Goal: Task Accomplishment & Management: Use online tool/utility

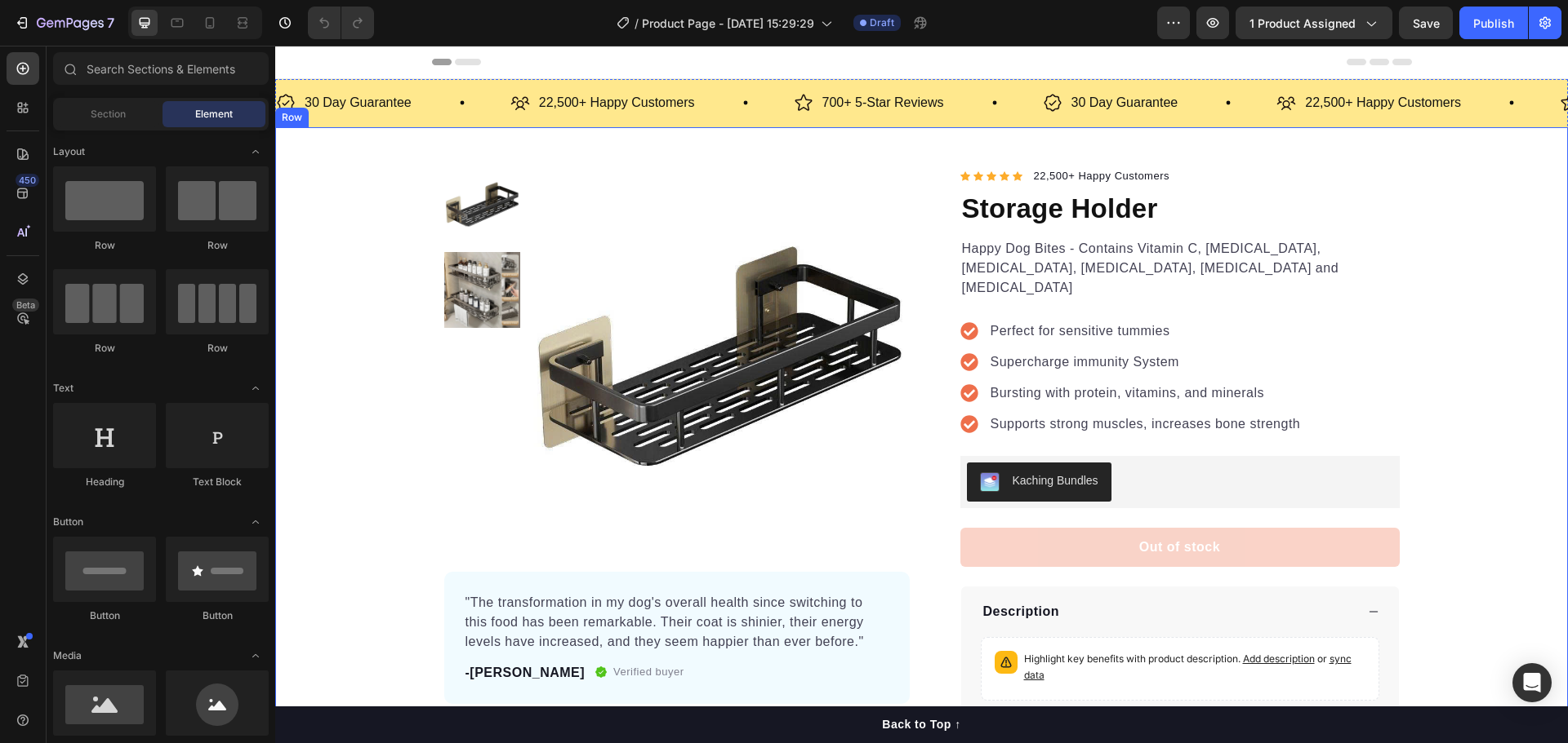
click at [1475, 266] on div "Product Images "The transformation in my dog's overall health since switching t…" at bounding box center [922, 472] width 1293 height 611
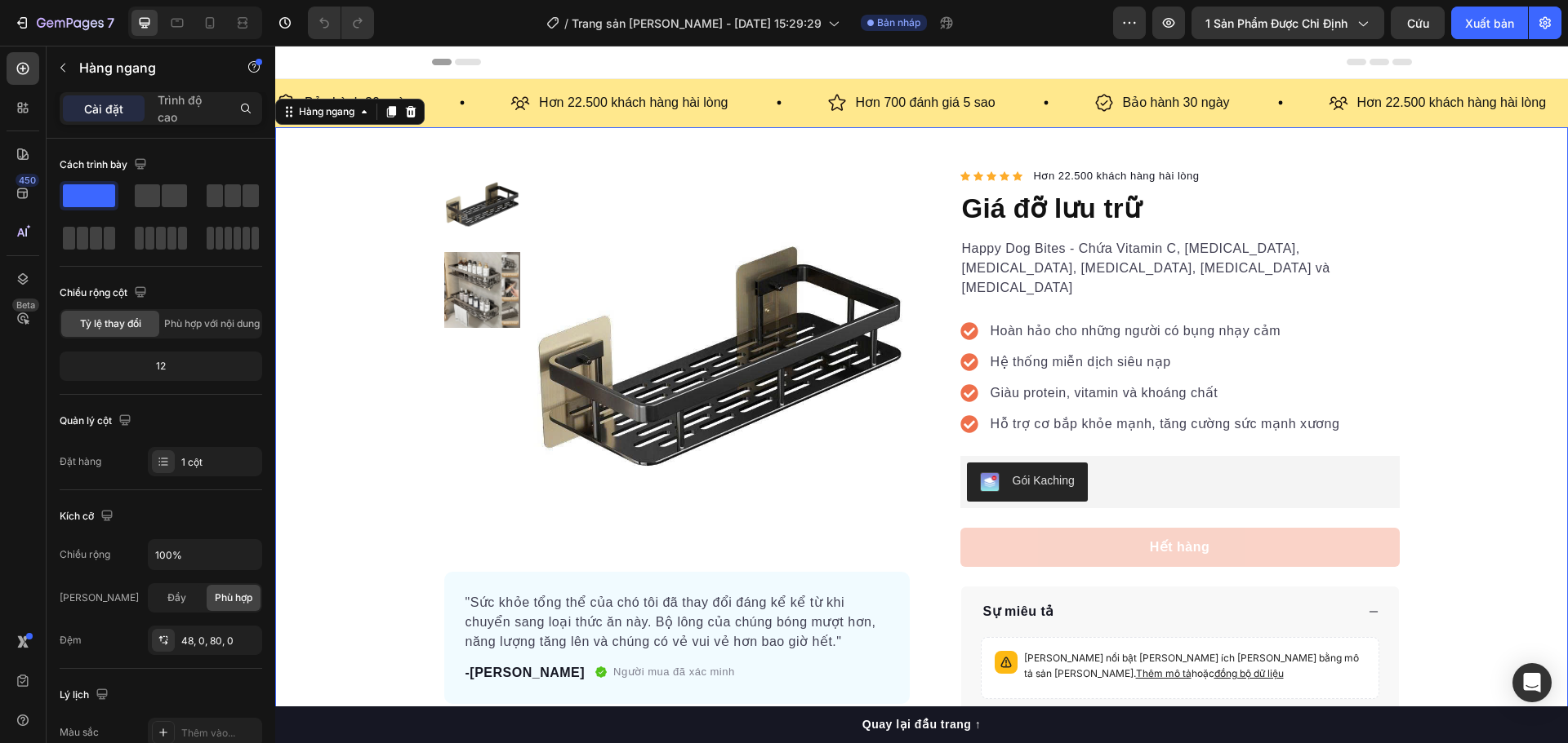
drag, startPoint x: 370, startPoint y: 153, endPoint x: 361, endPoint y: 160, distance: 11.4
click at [370, 153] on div "[PERSON_NAME] sản [PERSON_NAME] "Sức [PERSON_NAME] thể của chó tôi đã thay đổi …" at bounding box center [922, 485] width 1293 height 714
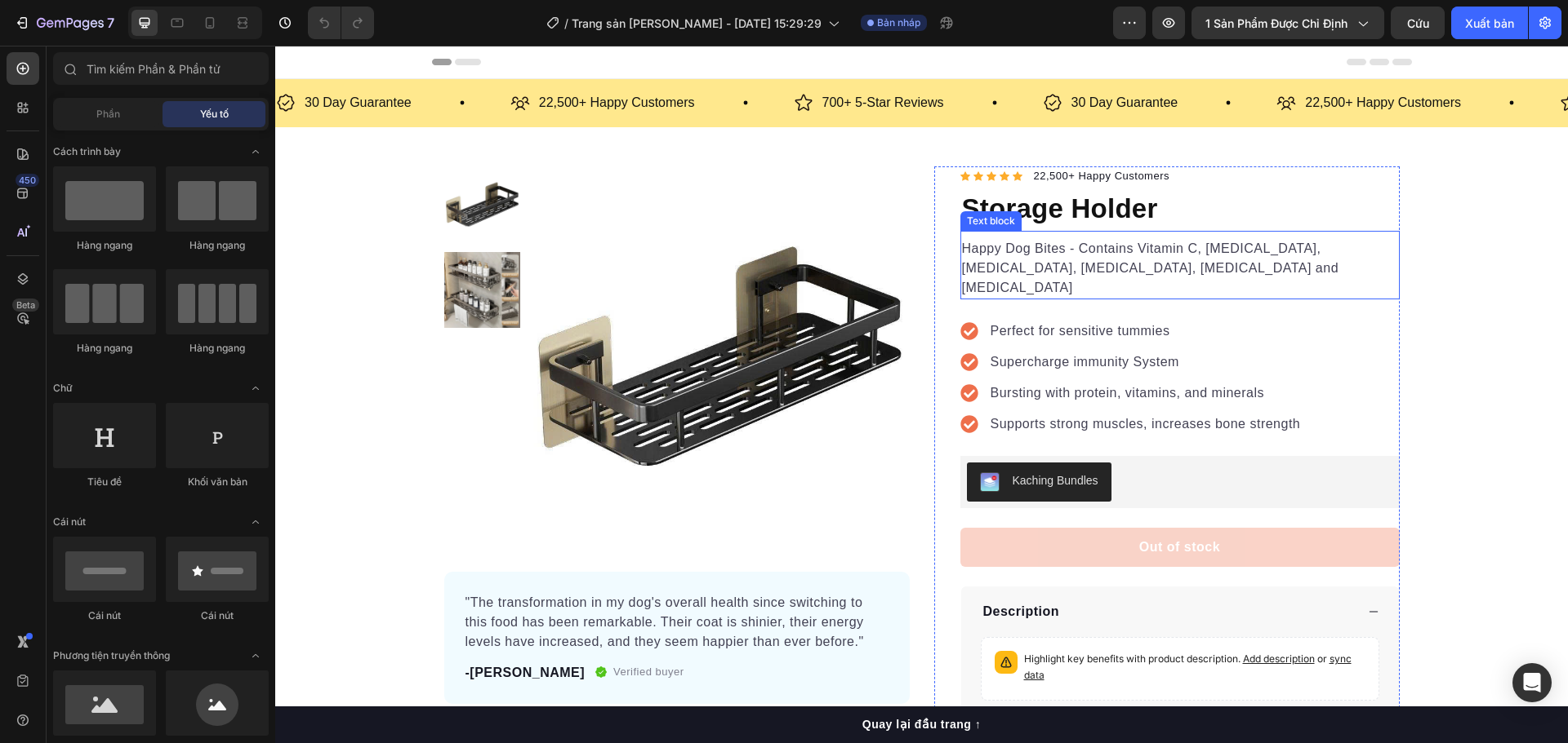
click at [1053, 207] on h1 "Storage Holder" at bounding box center [1180, 209] width 440 height 45
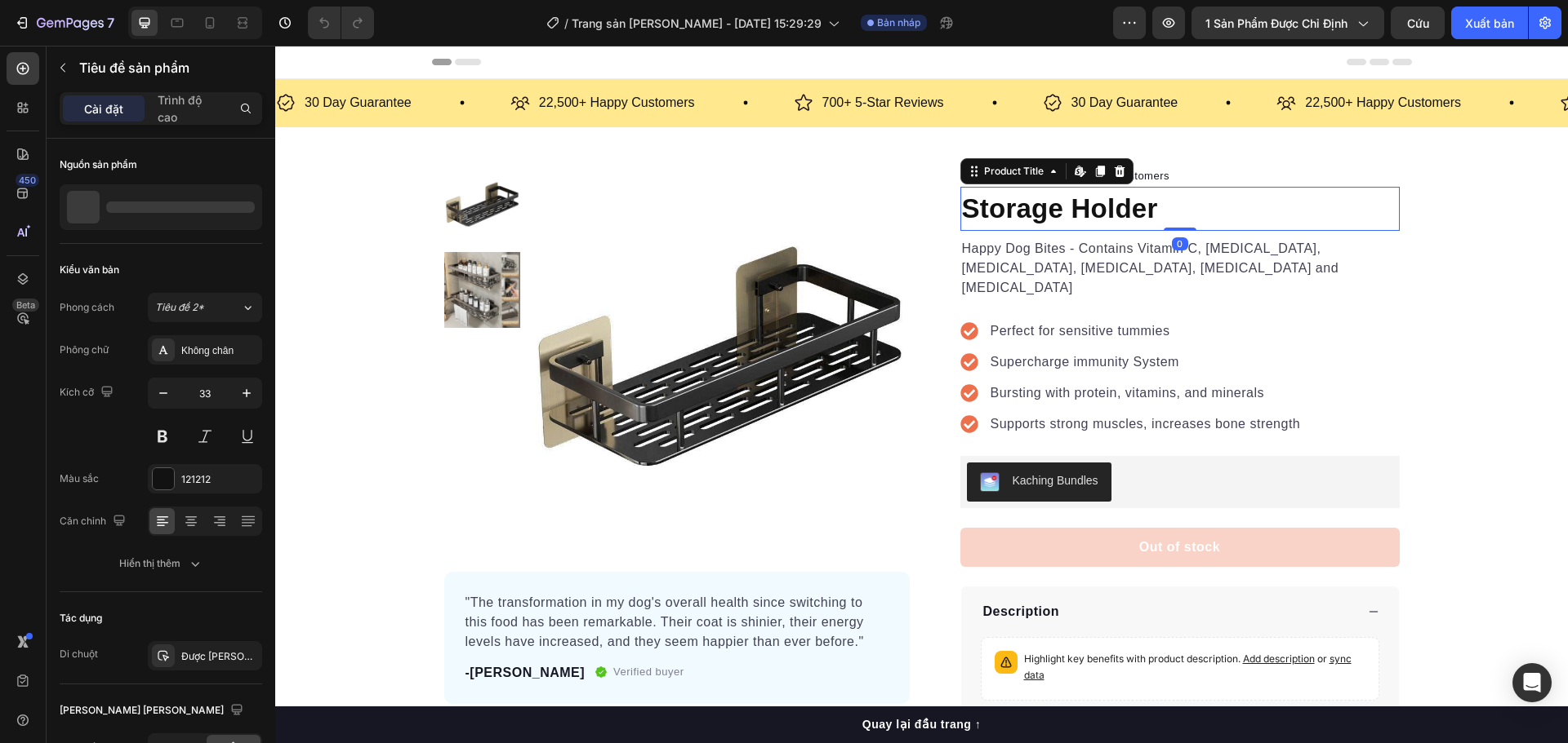
click at [1105, 203] on h1 "Storage Holder" at bounding box center [1180, 209] width 440 height 45
click at [1108, 206] on h1 "Storage Holder" at bounding box center [1180, 209] width 440 height 45
click at [1158, 213] on h1 "Storage Holder" at bounding box center [1180, 209] width 440 height 45
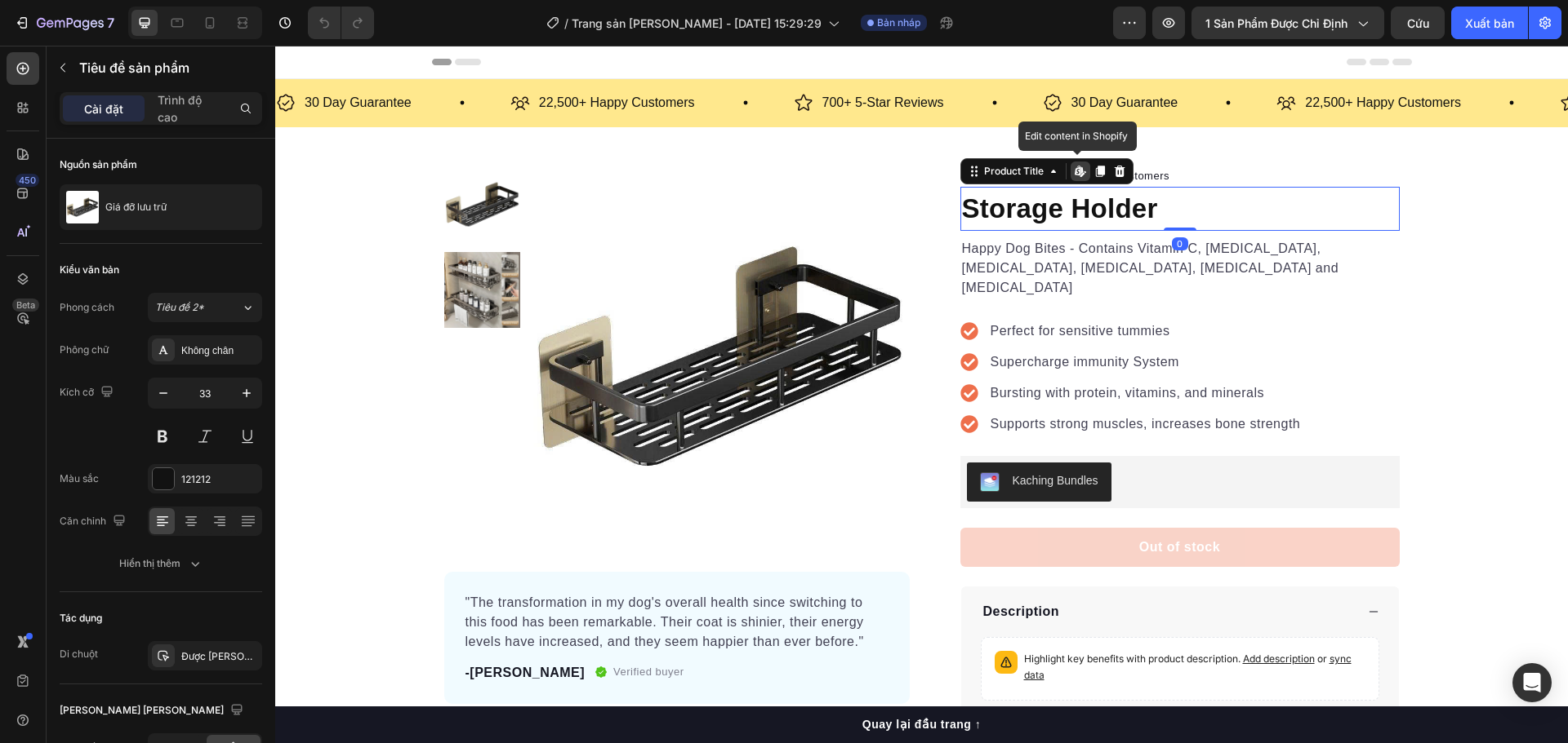
click at [1171, 210] on h1 "Storage Holder" at bounding box center [1180, 209] width 440 height 45
click at [1180, 203] on h1 "Storage Holder" at bounding box center [1180, 209] width 440 height 45
click at [1231, 211] on h1 "Storage Holder" at bounding box center [1180, 209] width 440 height 45
click at [1491, 328] on div "Product Images "The transformation in my dog's overall health since switching t…" at bounding box center [922, 472] width 1293 height 611
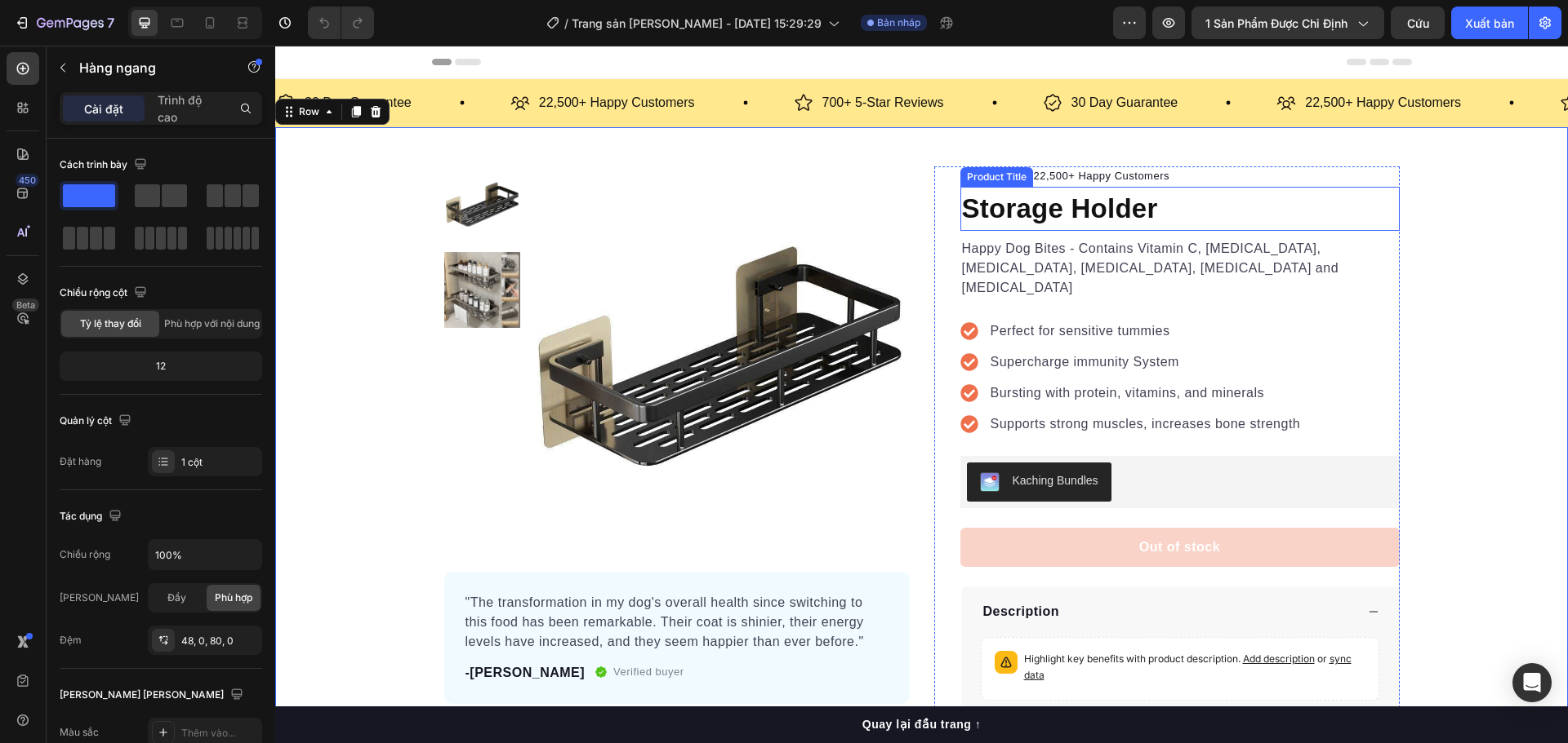
click at [1160, 205] on h1 "Storage Holder" at bounding box center [1180, 209] width 440 height 45
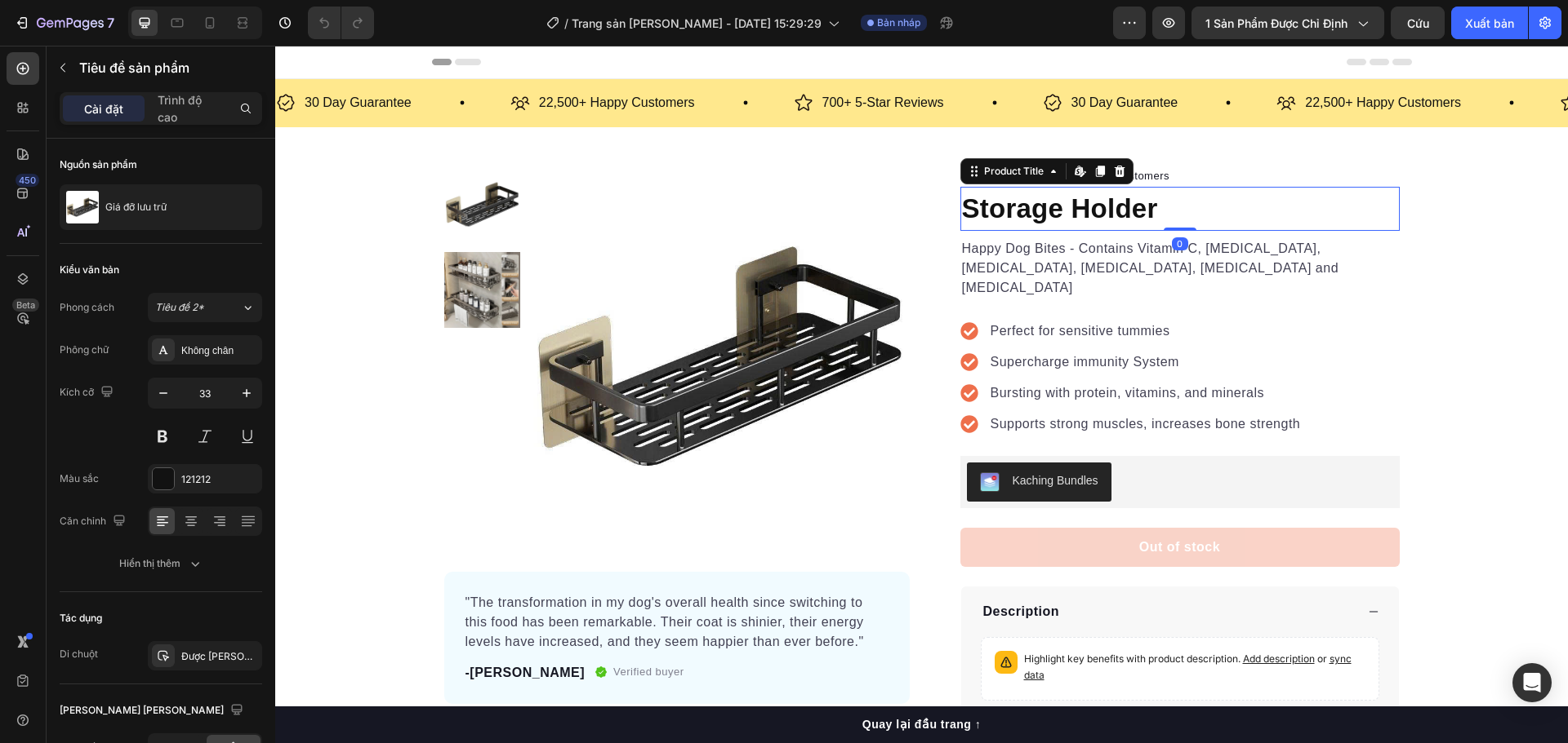
click at [1160, 205] on h1 "Storage Holder" at bounding box center [1180, 209] width 440 height 45
click at [1172, 214] on h1 "Storage Holder" at bounding box center [1180, 209] width 440 height 45
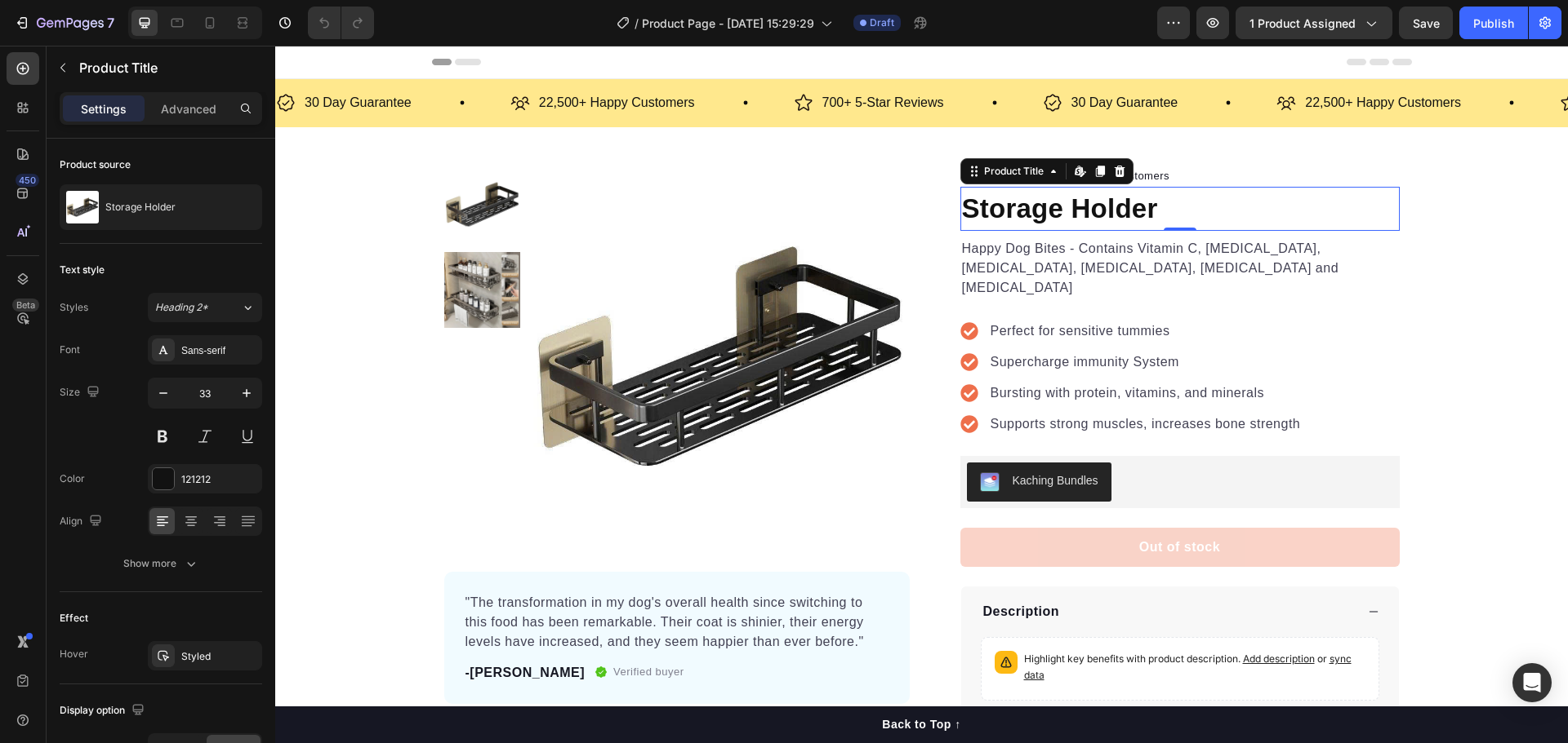
click at [1078, 217] on h1 "Storage Holder" at bounding box center [1180, 209] width 440 height 45
drag, startPoint x: 1176, startPoint y: 229, endPoint x: 1172, endPoint y: 215, distance: 14.6
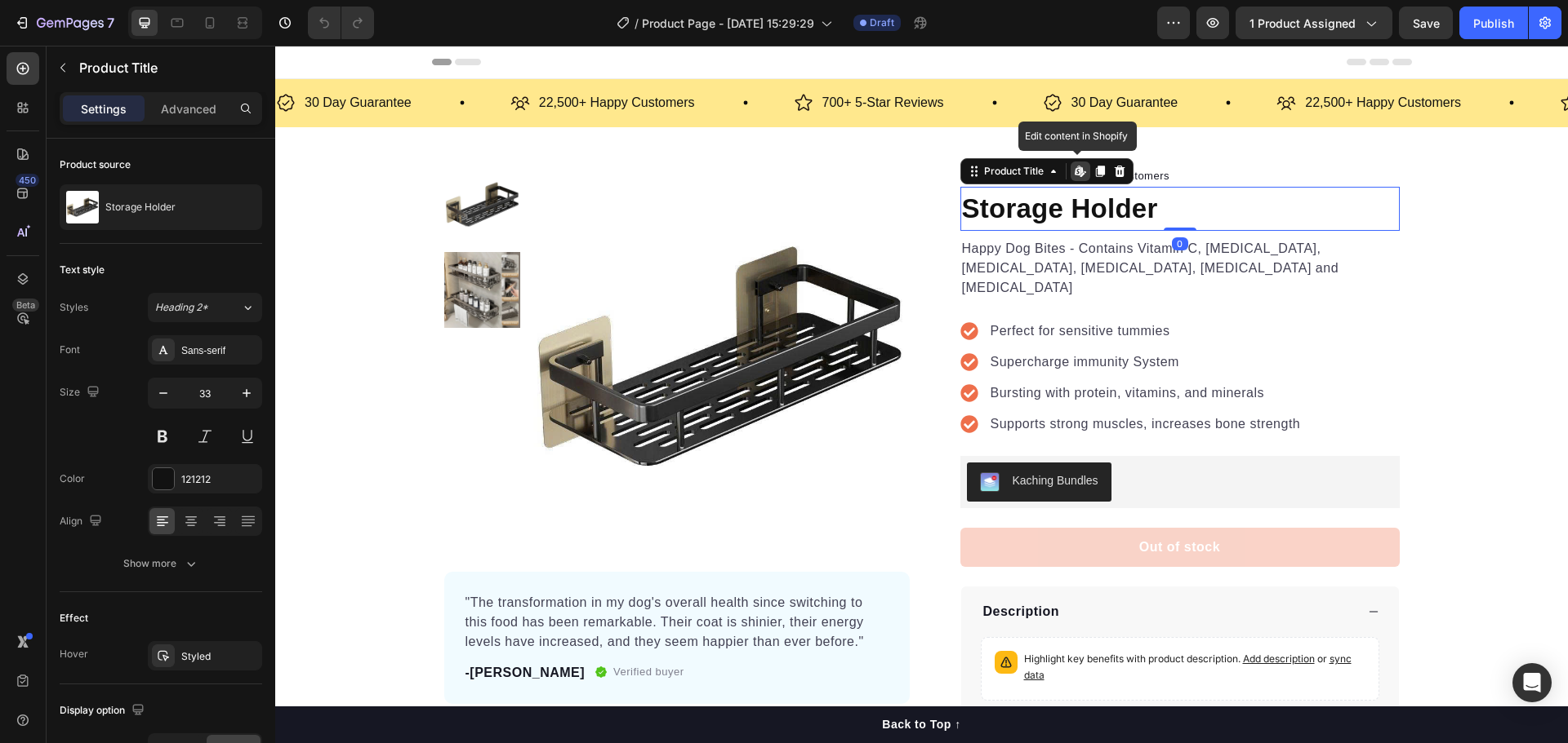
click at [1172, 215] on div "Storage Holder Product Title Edit content in Shopify 0" at bounding box center [1180, 209] width 440 height 45
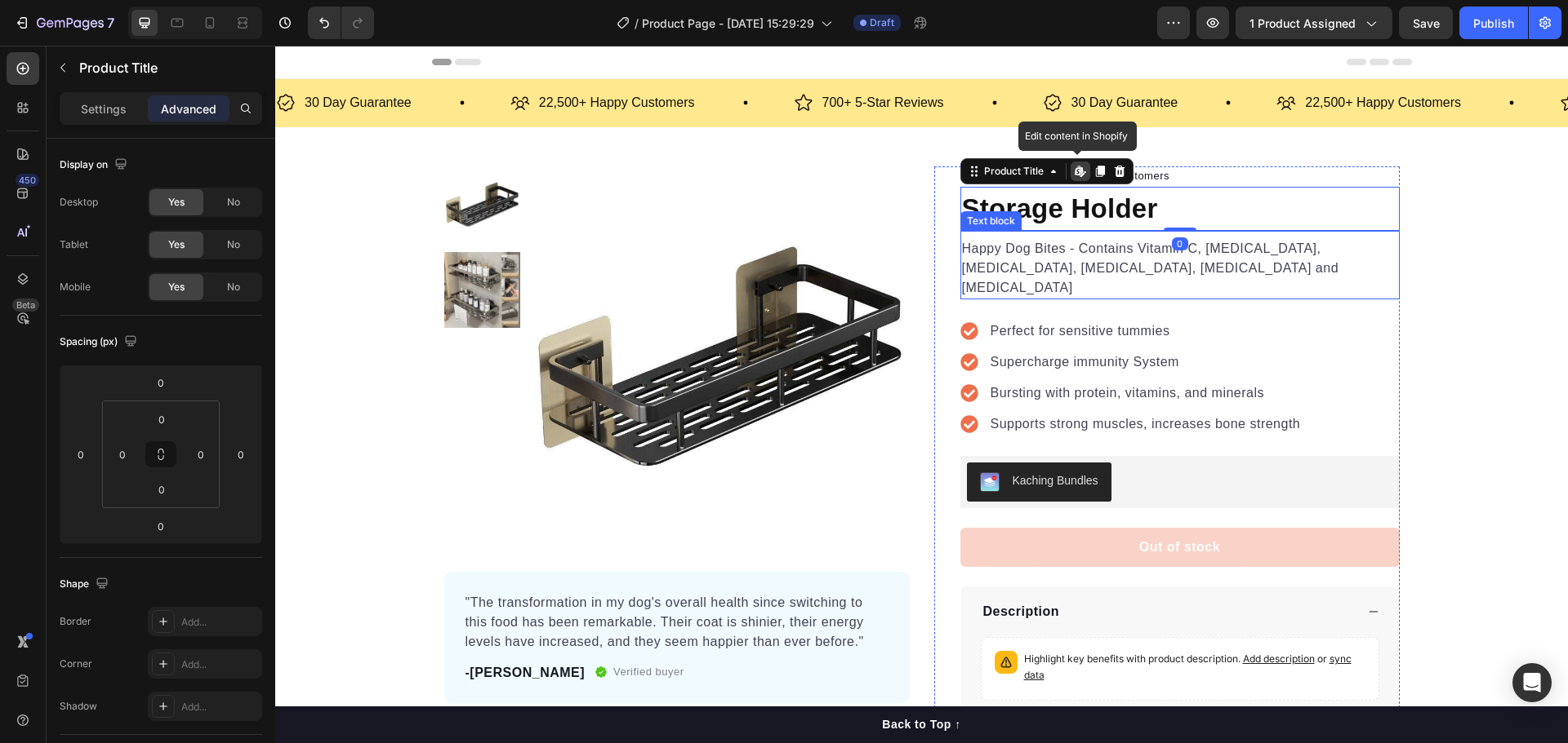
click at [1064, 257] on p "Happy Dog Bites - Contains Vitamin C, [MEDICAL_DATA], [MEDICAL_DATA], [MEDICAL_…" at bounding box center [1180, 268] width 436 height 58
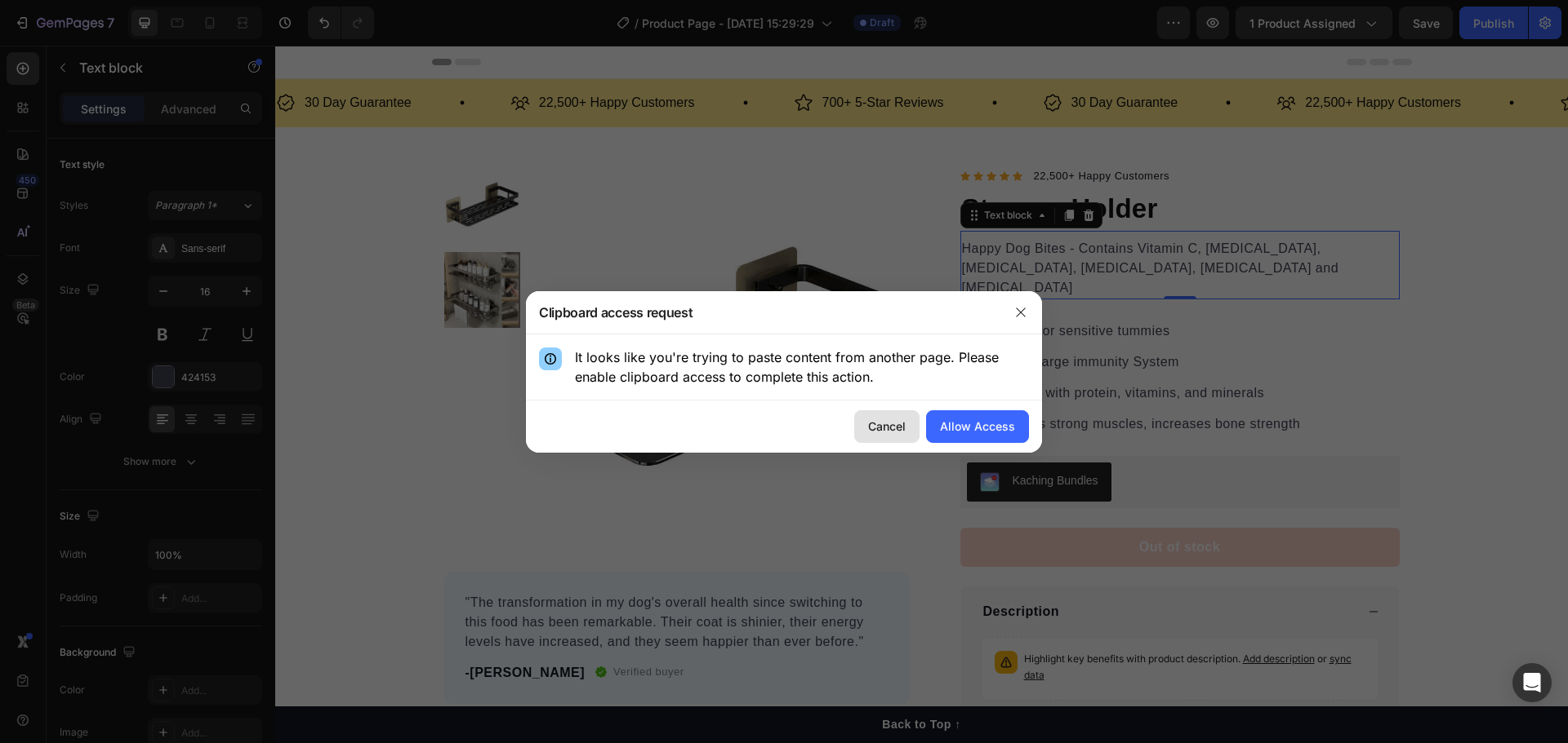
click at [892, 426] on div "Cancel" at bounding box center [887, 425] width 38 height 17
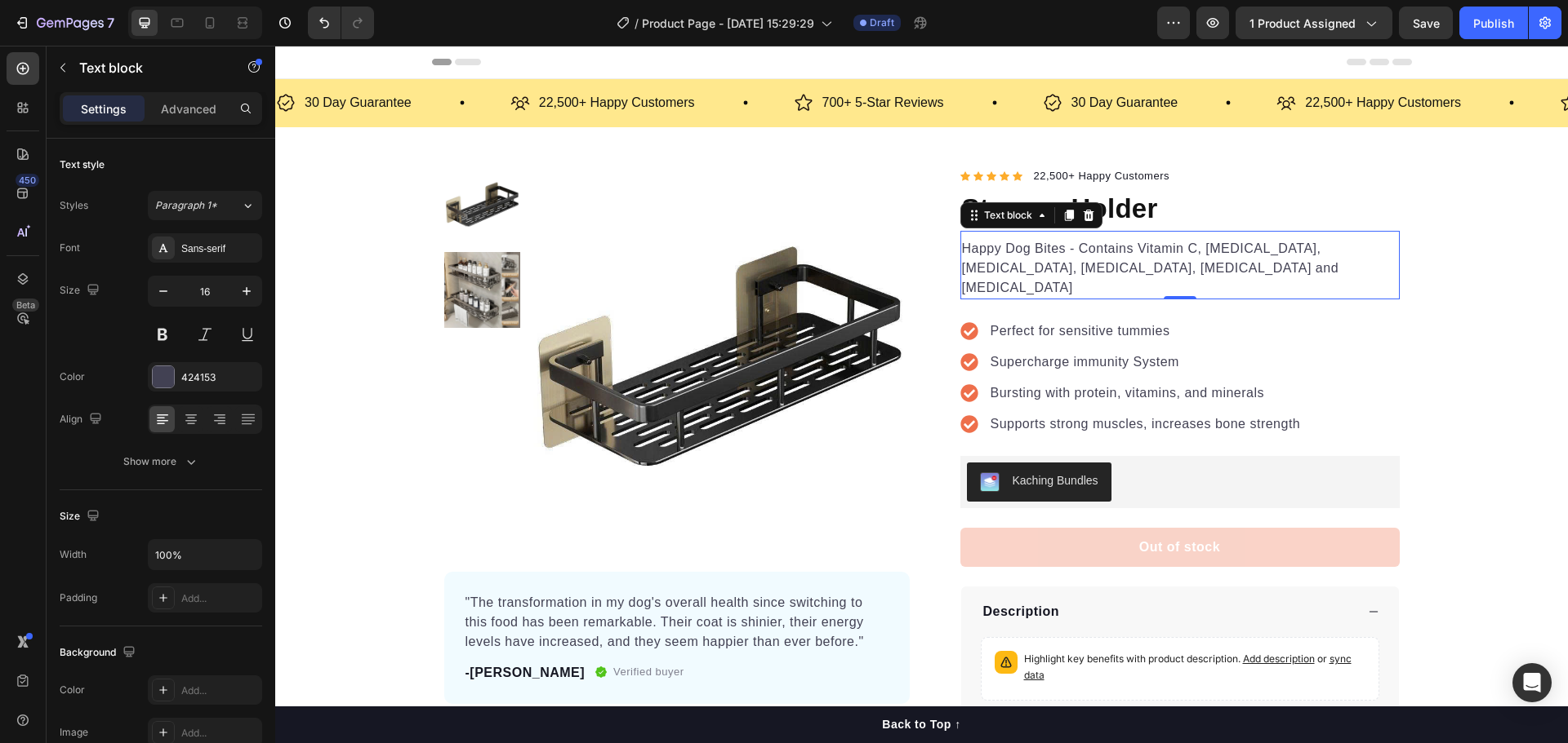
click at [1107, 252] on p "Happy Dog Bites - Contains Vitamin C, [MEDICAL_DATA], [MEDICAL_DATA], [MEDICAL_…" at bounding box center [1180, 268] width 436 height 58
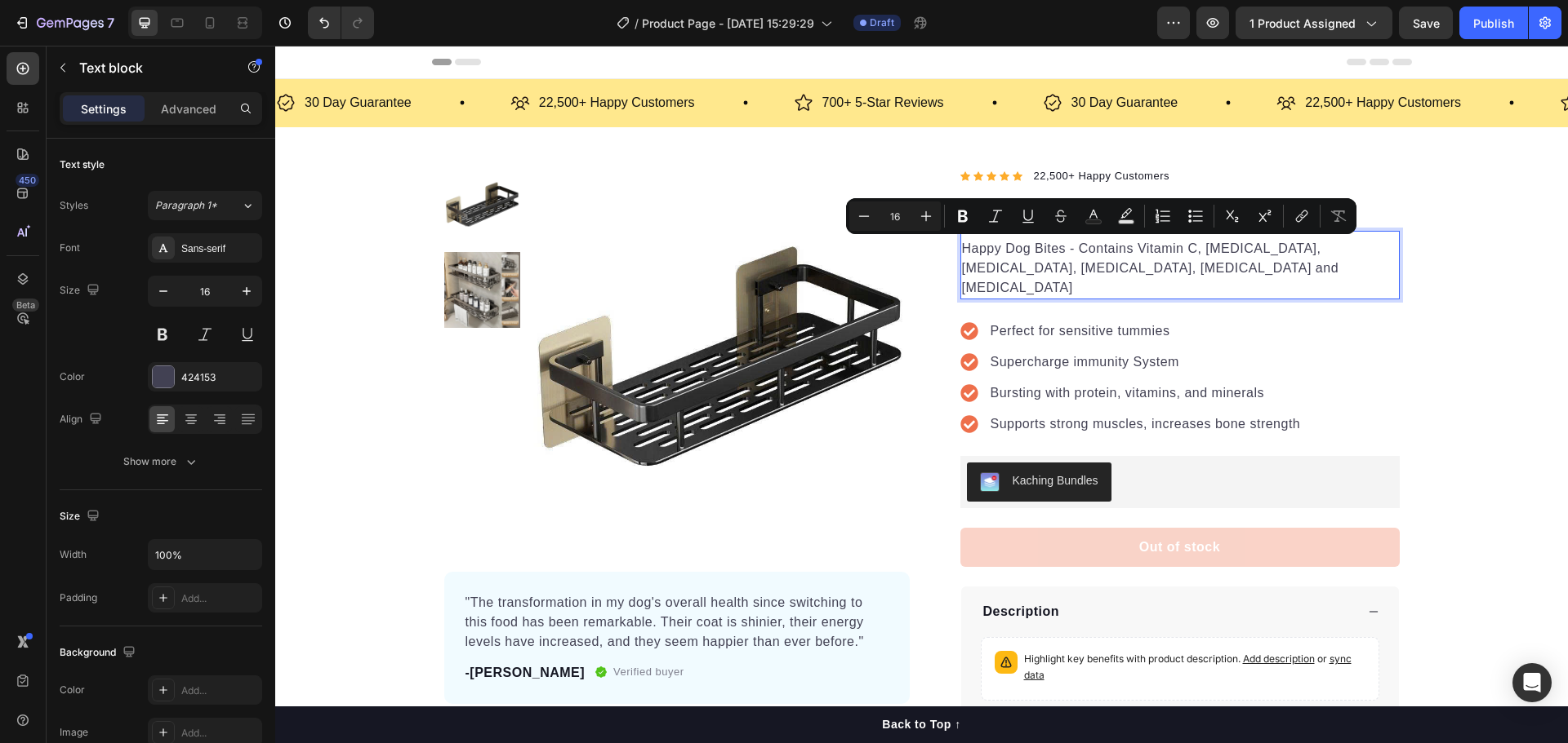
click at [1138, 269] on p "Happy Dog Bites - Contains Vitamin C, [MEDICAL_DATA], [MEDICAL_DATA], [MEDICAL_…" at bounding box center [1180, 268] width 436 height 58
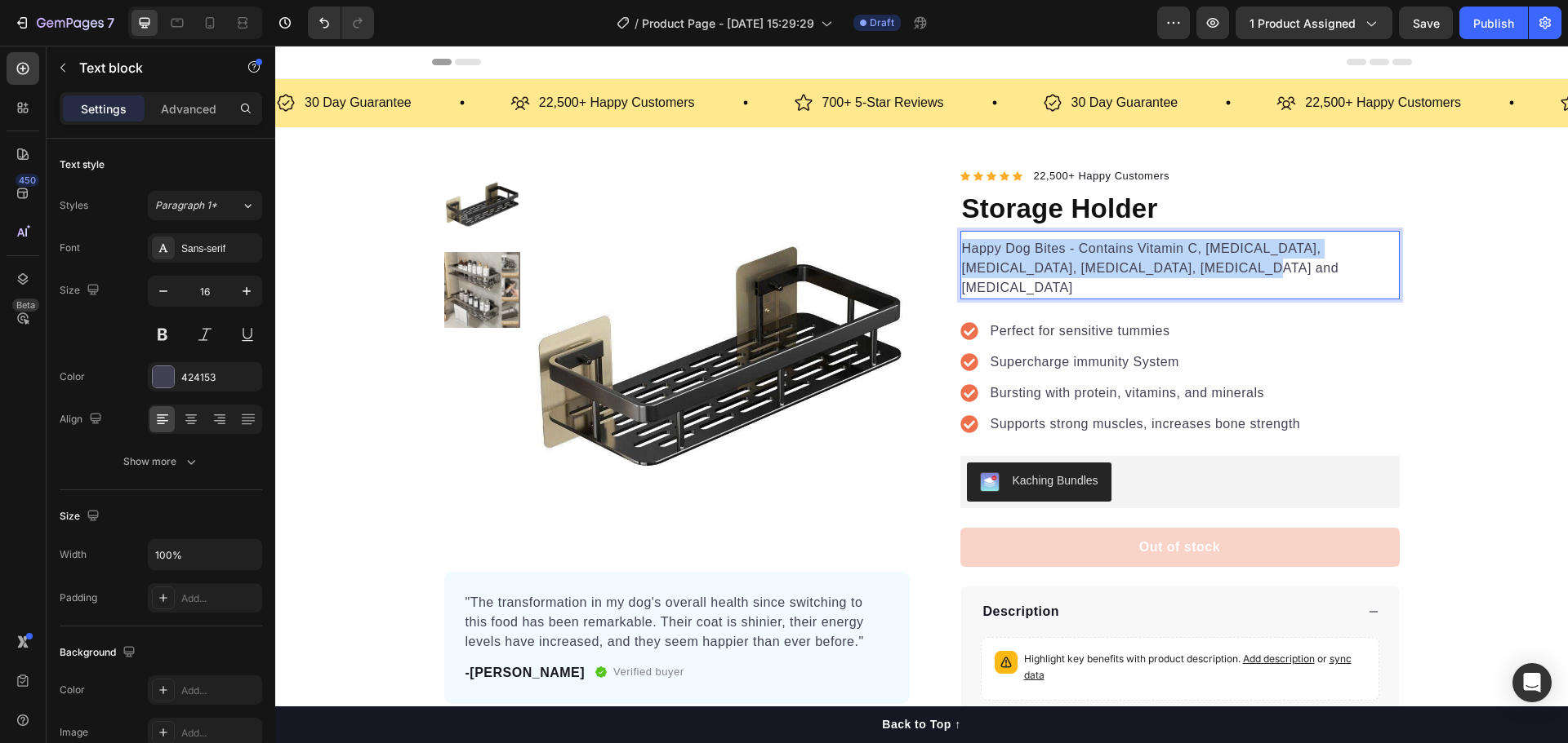
drag, startPoint x: 1143, startPoint y: 269, endPoint x: 967, endPoint y: 249, distance: 177.1
click at [960, 241] on div "Happy Dog Bites - Contains Vitamin C, [MEDICAL_DATA], [MEDICAL_DATA], [MEDICAL_…" at bounding box center [1180, 268] width 440 height 62
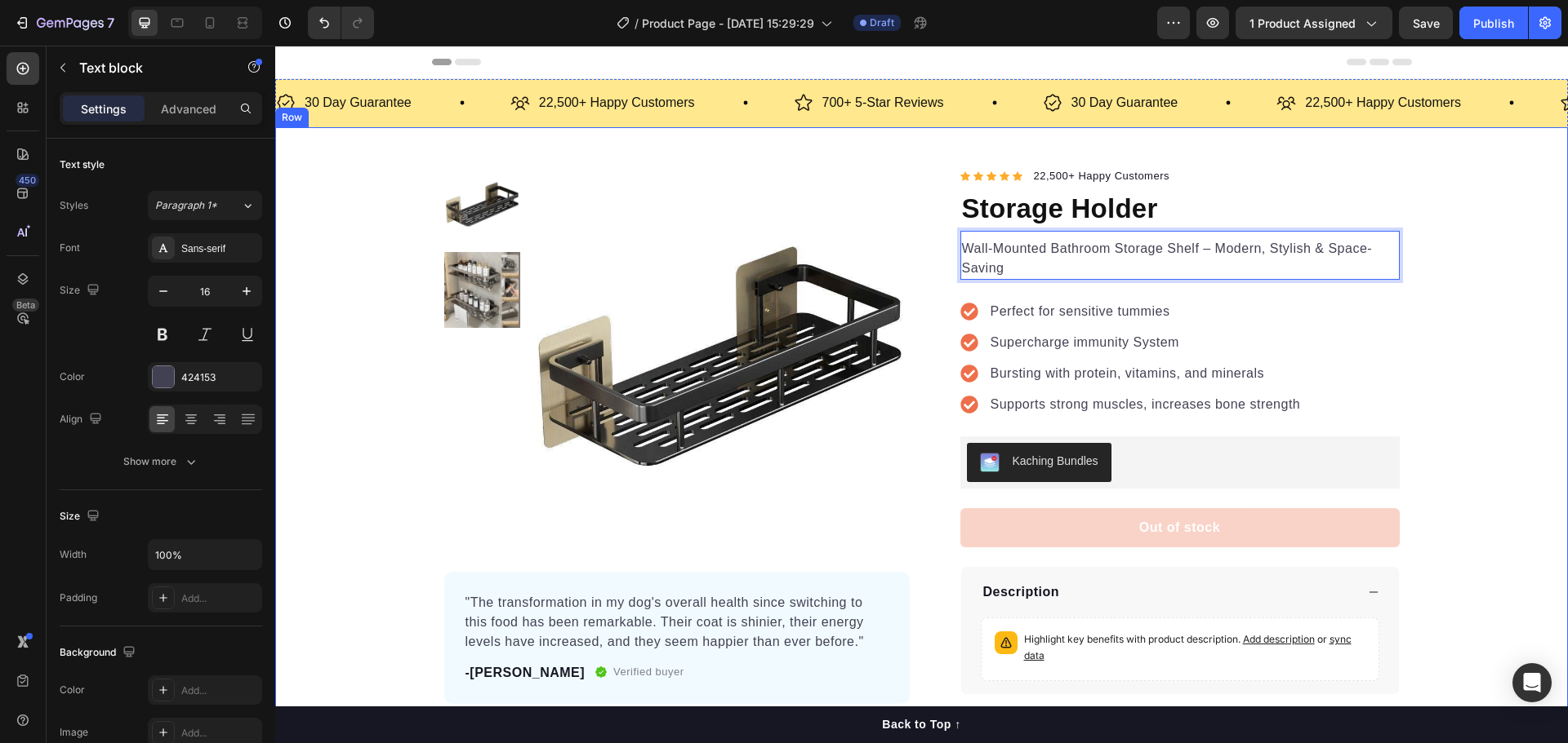
click at [1491, 286] on div "Product Images "The transformation in my dog's overall health since switching t…" at bounding box center [922, 462] width 1293 height 592
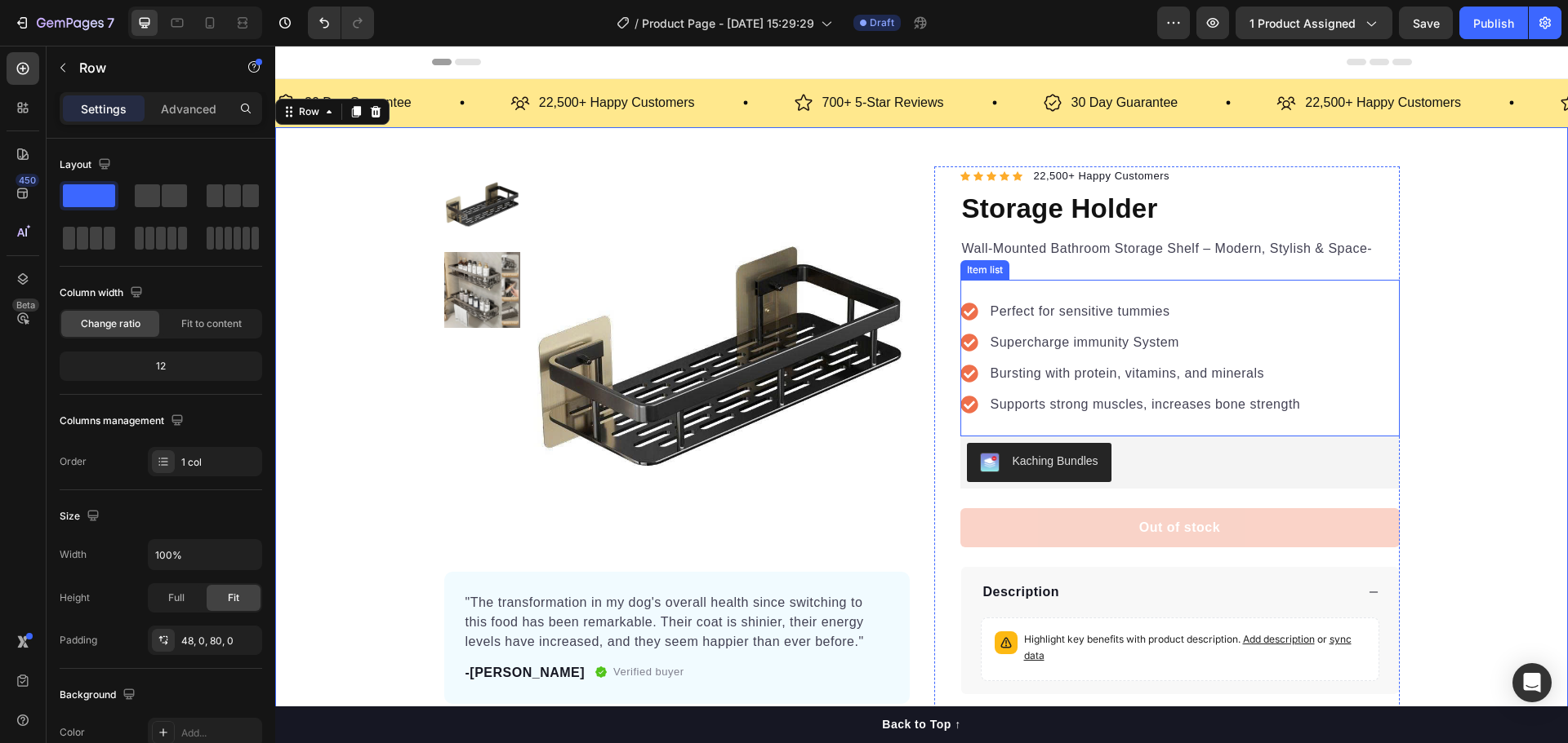
click at [1072, 315] on p "Perfect for sensitive tummies" at bounding box center [1144, 312] width 310 height 20
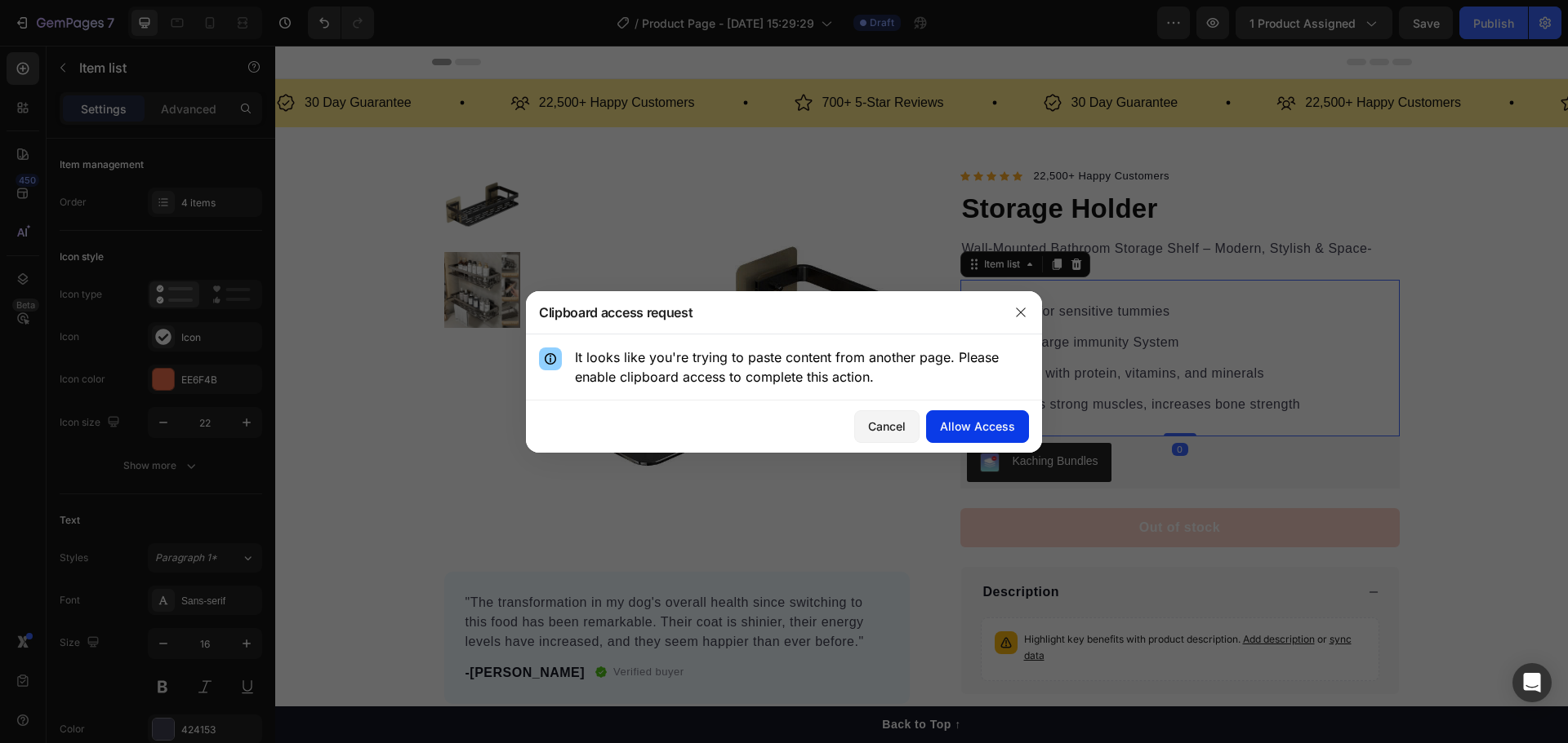
click at [971, 424] on div "Allow Access" at bounding box center [977, 425] width 75 height 17
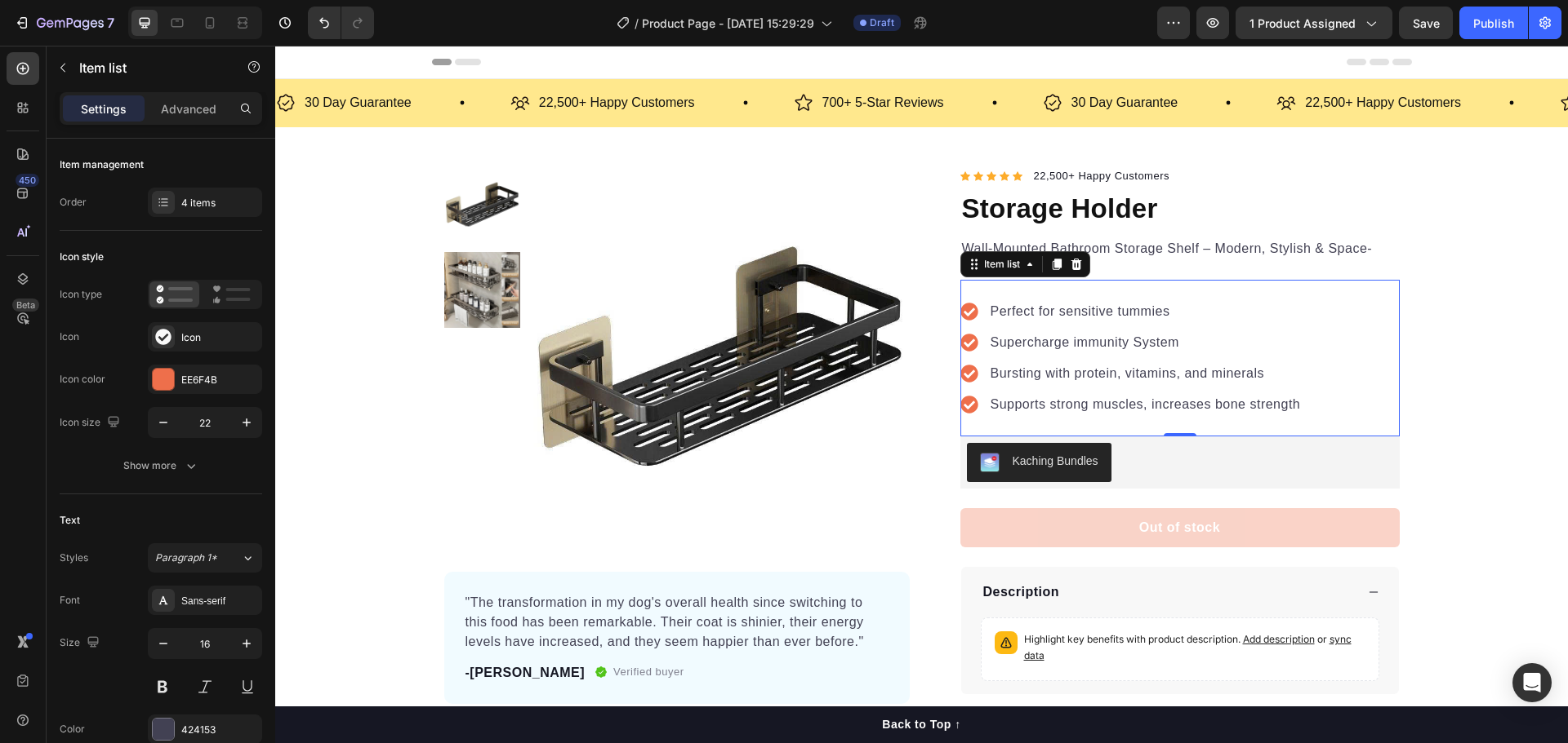
click at [1057, 319] on p "Perfect for sensitive tummies" at bounding box center [1144, 312] width 310 height 20
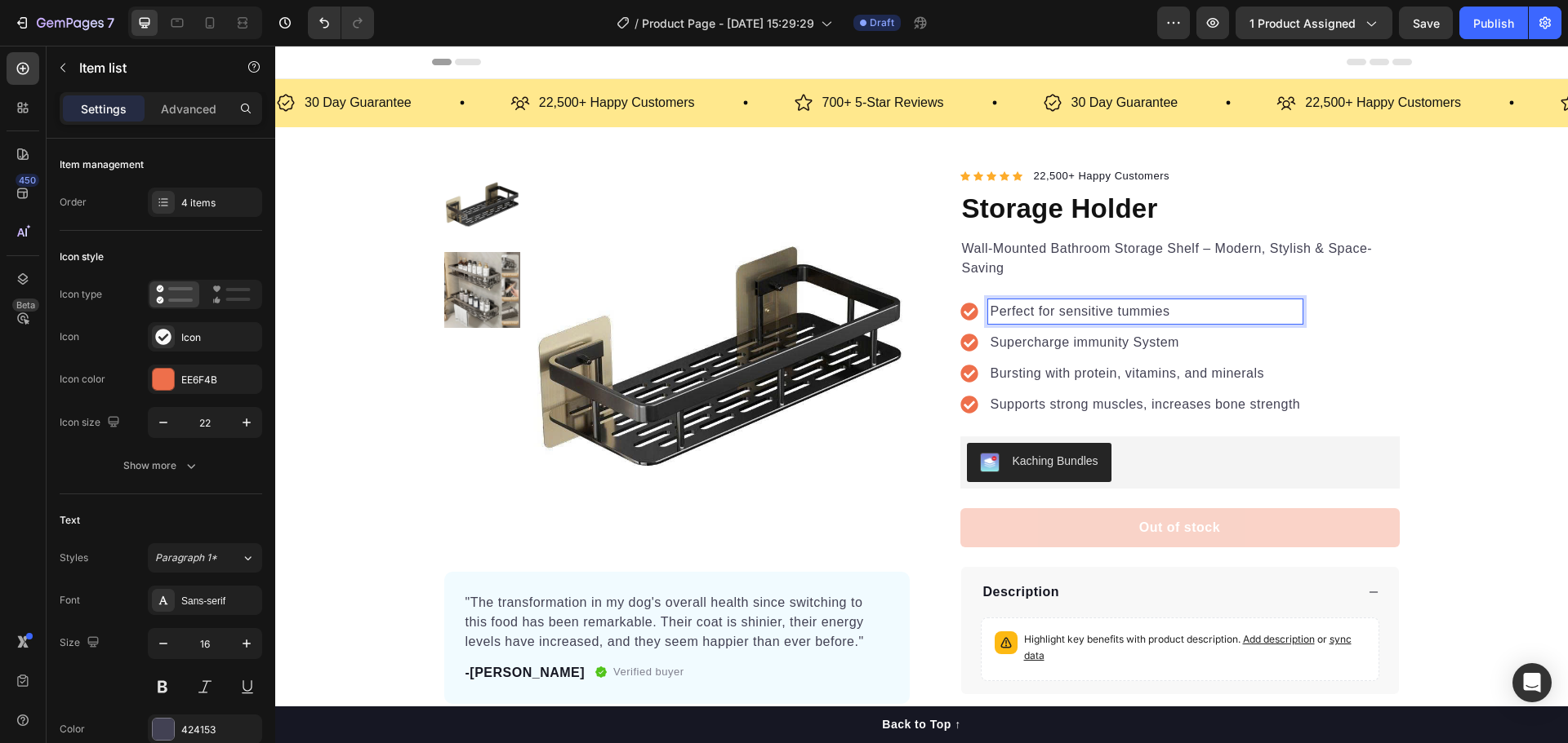
click at [1048, 318] on p "Perfect for sensitive tummies" at bounding box center [1144, 312] width 310 height 20
click at [1048, 317] on p "Perfect for sensitive tummies" at bounding box center [1144, 312] width 310 height 20
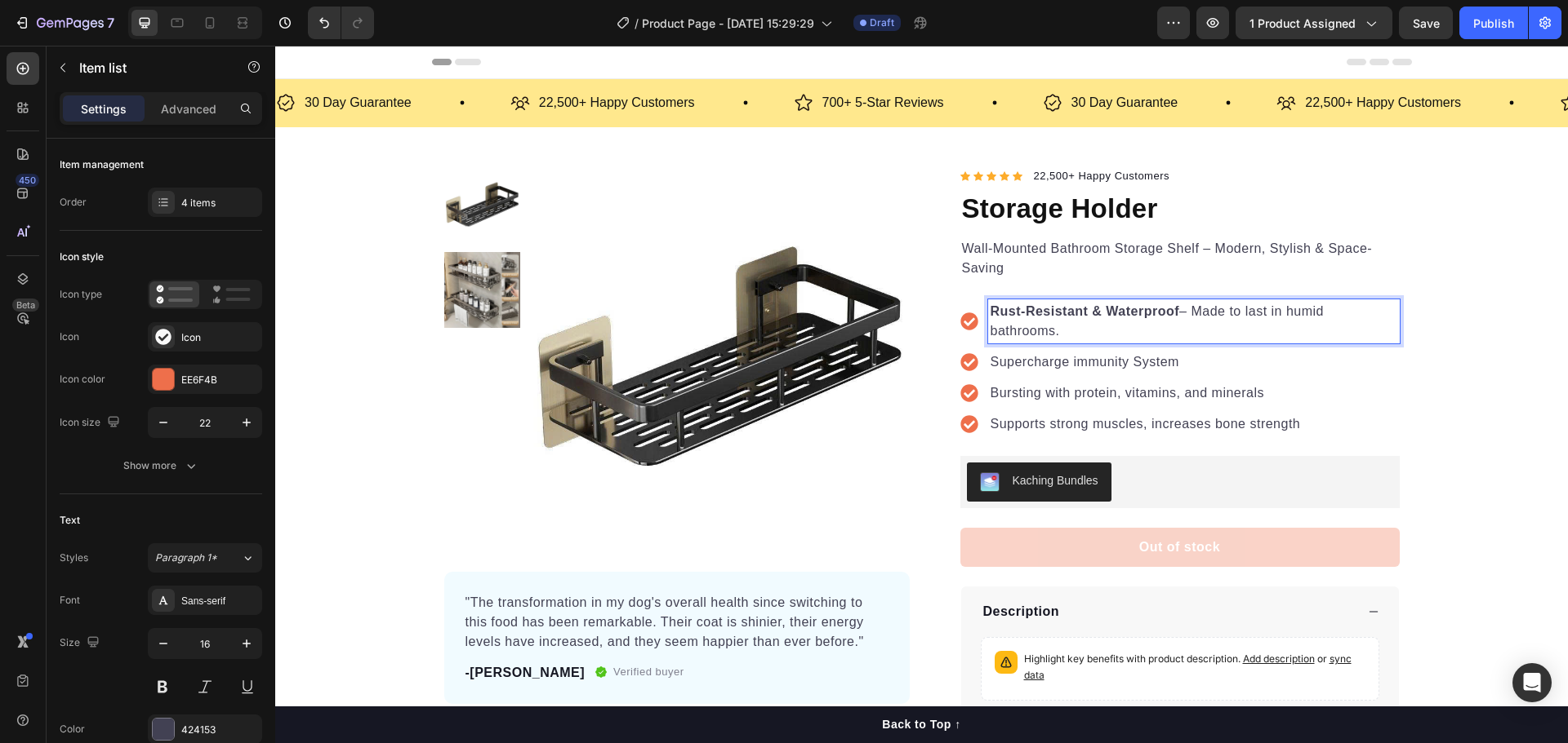
click at [1438, 384] on div "Product Images "The transformation in my dog's overall health since switching t…" at bounding box center [922, 472] width 1293 height 611
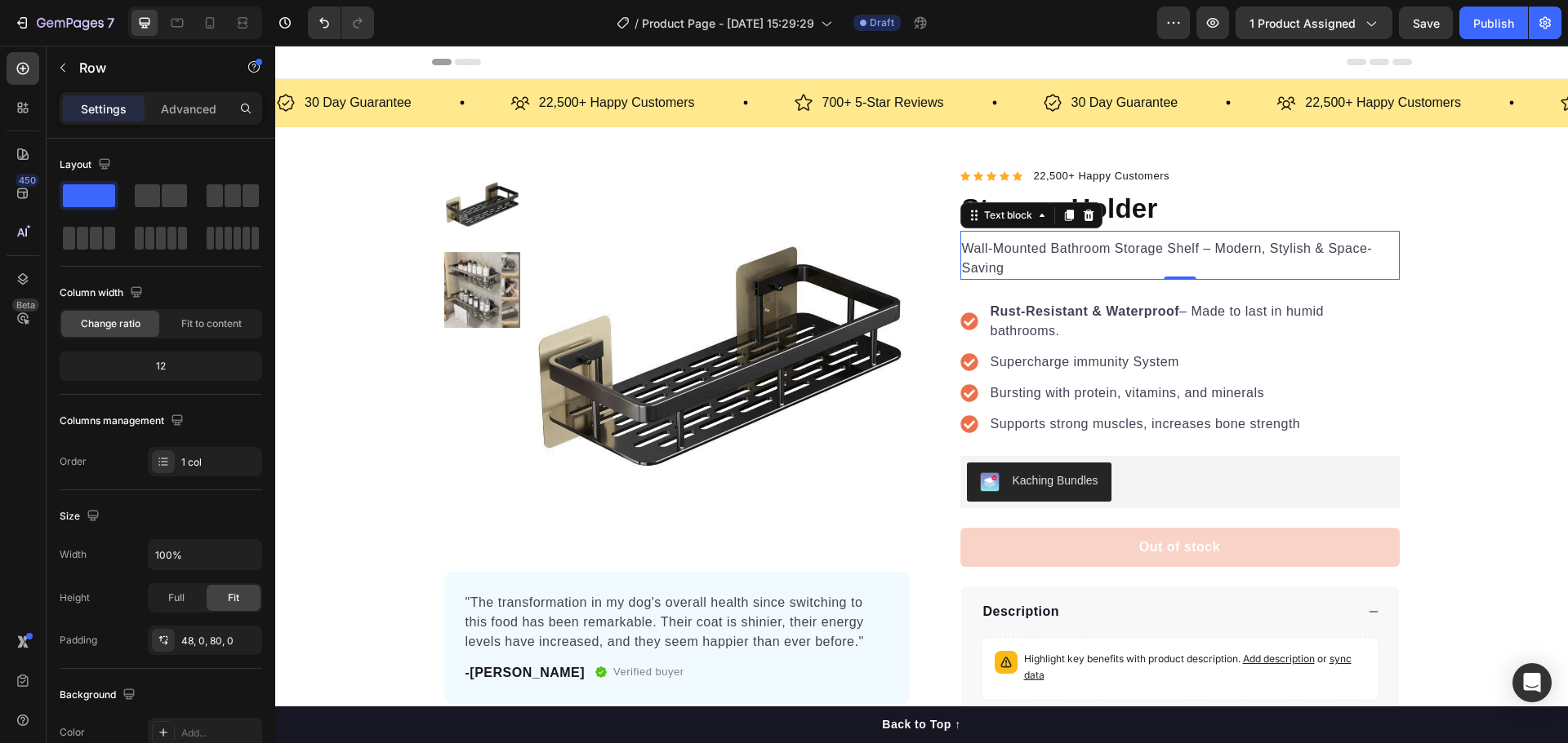
click at [1139, 266] on p "Wall-Mounted Bathroom Storage Shelf – Modern, Stylish & Space-Saving" at bounding box center [1180, 259] width 436 height 40
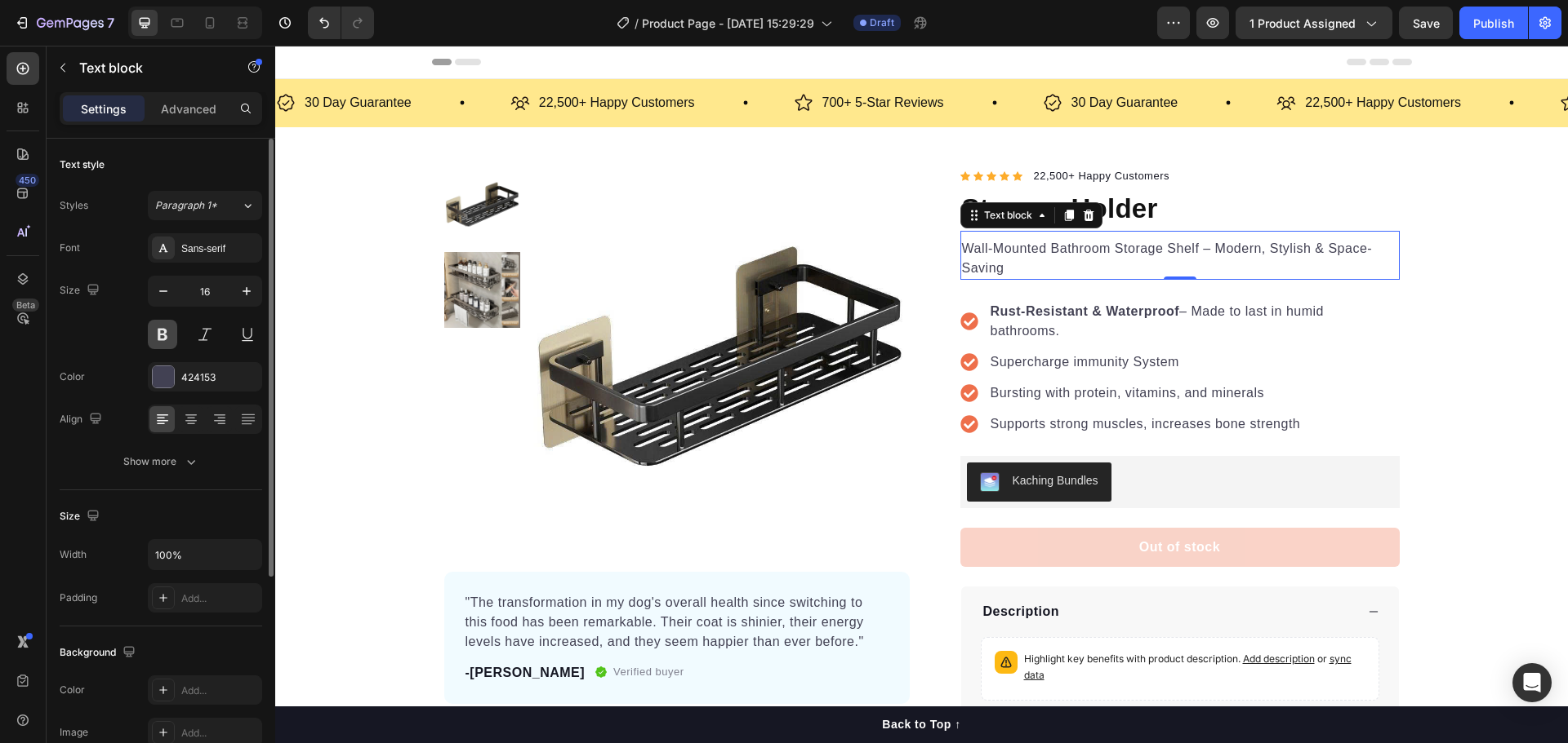
click at [163, 332] on button at bounding box center [162, 334] width 30 height 30
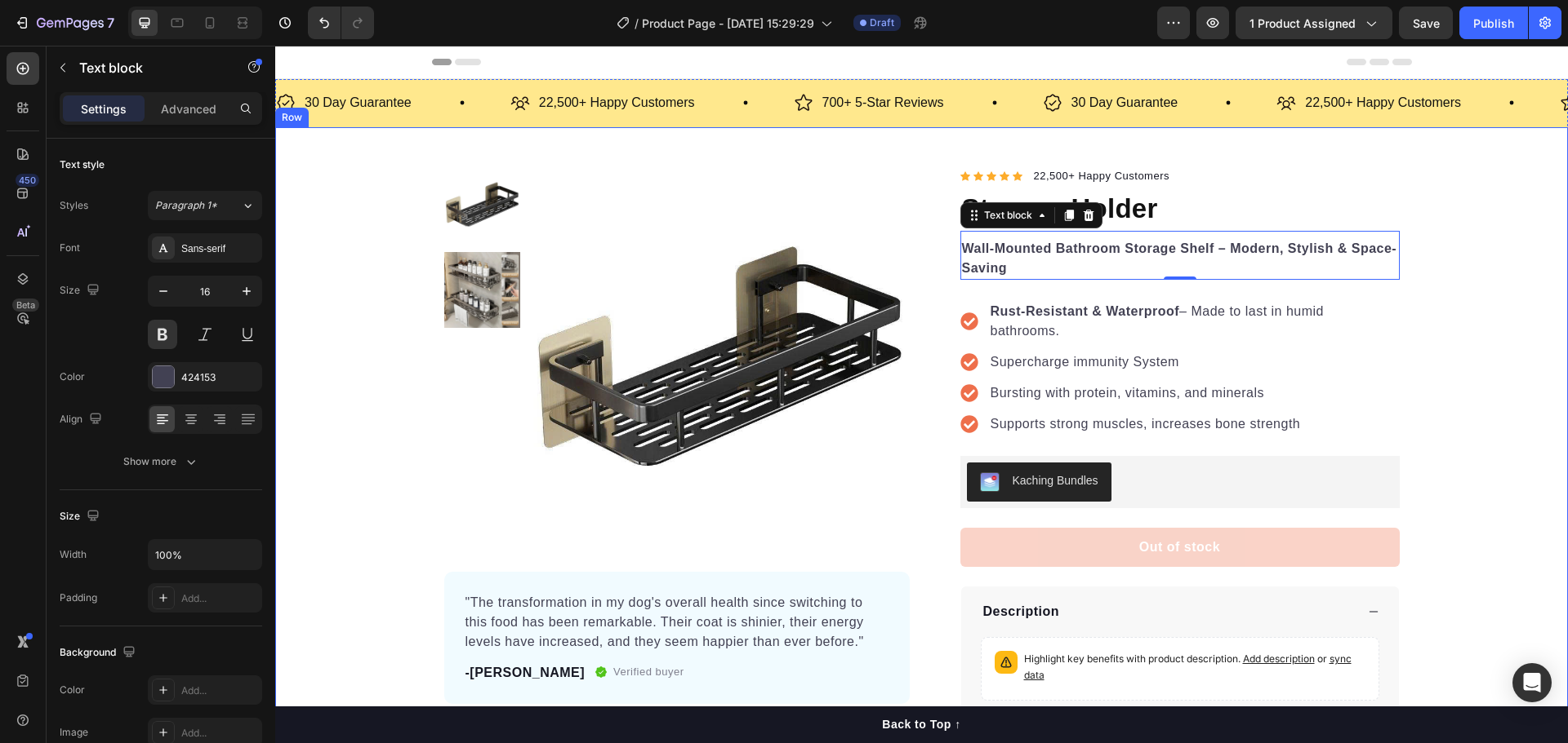
click at [1486, 403] on div "Product Images "The transformation in my dog's overall health since switching t…" at bounding box center [922, 472] width 1293 height 611
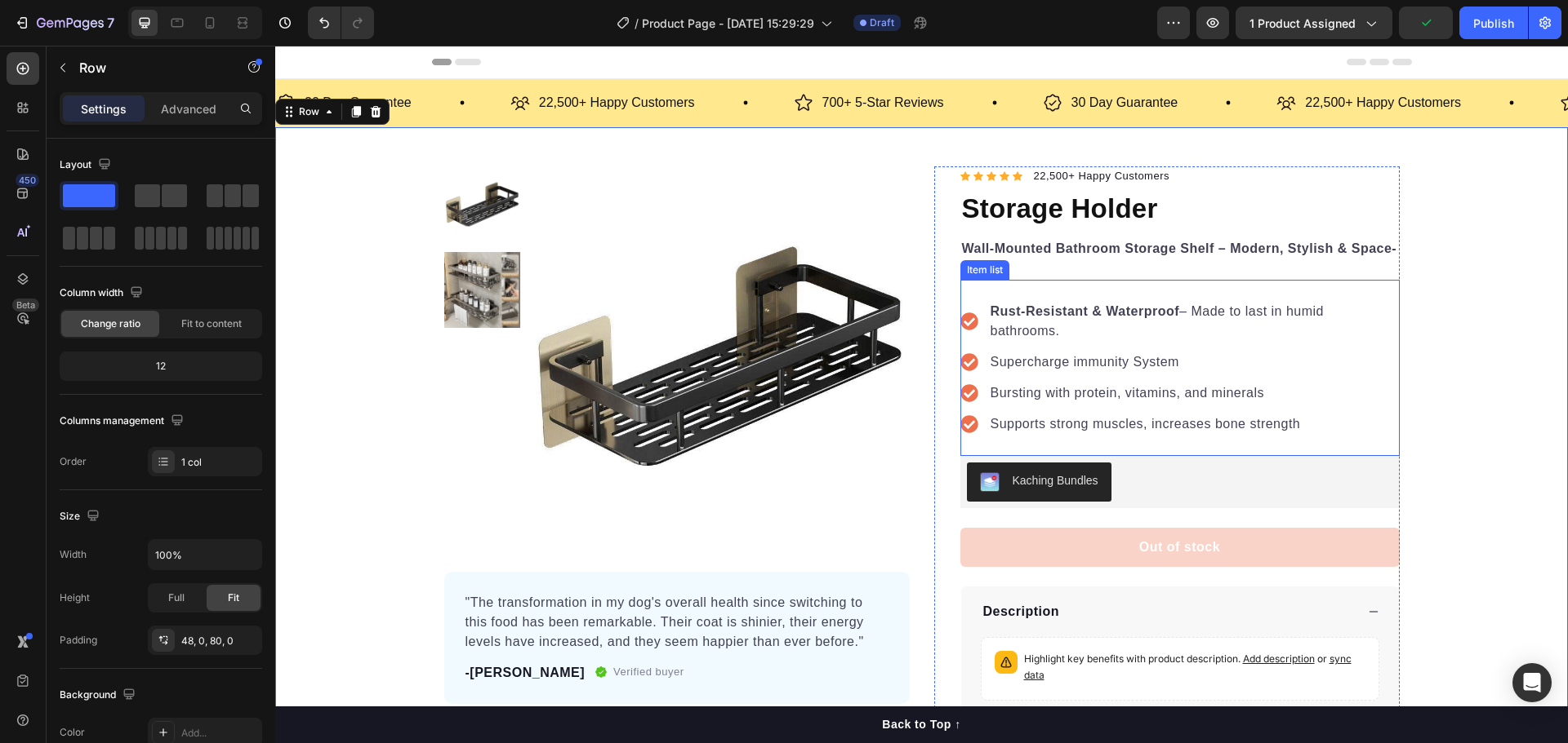
click at [1072, 363] on p "Supercharge immunity System" at bounding box center [1193, 362] width 407 height 20
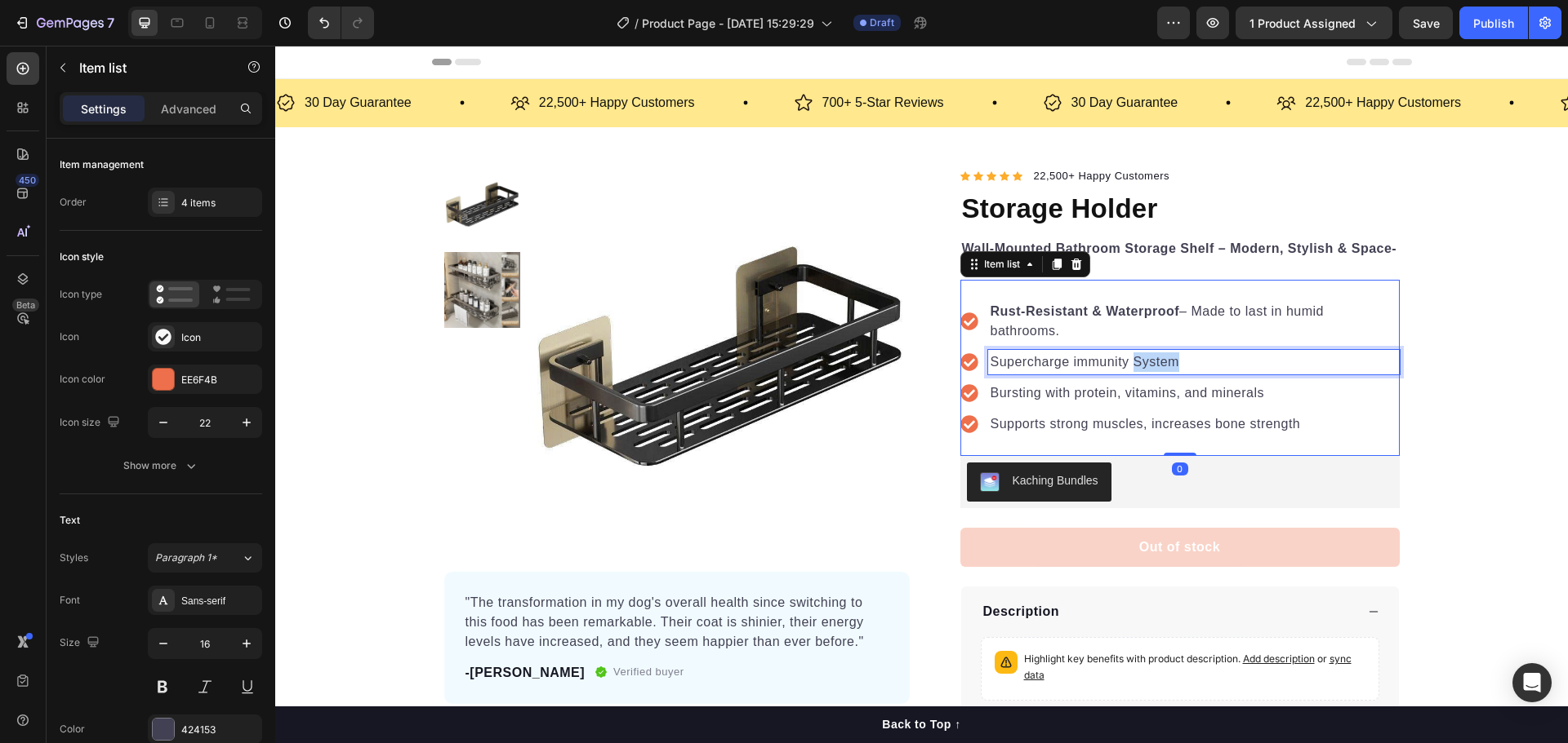
click at [1132, 369] on p "Supercharge immunity System" at bounding box center [1193, 362] width 407 height 20
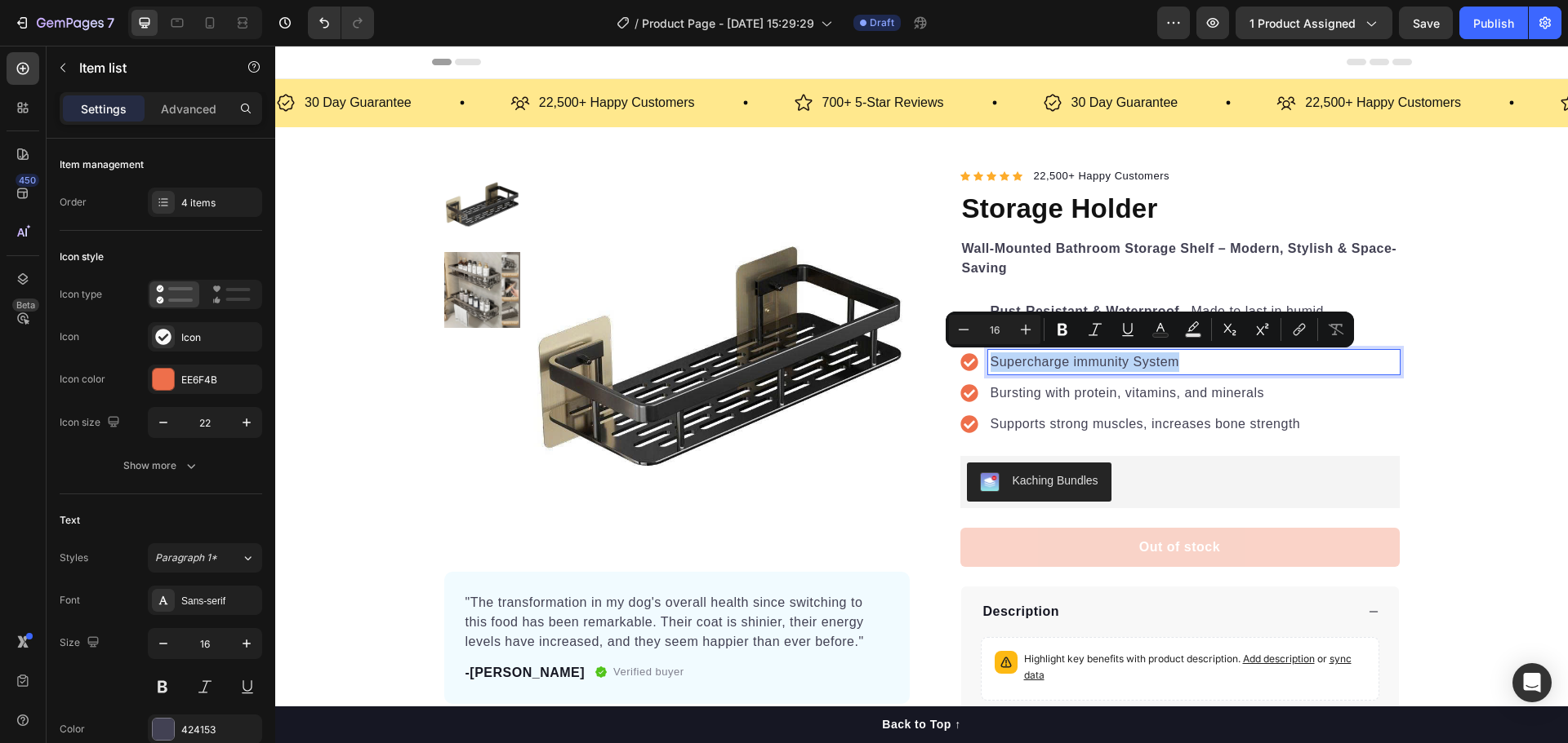
click at [1132, 369] on p "Supercharge immunity System" at bounding box center [1193, 362] width 407 height 20
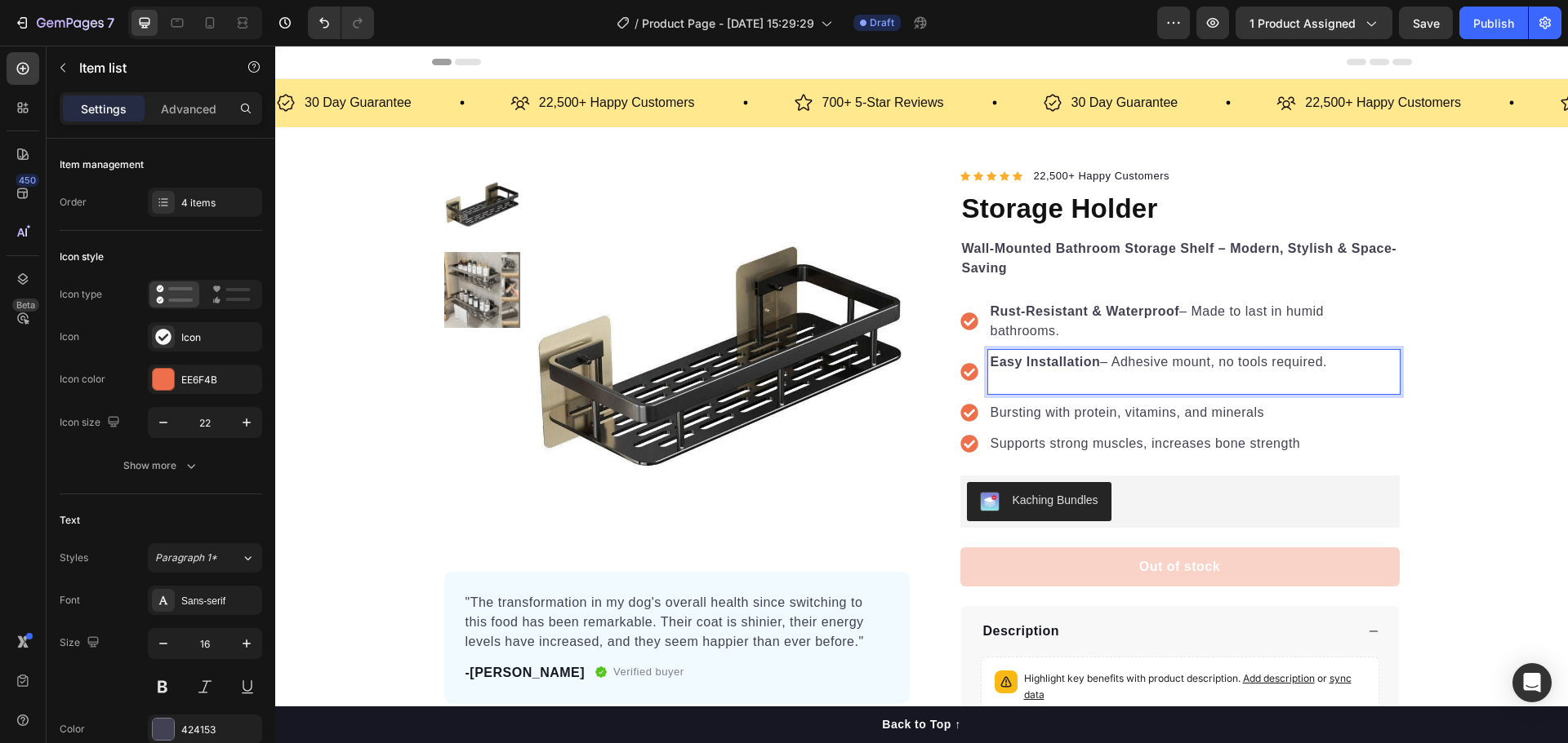
click at [1066, 408] on p "Bursting with protein, vitamins, and minerals" at bounding box center [1193, 413] width 407 height 20
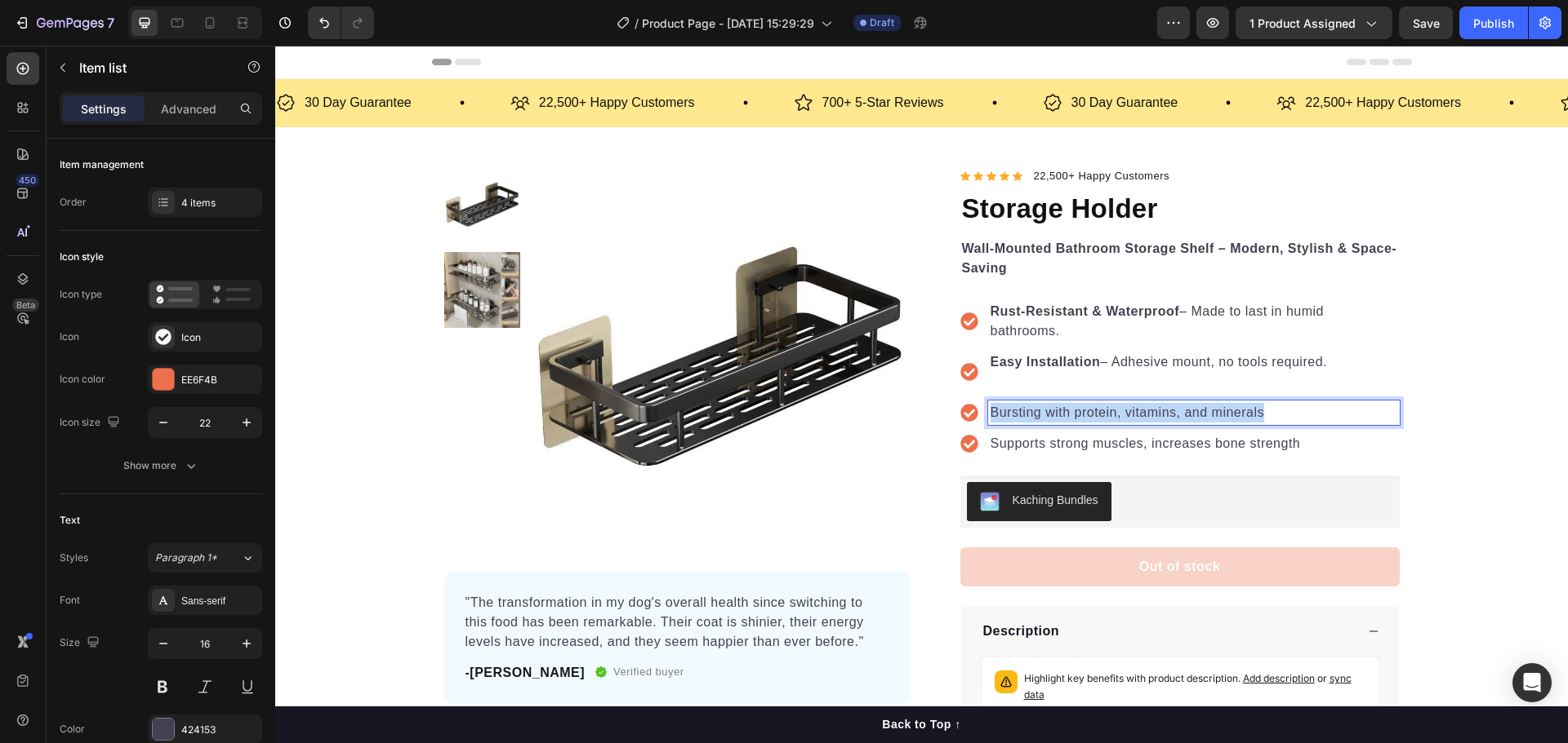
click at [1066, 408] on p "Bursting with protein, vitamins, and minerals" at bounding box center [1193, 413] width 407 height 20
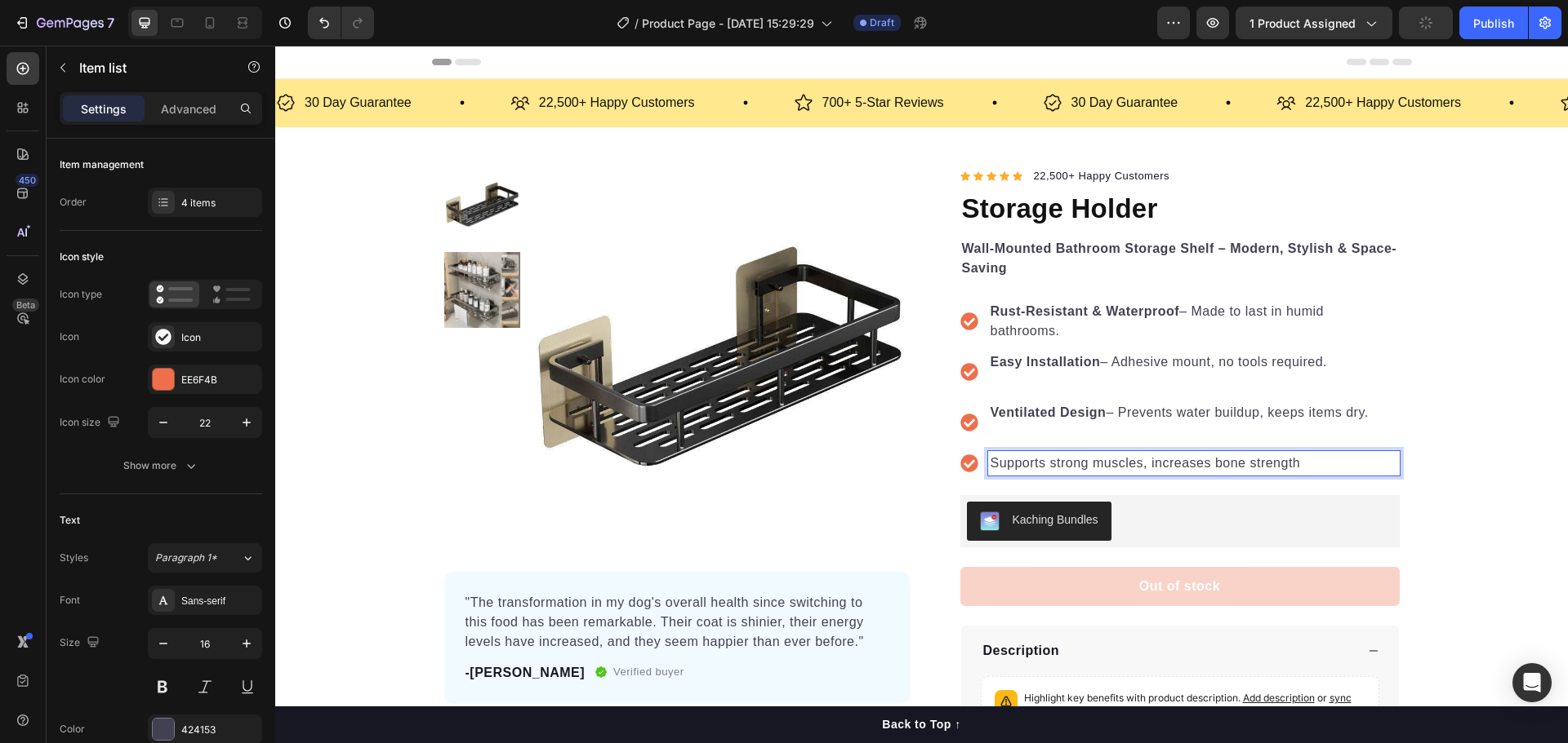
click at [1045, 460] on p "Supports strong muscles, increases bone strength" at bounding box center [1193, 464] width 407 height 20
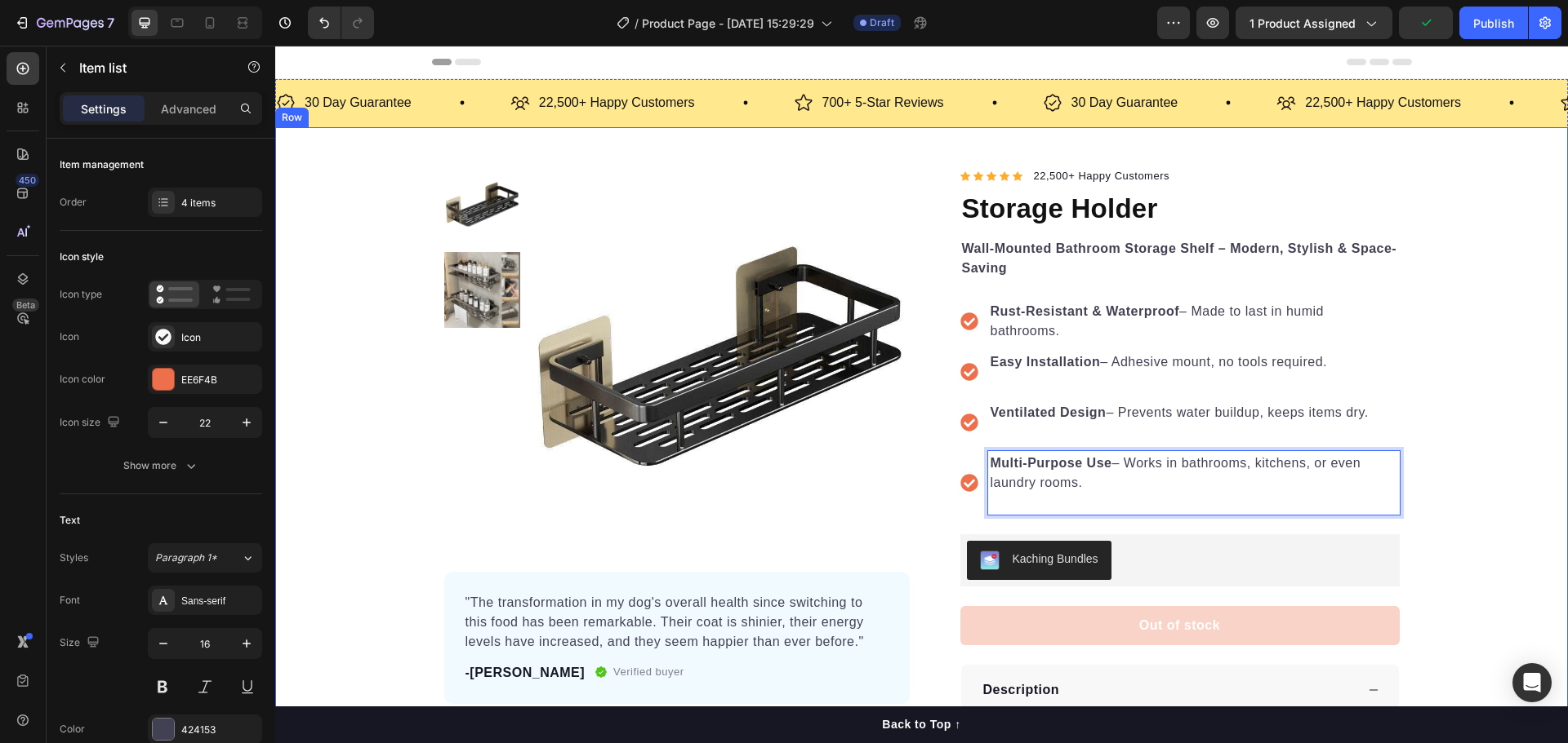
click at [1471, 413] on div "Product Images "The transformation in my dog's overall health since switching t…" at bounding box center [922, 511] width 1293 height 690
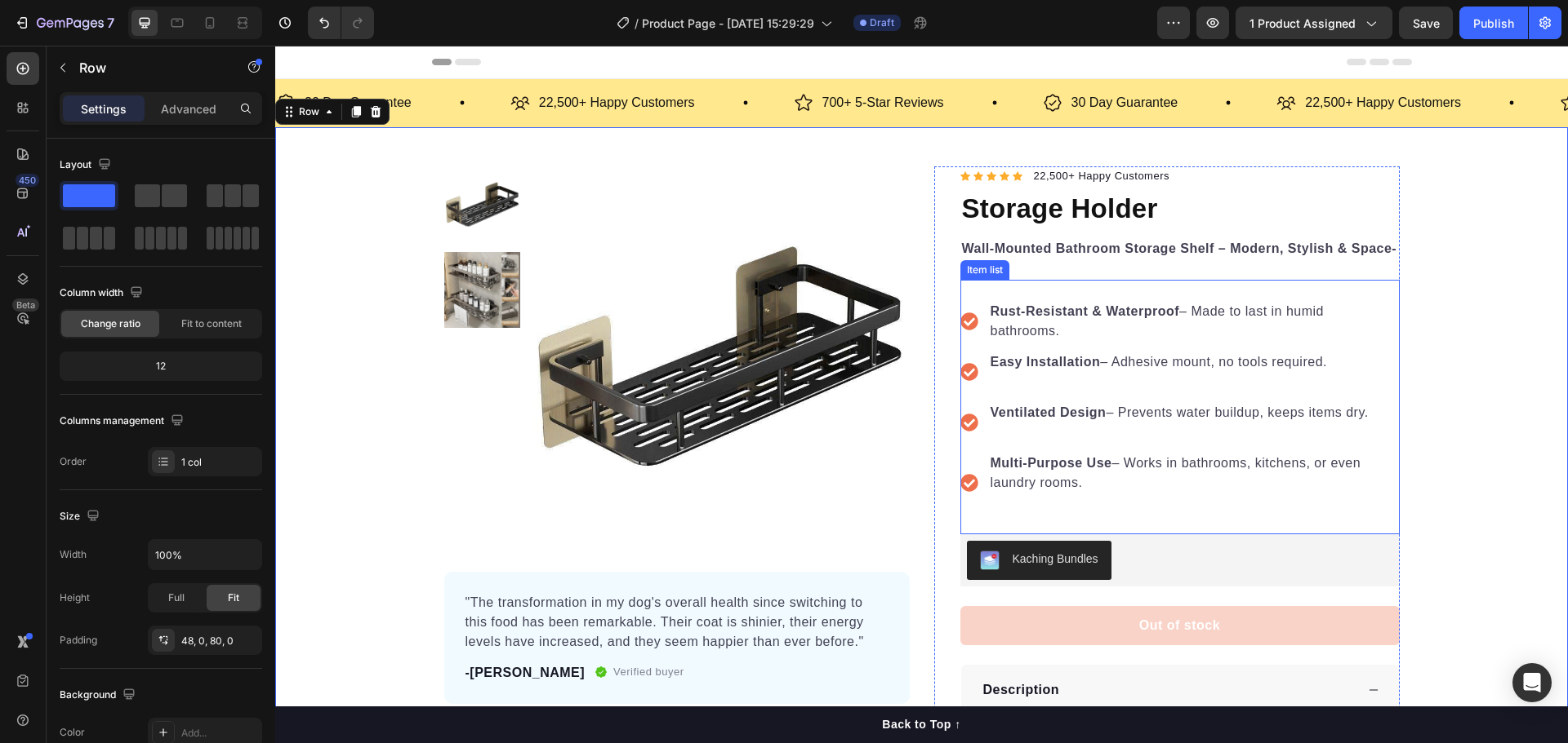
click at [1178, 314] on p "Rust-Resistant & Waterproof – Made to last in humid bathrooms." at bounding box center [1193, 322] width 407 height 40
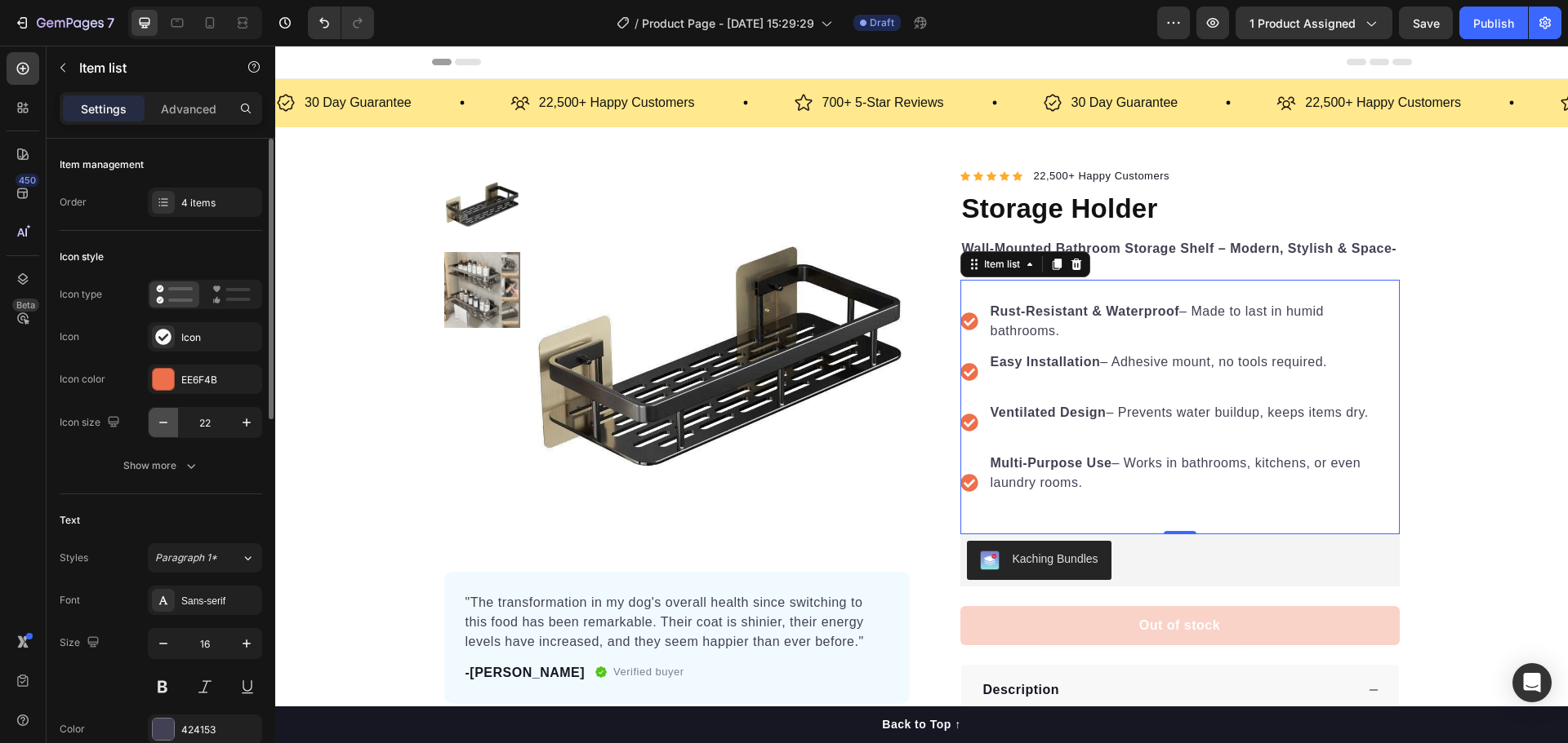
click at [158, 426] on icon "button" at bounding box center [163, 422] width 16 height 16
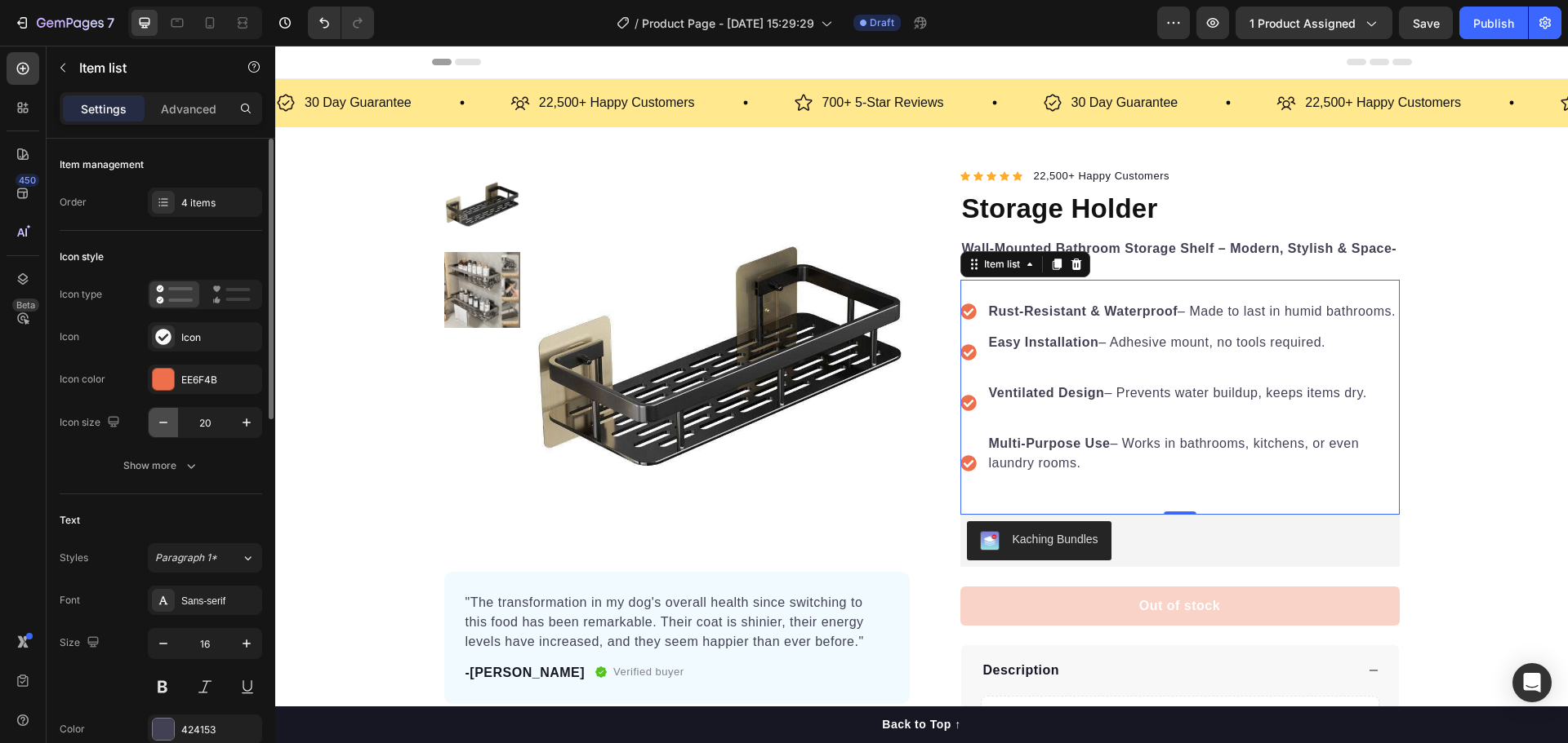
click at [158, 426] on icon "button" at bounding box center [163, 422] width 16 height 16
type input "19"
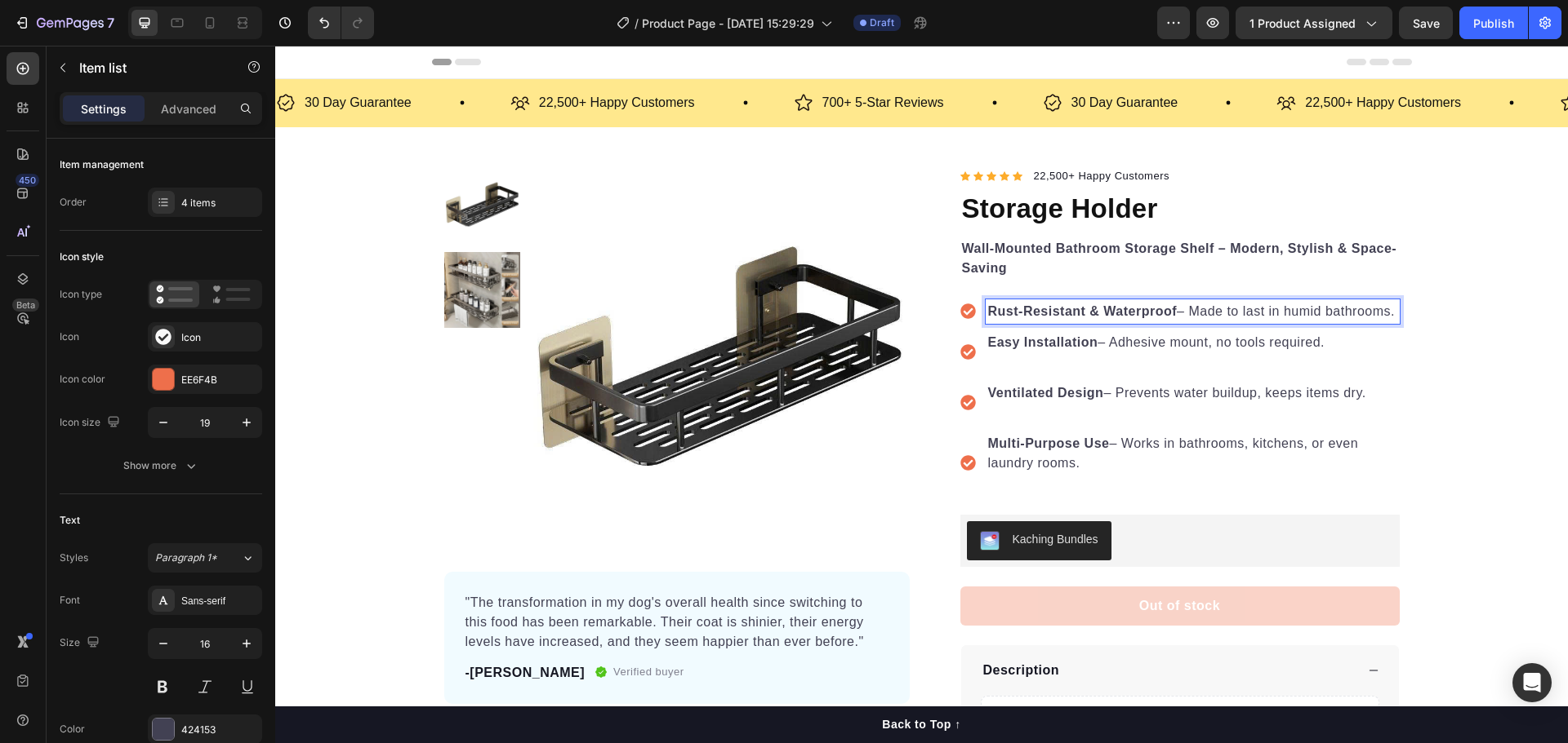
drag, startPoint x: 1139, startPoint y: 318, endPoint x: 1162, endPoint y: 469, distance: 152.7
click at [1179, 322] on p "Rust-Resistant & Waterproof – Made to last in humid bathrooms." at bounding box center [1192, 312] width 409 height 20
click at [1439, 315] on div "Product Images "The transformation in my dog's overall health since switching t…" at bounding box center [922, 501] width 1293 height 670
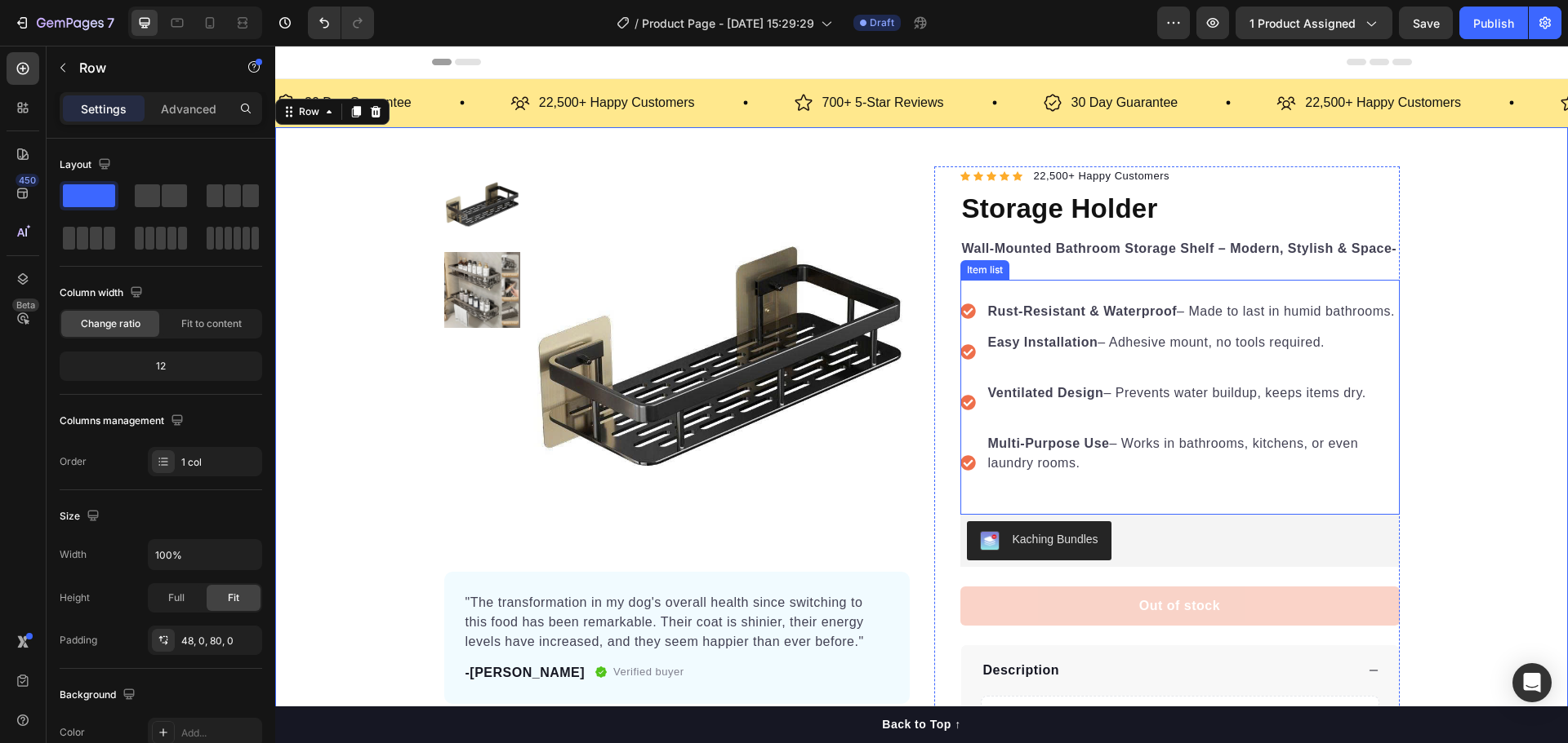
click at [1330, 316] on p "Rust-Resistant & Waterproof – Made to last in humid bathrooms." at bounding box center [1192, 312] width 409 height 20
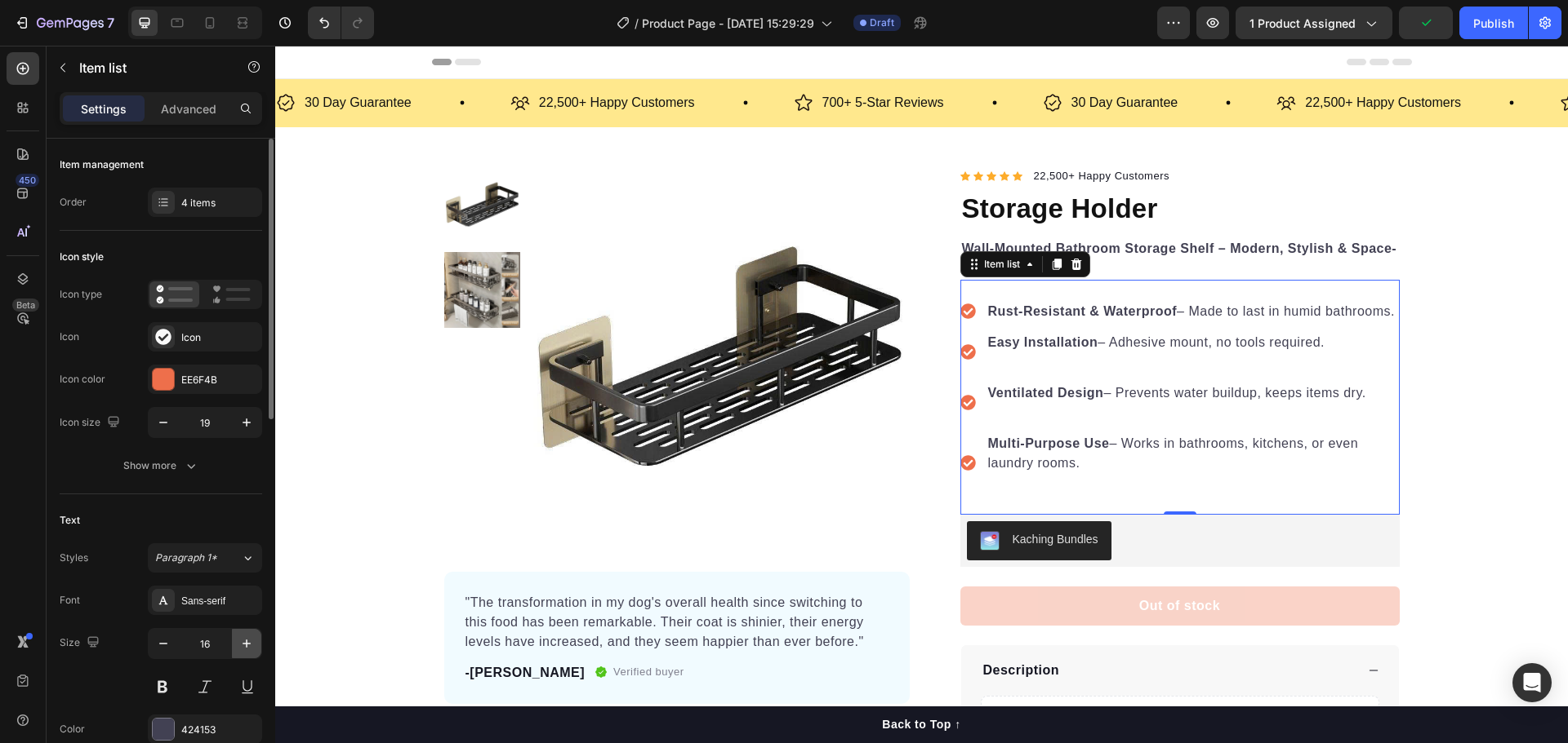
click at [242, 639] on icon "button" at bounding box center [246, 643] width 16 height 16
type input "18"
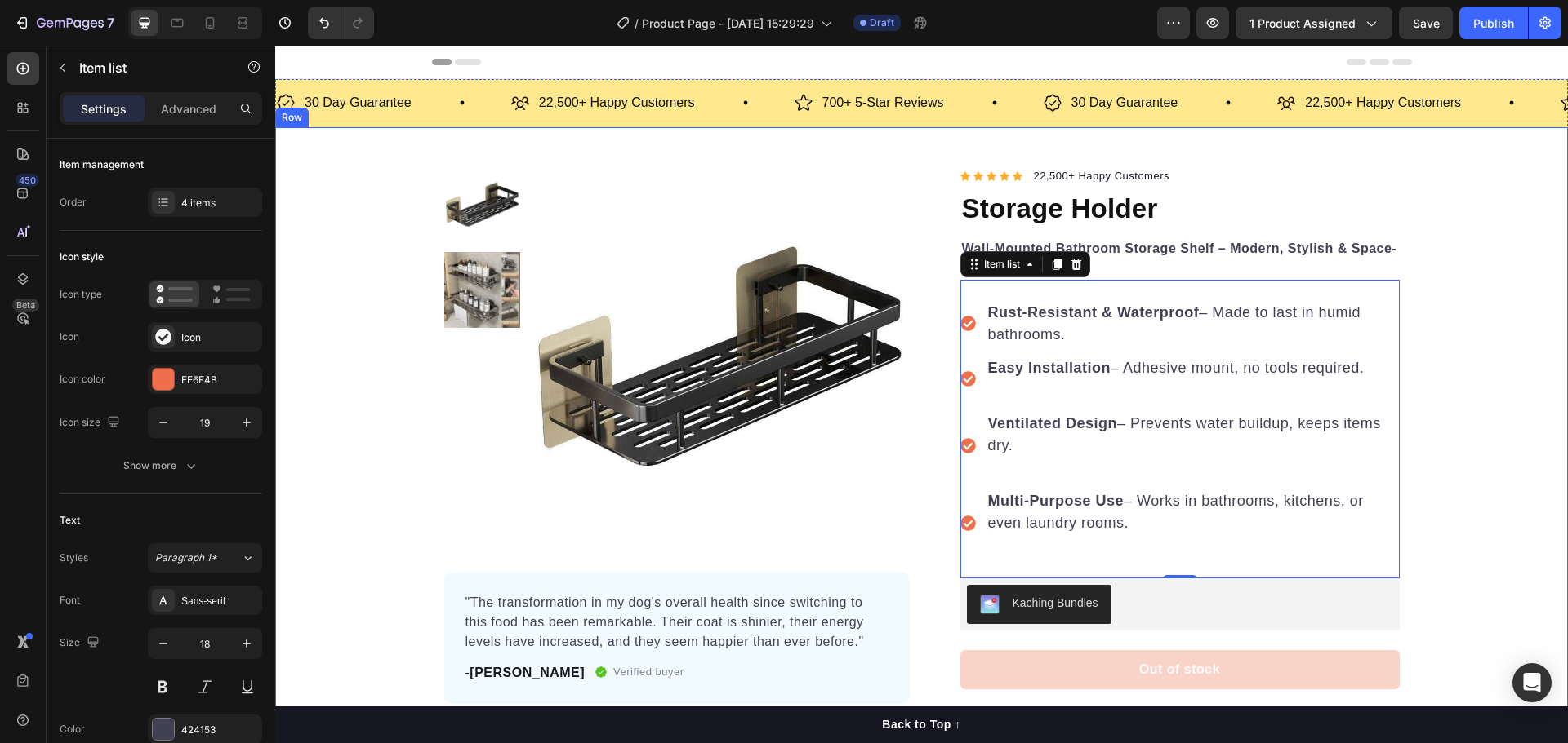
click at [1508, 389] on div "Product Images "The transformation in my dog's overall health since switching t…" at bounding box center [922, 532] width 1293 height 733
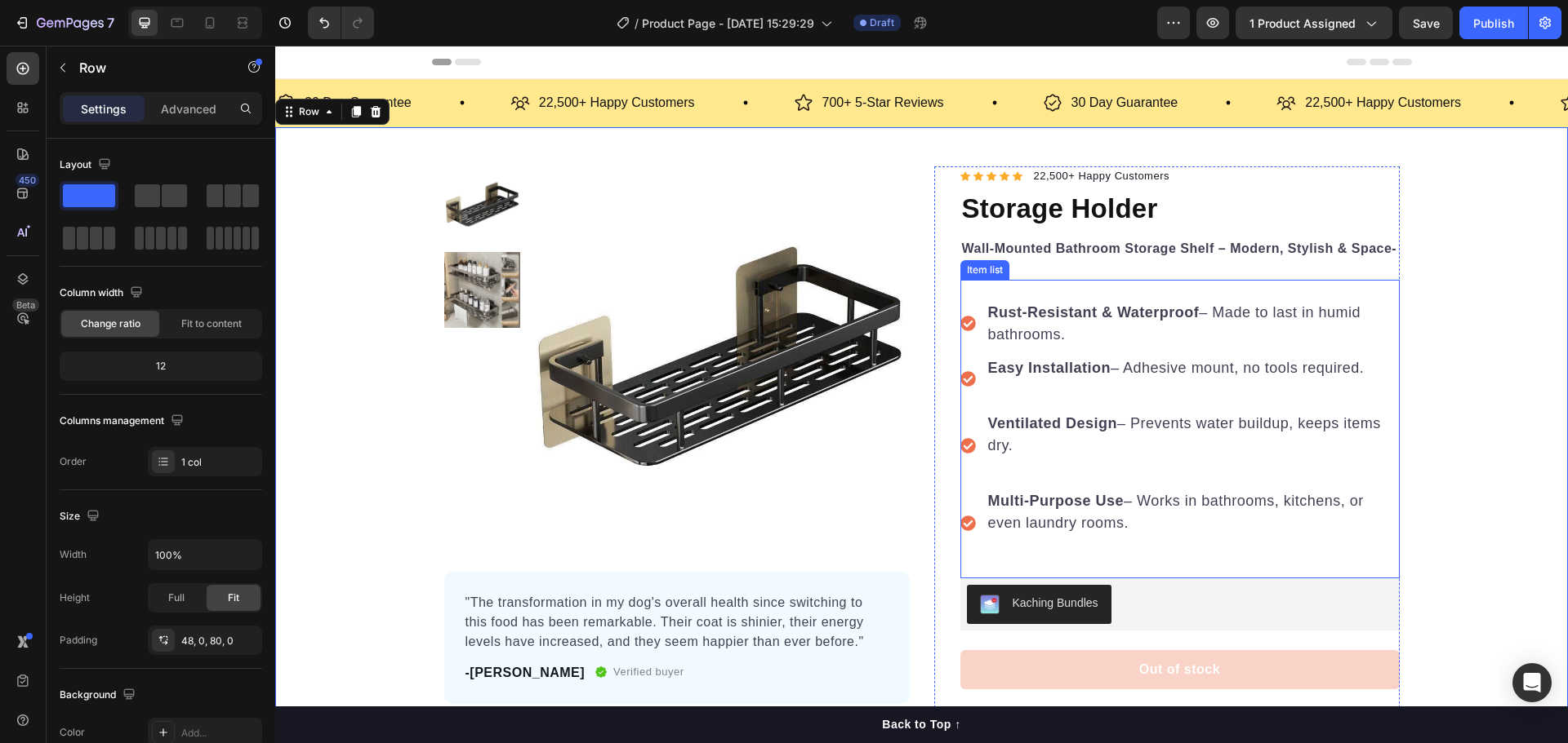
click at [1080, 394] on p "Rich Text Editor. Editing area: main" at bounding box center [1192, 391] width 409 height 22
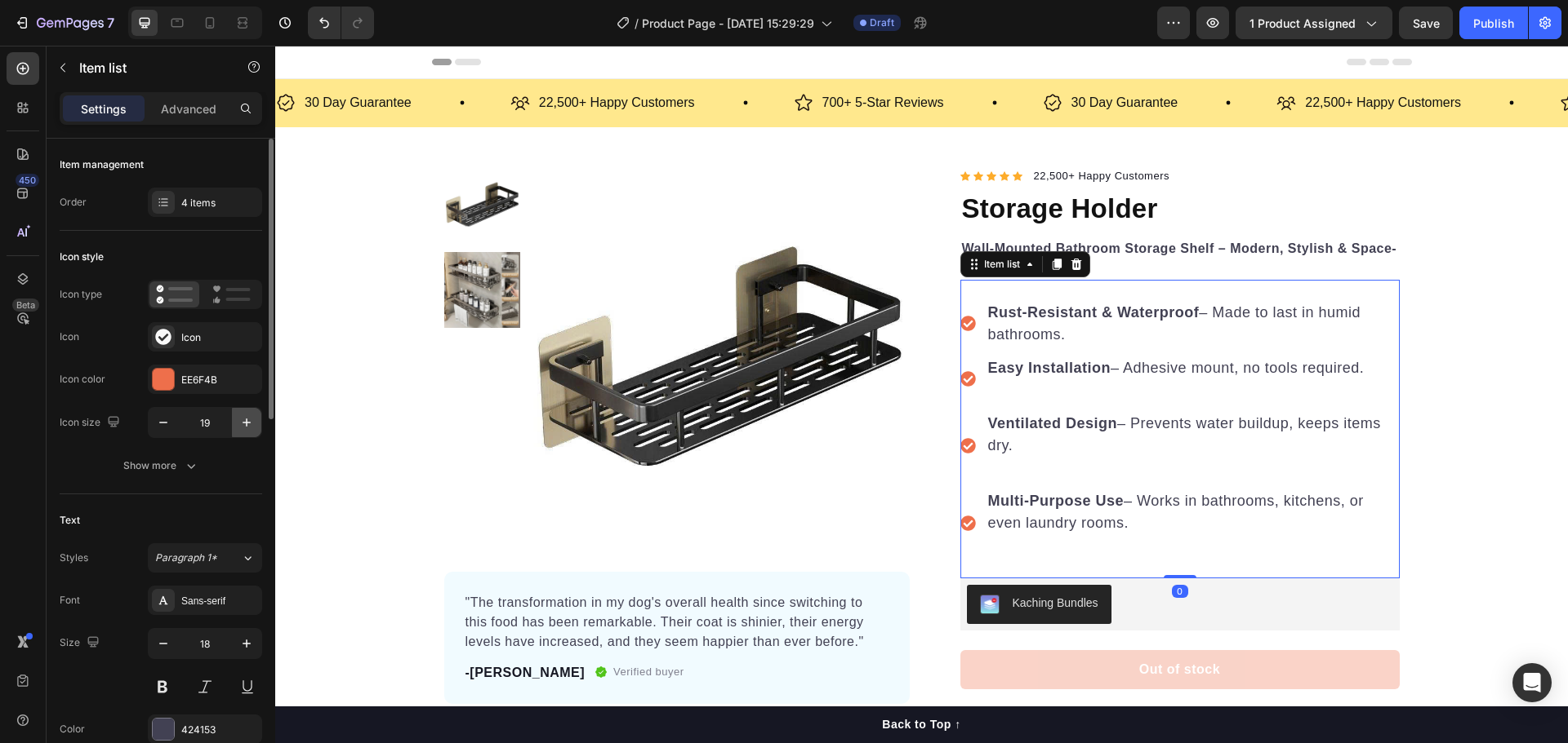
click at [245, 425] on icon "button" at bounding box center [246, 422] width 16 height 16
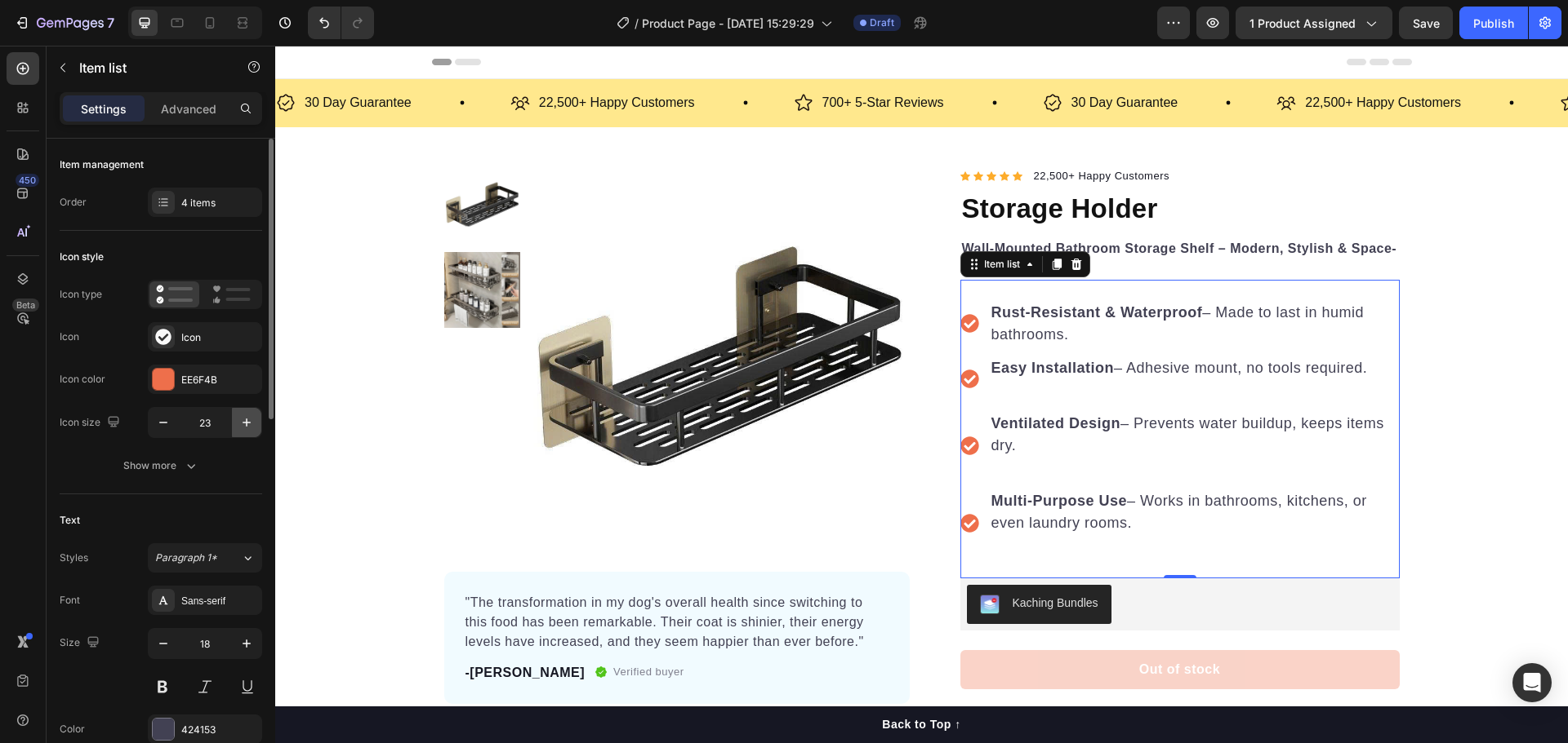
type input "24"
click at [1539, 309] on div "Product Images "The transformation in my dog's overall health since switching t…" at bounding box center [922, 532] width 1293 height 733
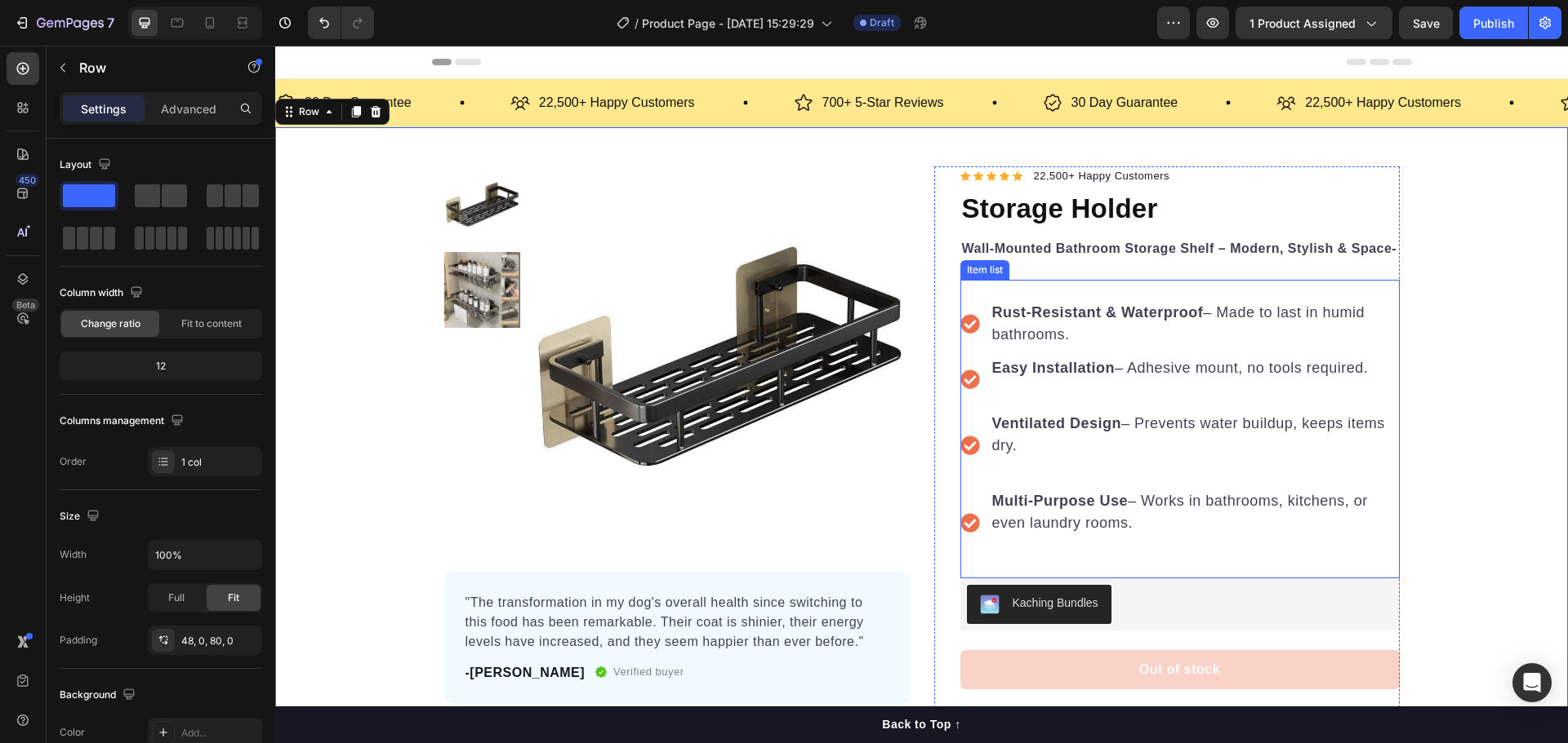
scroll to position [244, 0]
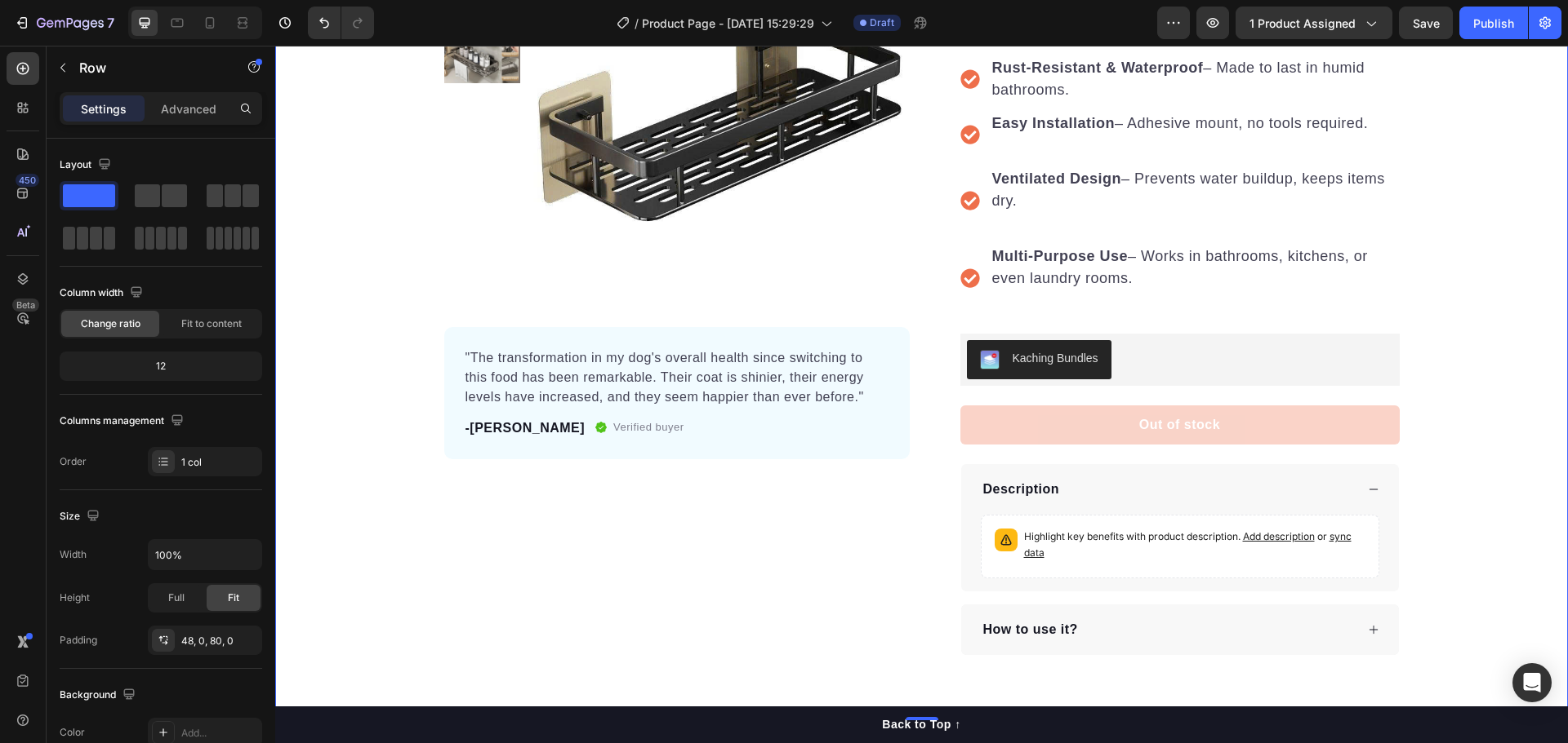
click at [1481, 390] on div "Product Images "The transformation in my dog's overall health since switching t…" at bounding box center [922, 288] width 1293 height 733
click at [1454, 344] on div "Product Images "The transformation in my dog's overall health since switching t…" at bounding box center [922, 288] width 1293 height 733
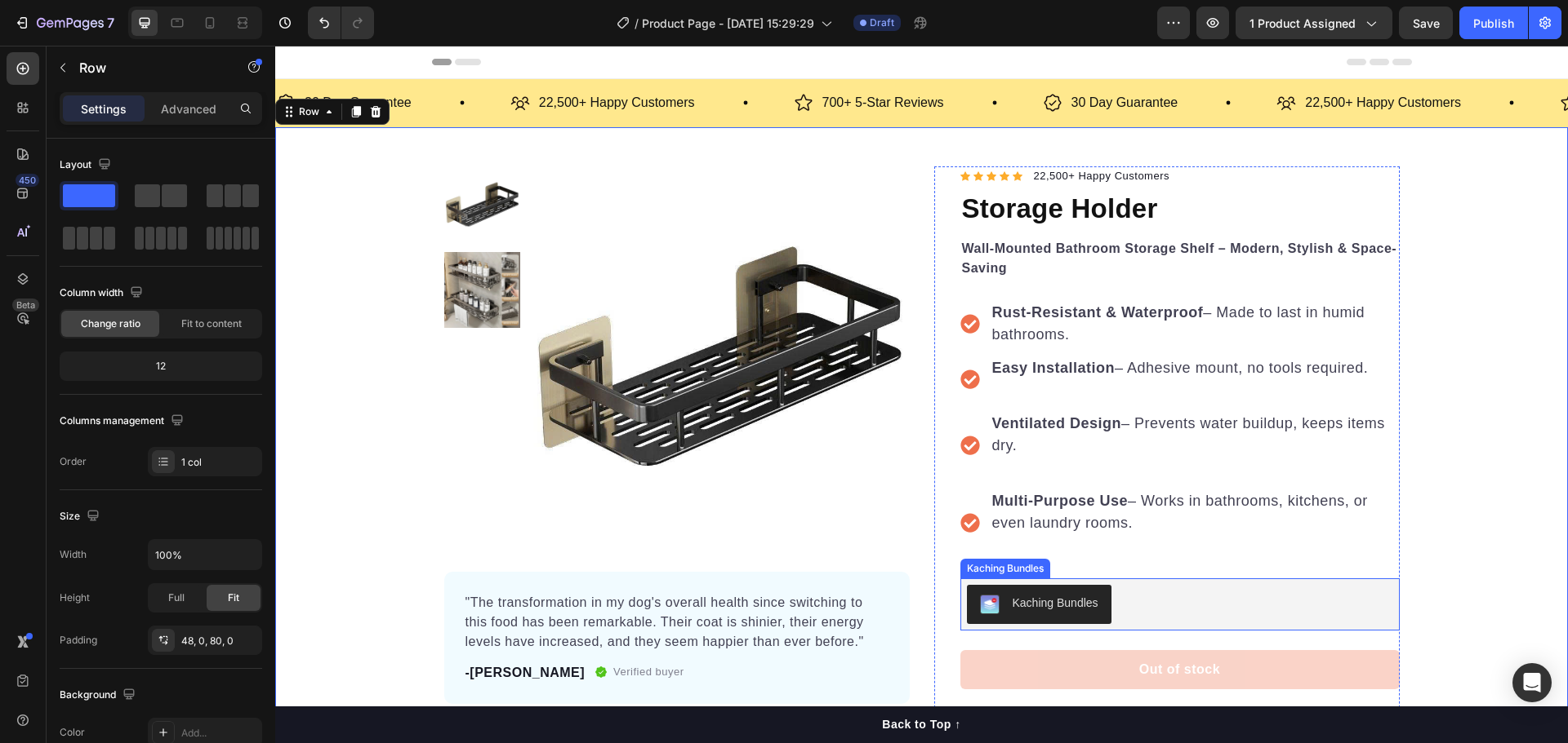
drag, startPoint x: 1177, startPoint y: 603, endPoint x: 1188, endPoint y: 609, distance: 12.5
click at [1178, 603] on div "Kaching Bundles" at bounding box center [1180, 604] width 427 height 40
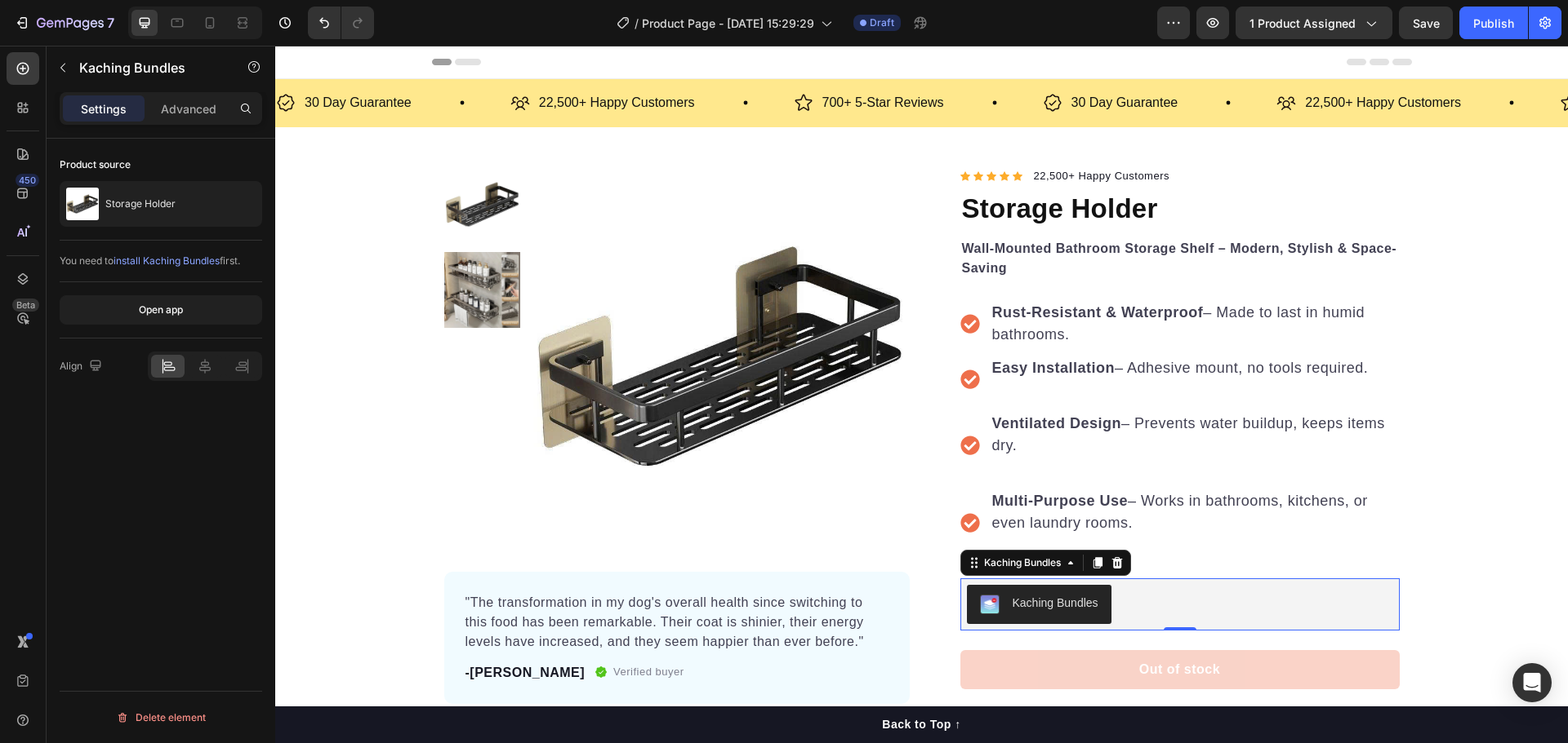
scroll to position [163, 0]
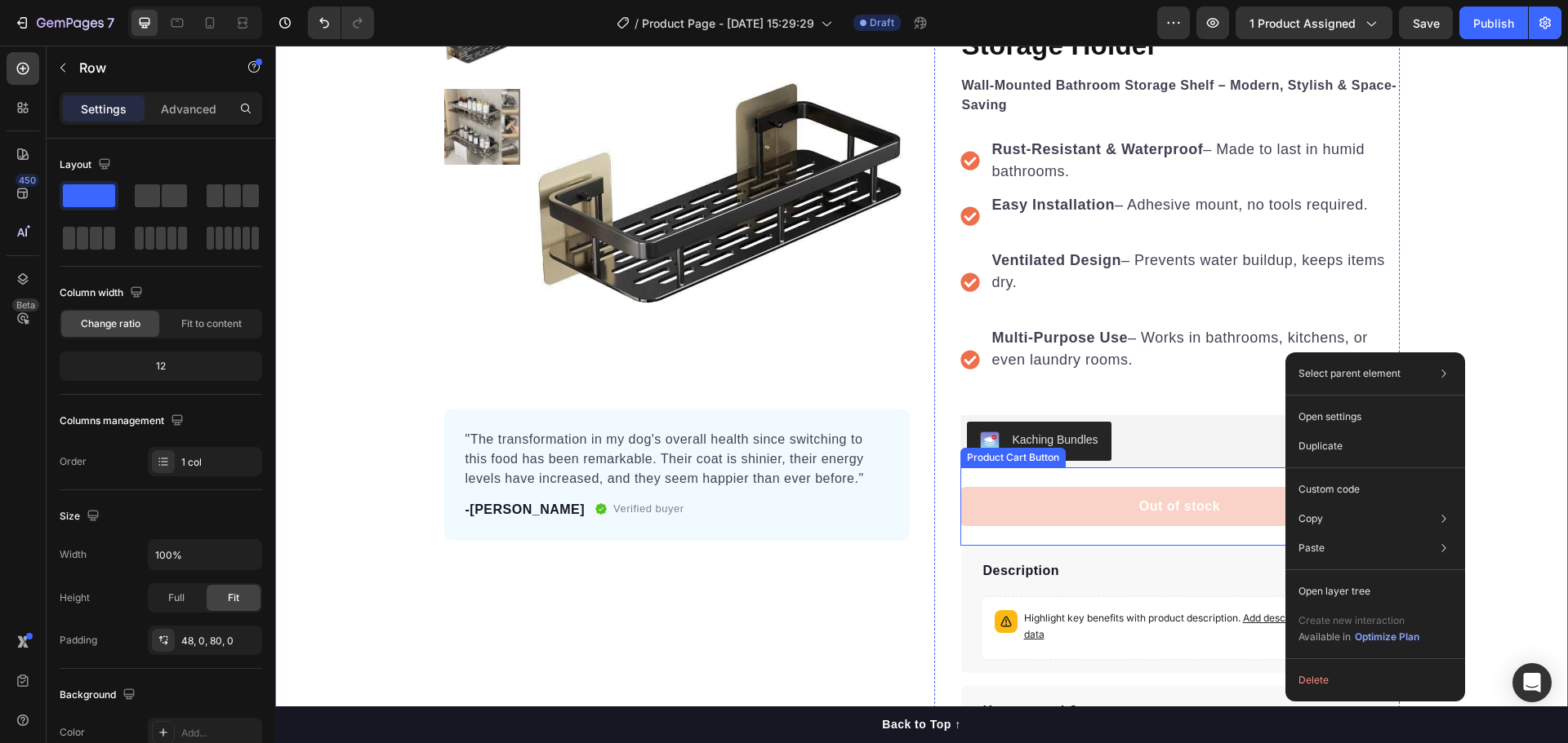
click at [1126, 501] on button "Out of stock" at bounding box center [1180, 507] width 440 height 40
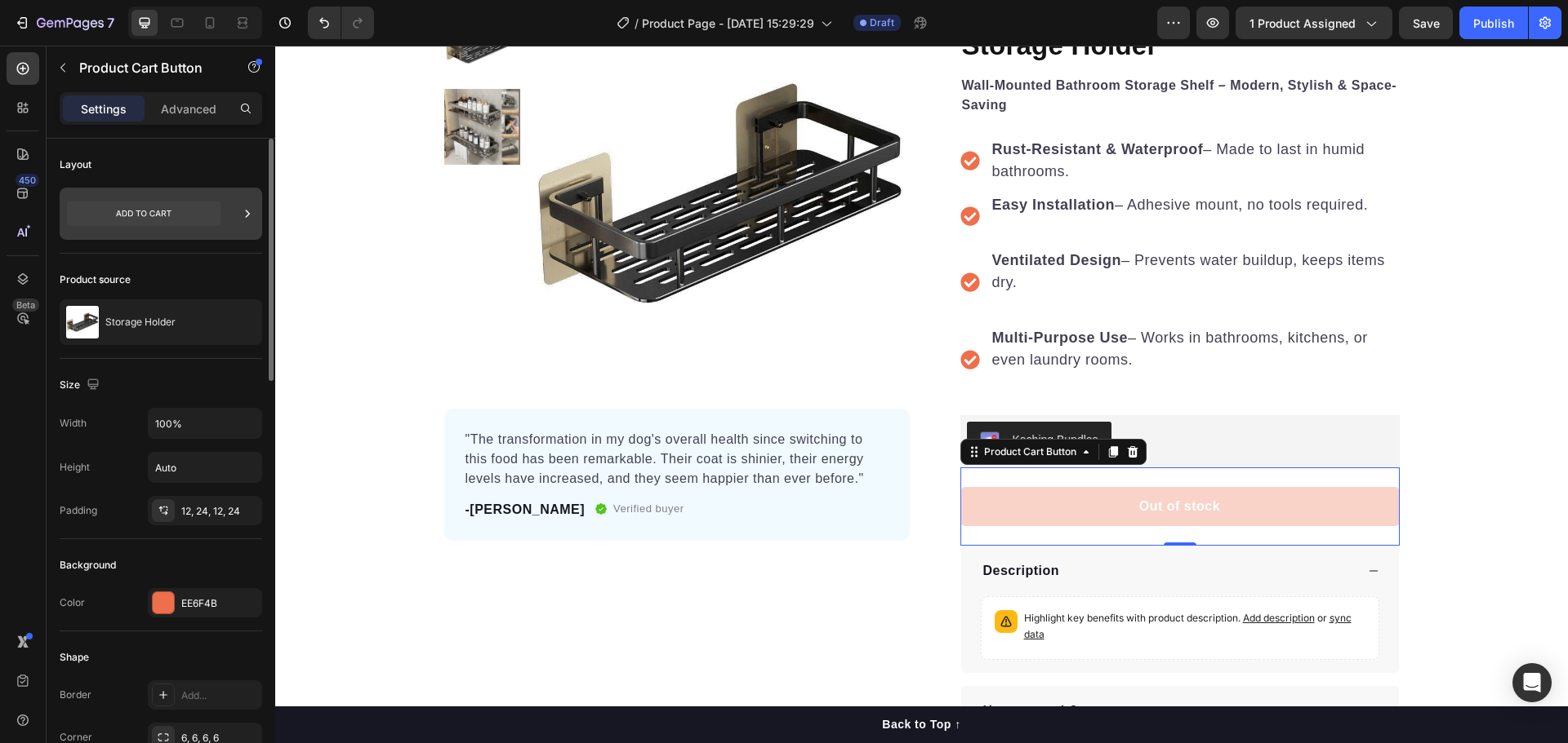
click at [239, 208] on div at bounding box center [160, 214] width 203 height 52
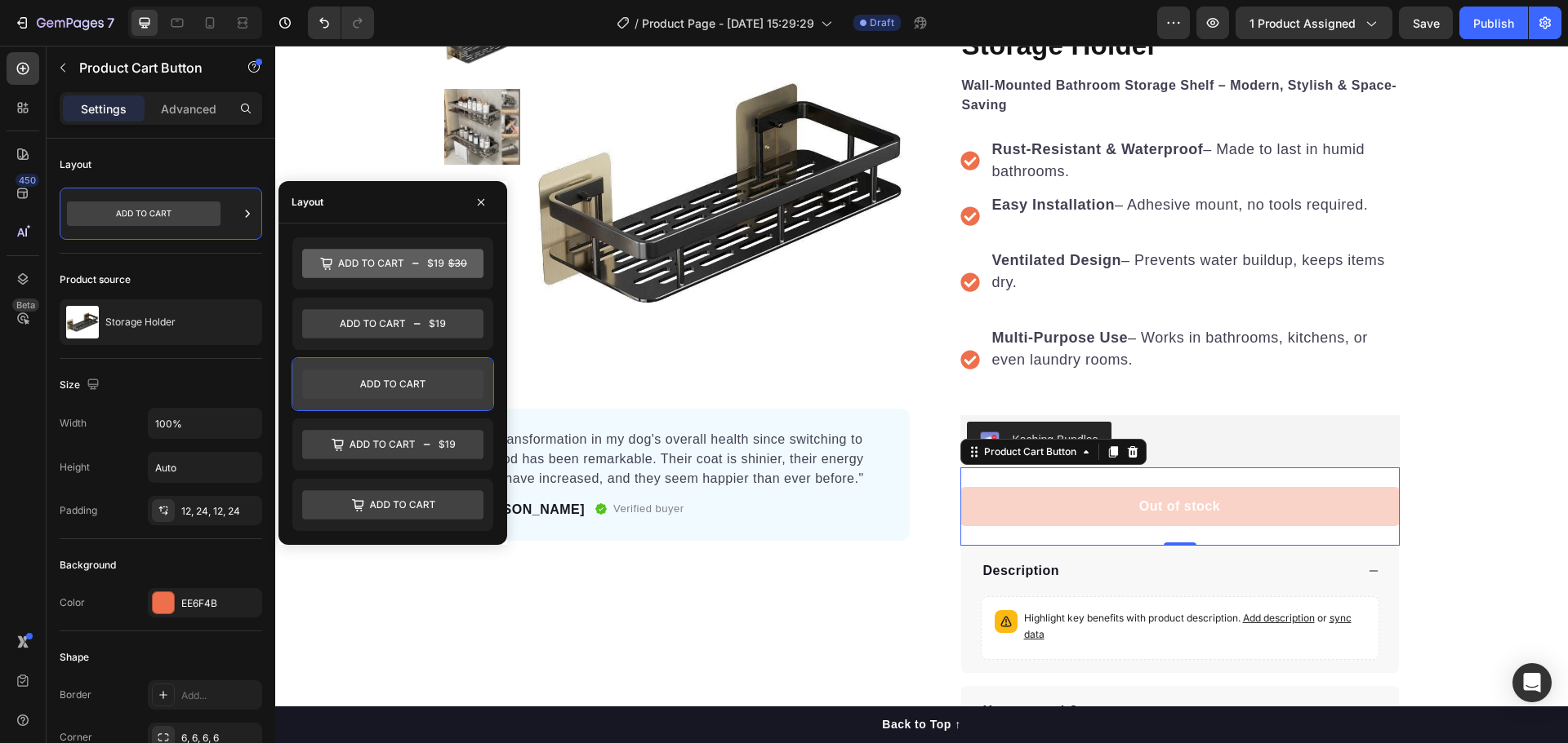
click at [417, 395] on icon at bounding box center [392, 385] width 181 height 30
click at [475, 388] on icon at bounding box center [392, 385] width 181 height 30
click at [1496, 348] on div "Product Images "The transformation in my dog's overall health since switching t…" at bounding box center [922, 369] width 1293 height 733
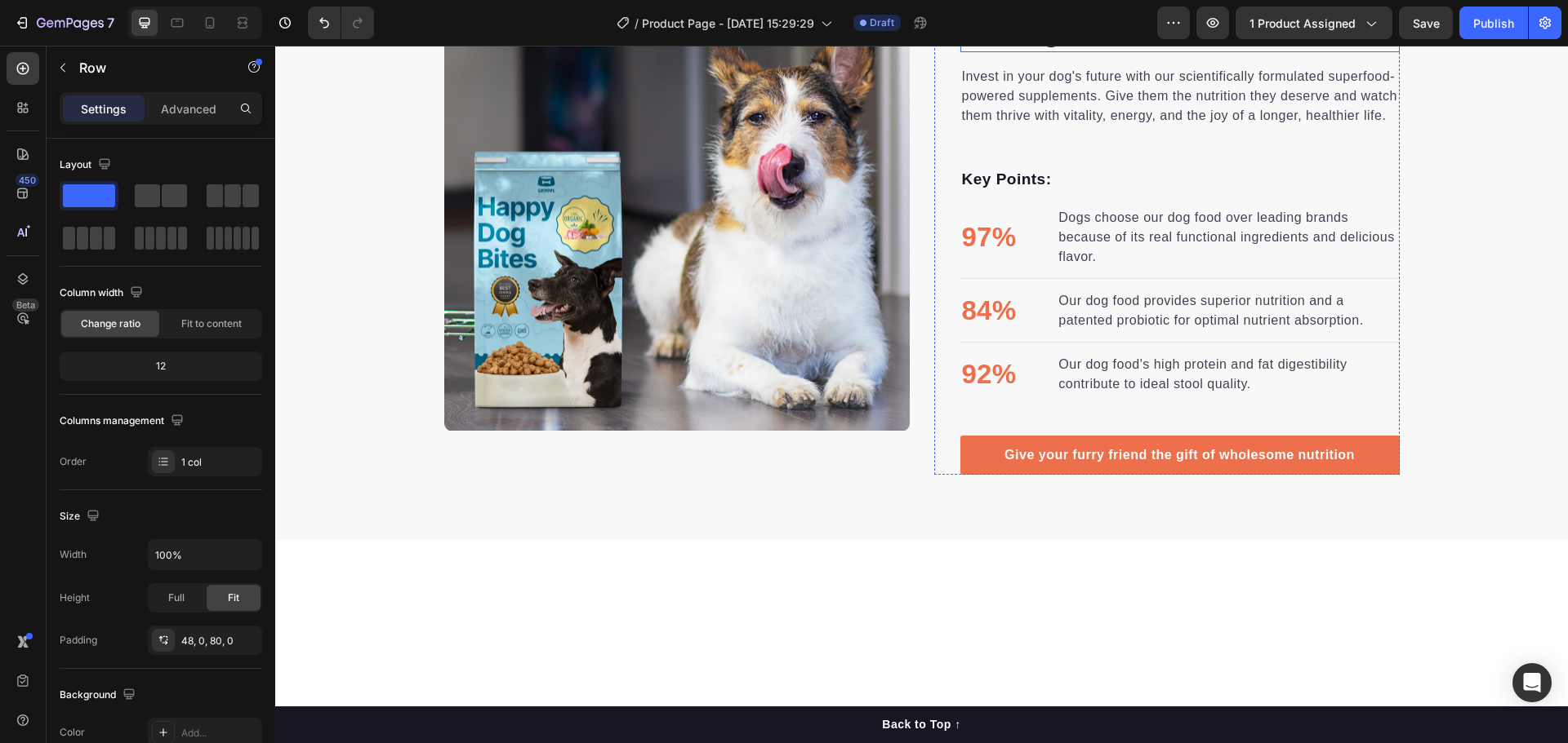
scroll to position [734, 0]
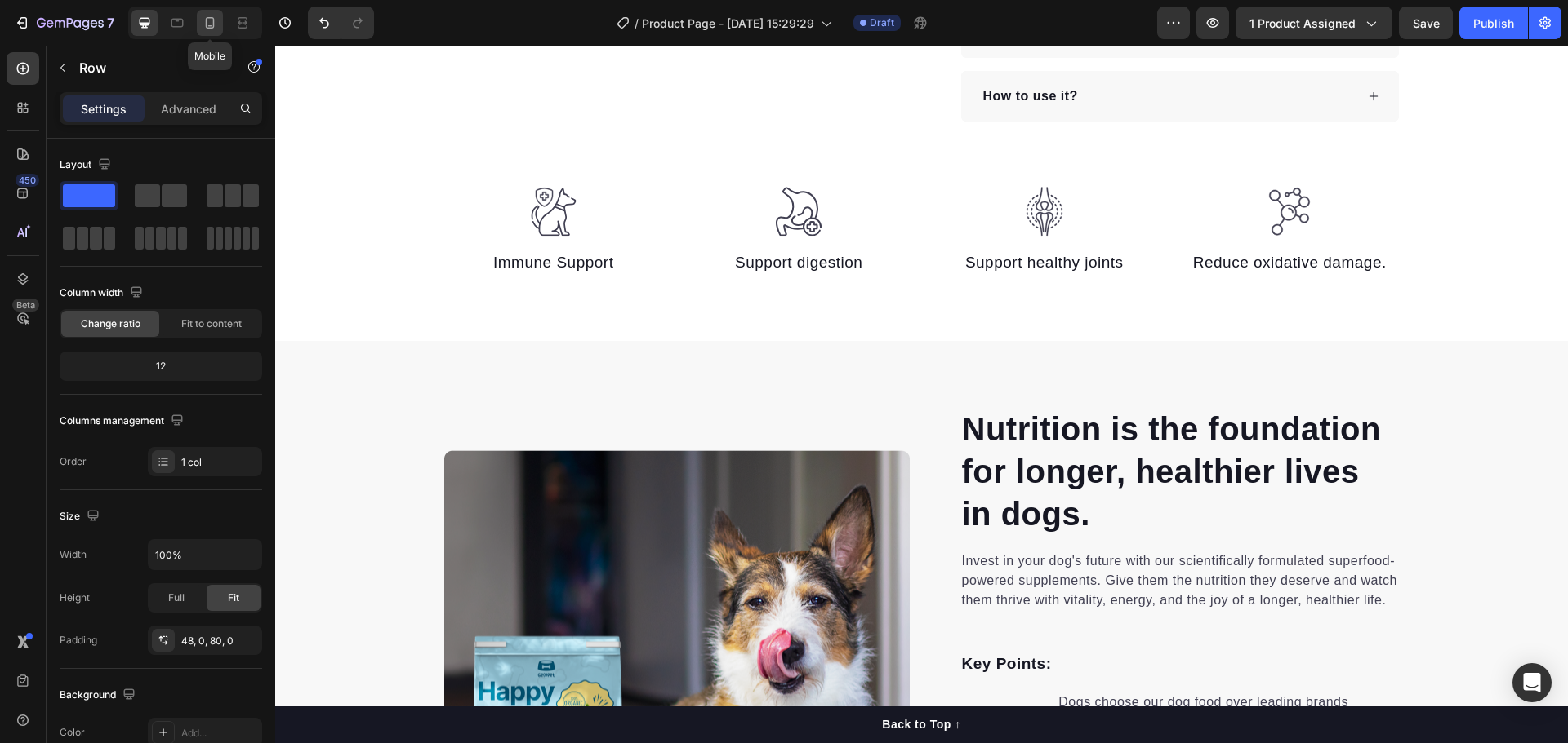
click at [203, 25] on icon at bounding box center [210, 23] width 16 height 16
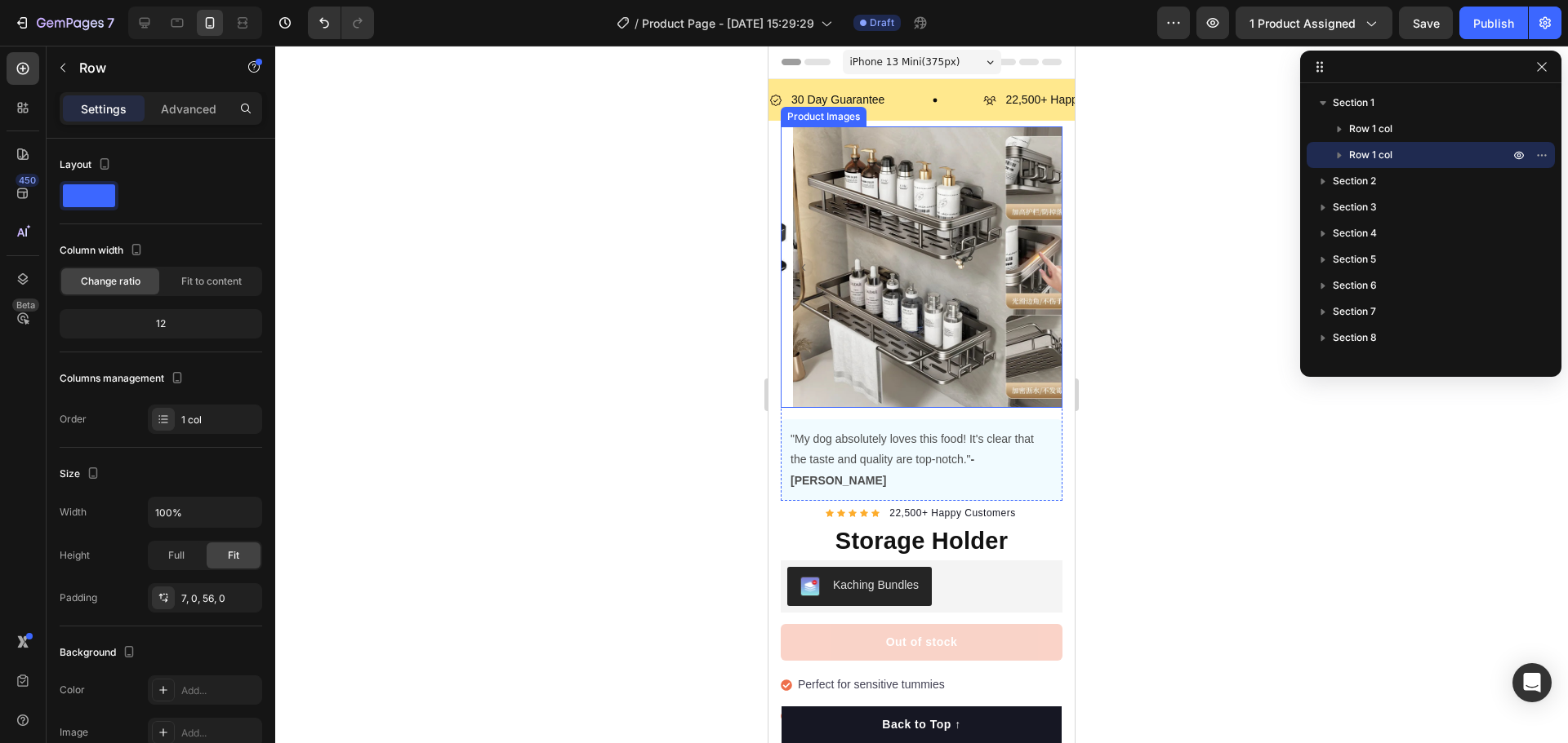
click at [933, 308] on img at bounding box center [933, 267] width 282 height 282
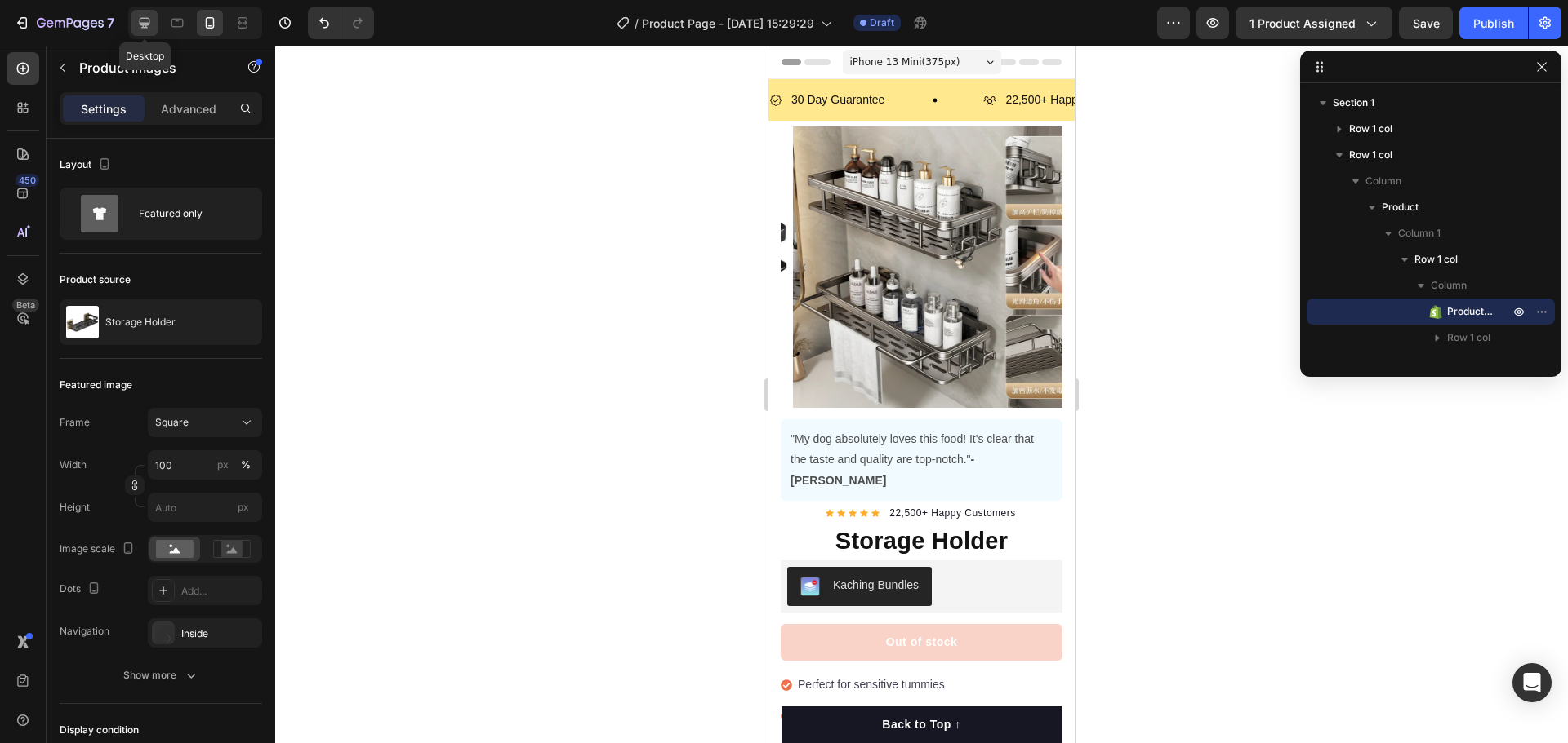
click at [144, 24] on icon at bounding box center [145, 23] width 11 height 11
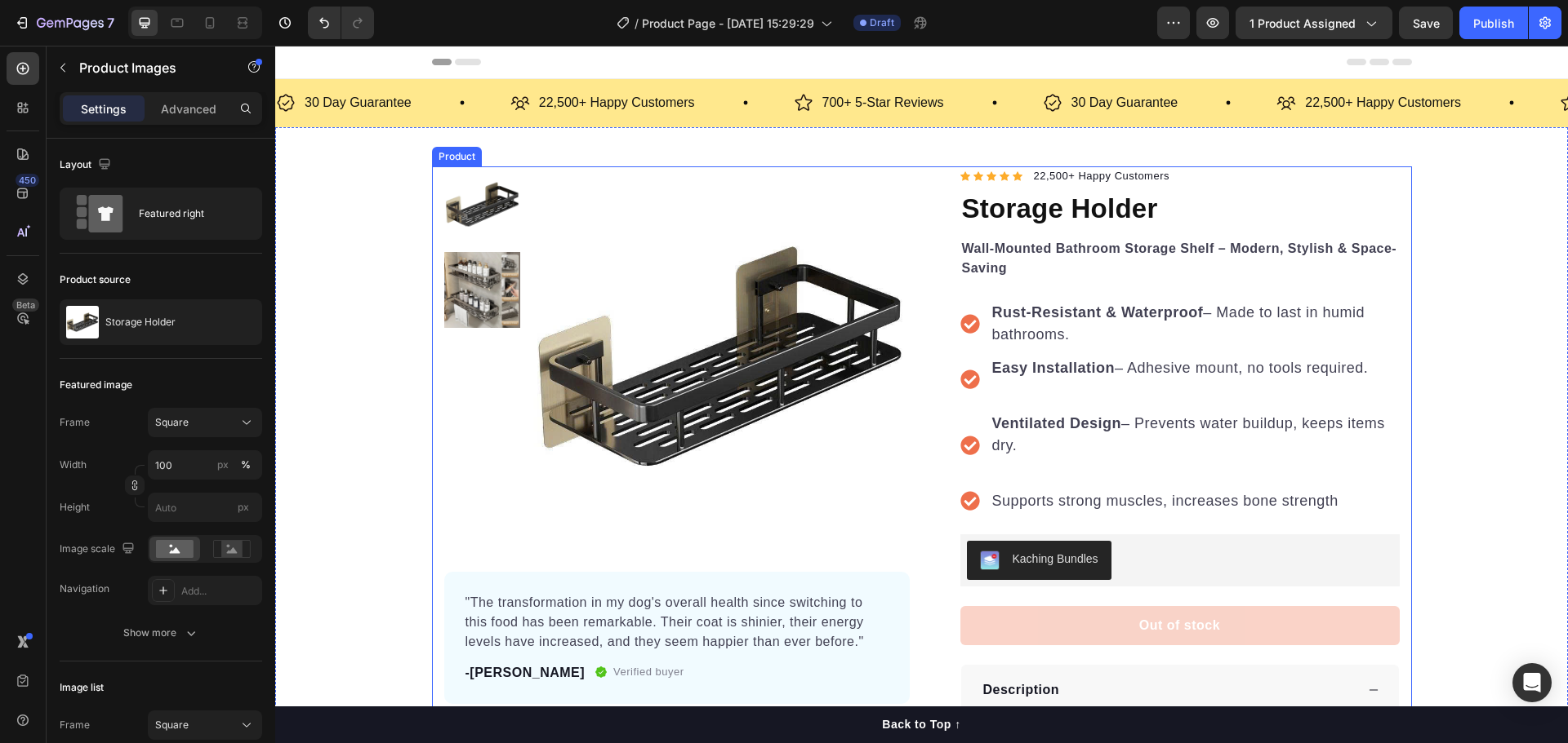
scroll to position [326, 0]
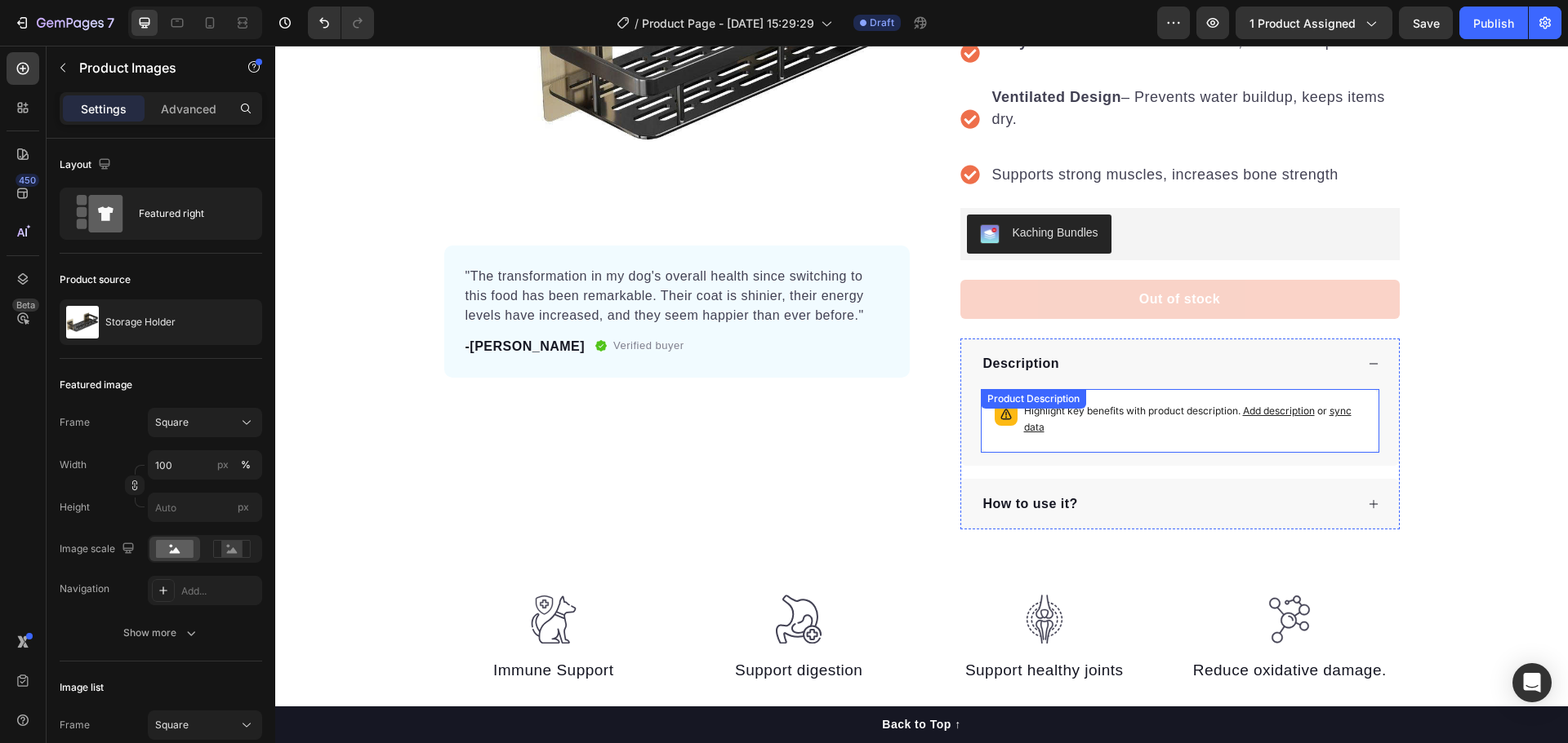
click at [1181, 408] on p "Highlight key benefits with product description. Add description or sync data" at bounding box center [1194, 418] width 342 height 33
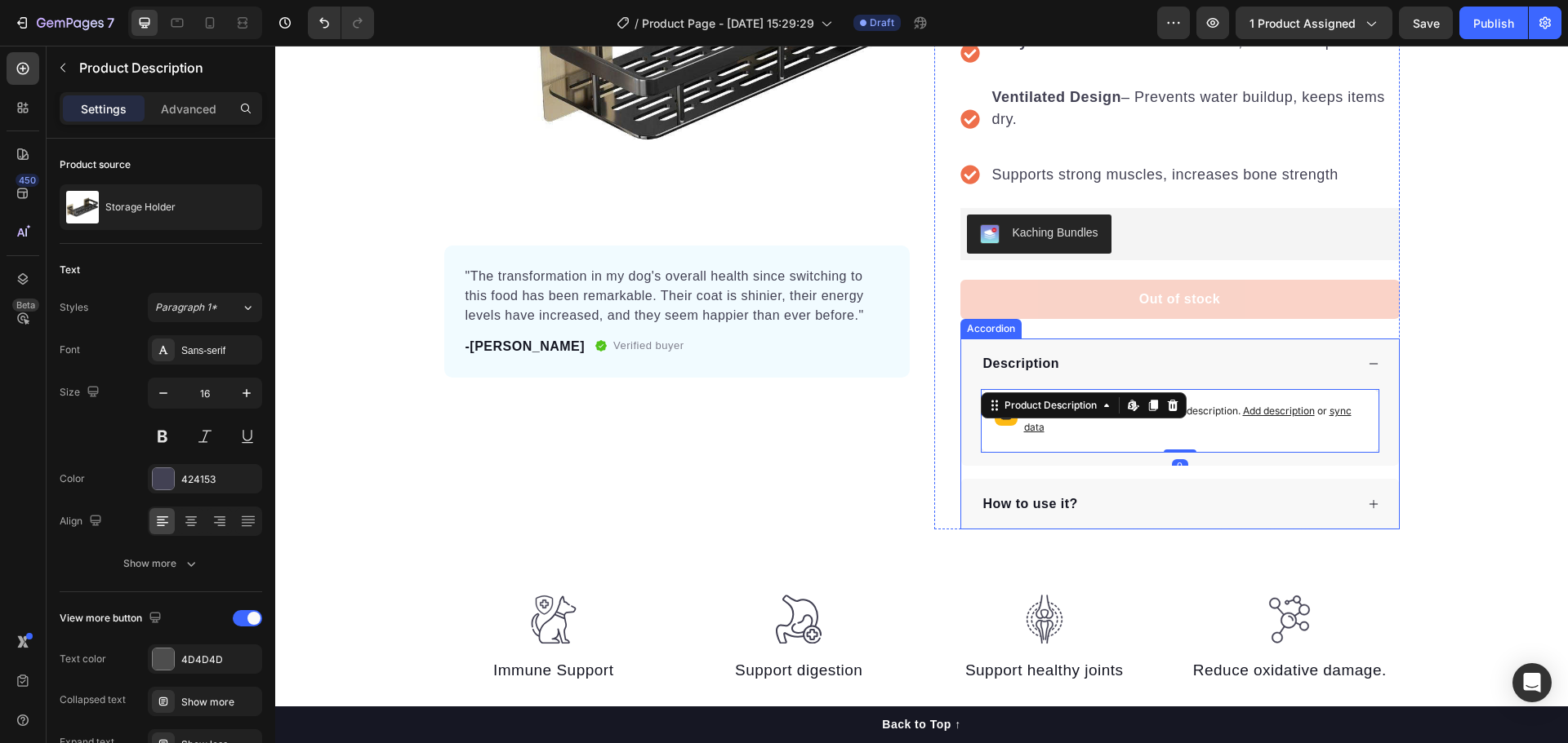
click at [1298, 465] on div "Highlight key benefits with product description. Add description or sync data P…" at bounding box center [1180, 427] width 438 height 77
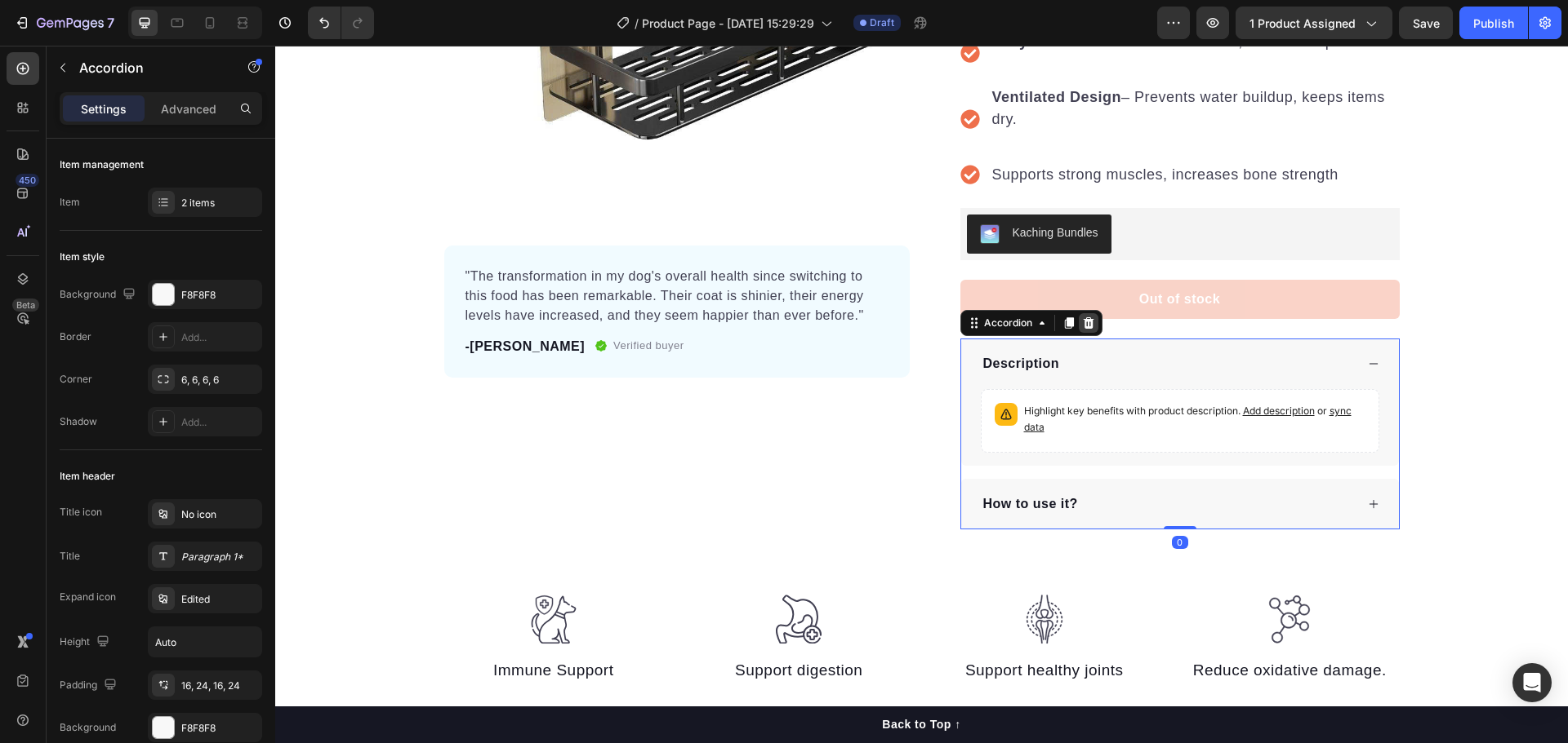
click at [1088, 323] on div at bounding box center [1089, 324] width 20 height 20
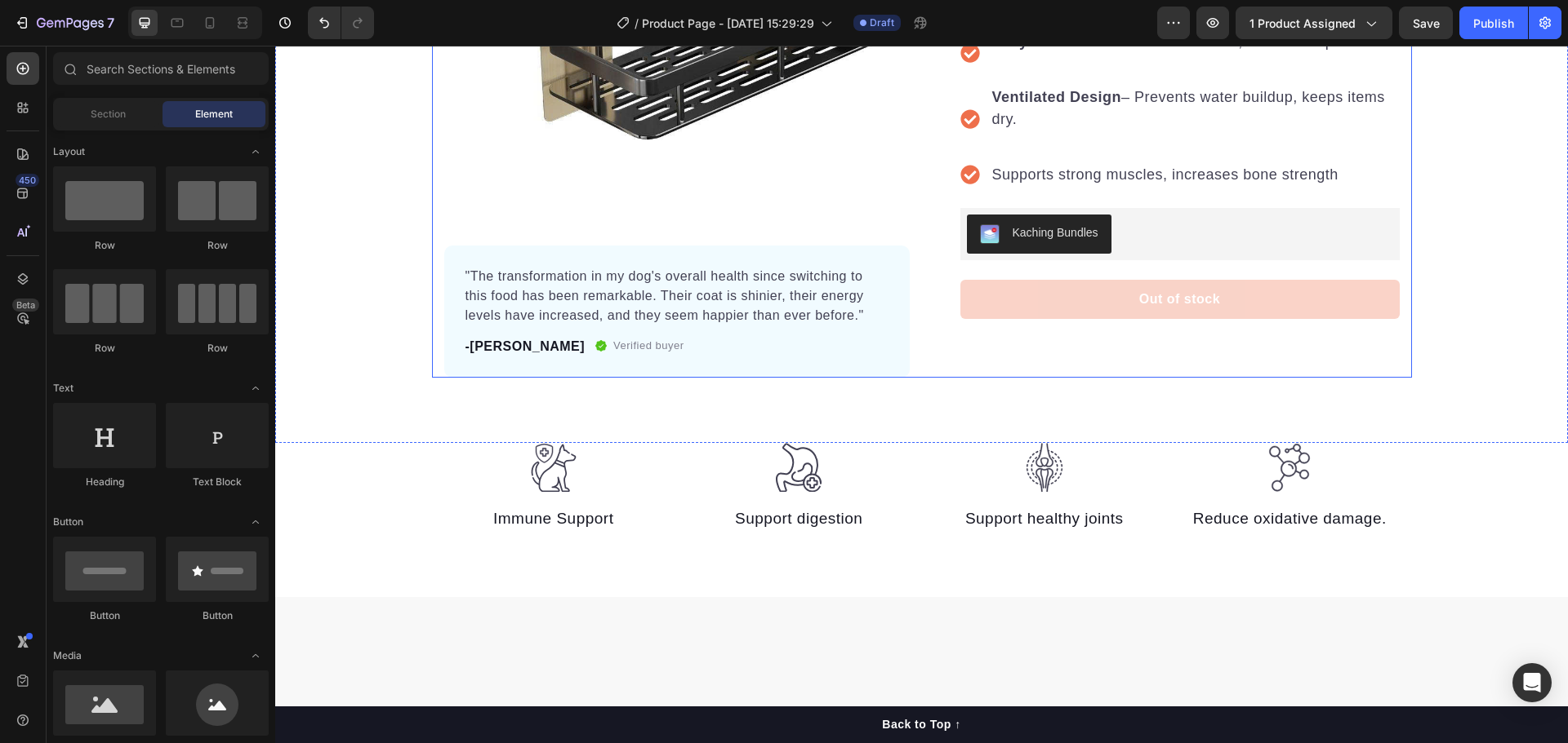
click at [1170, 310] on button "Out of stock" at bounding box center [1180, 300] width 440 height 40
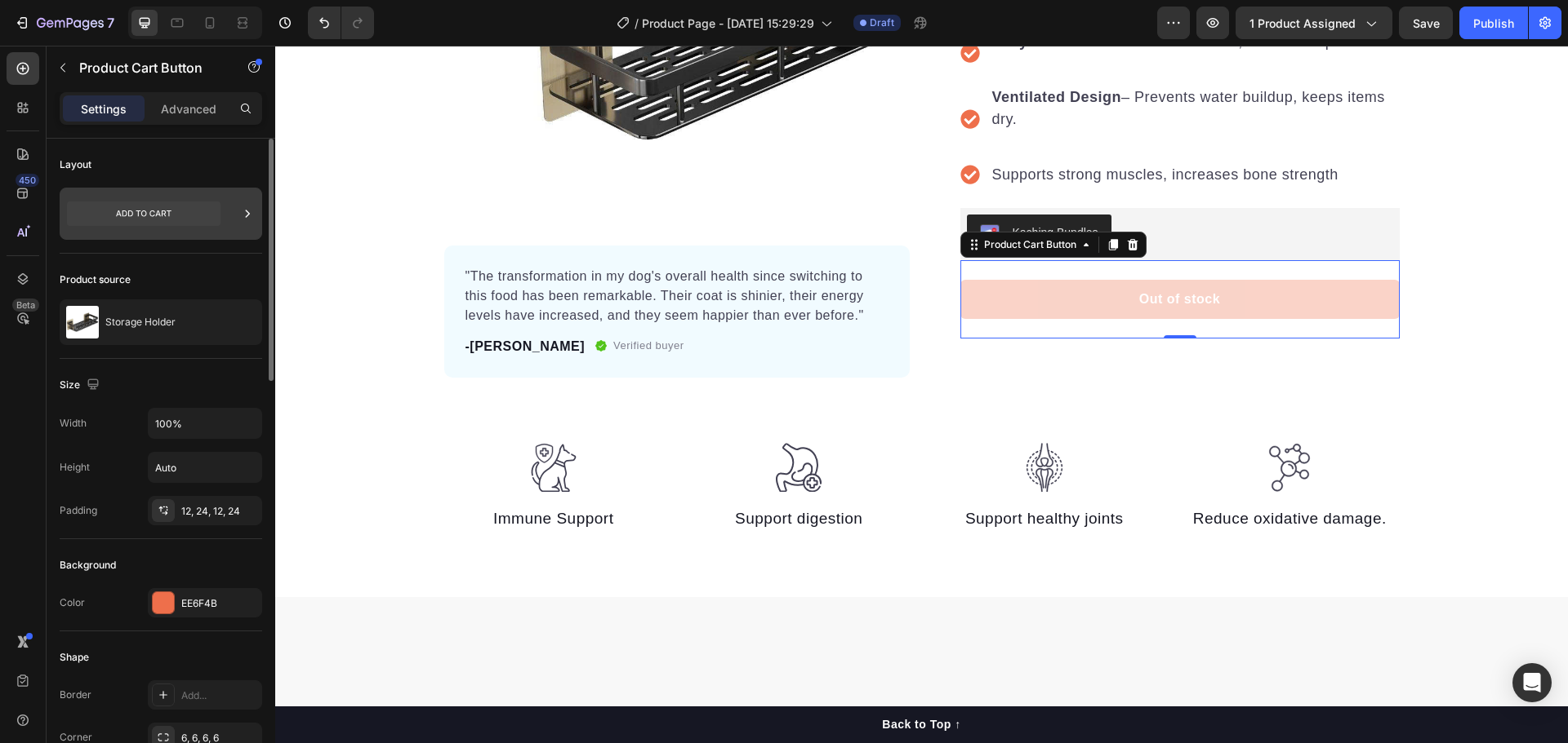
click at [249, 216] on icon at bounding box center [247, 214] width 16 height 16
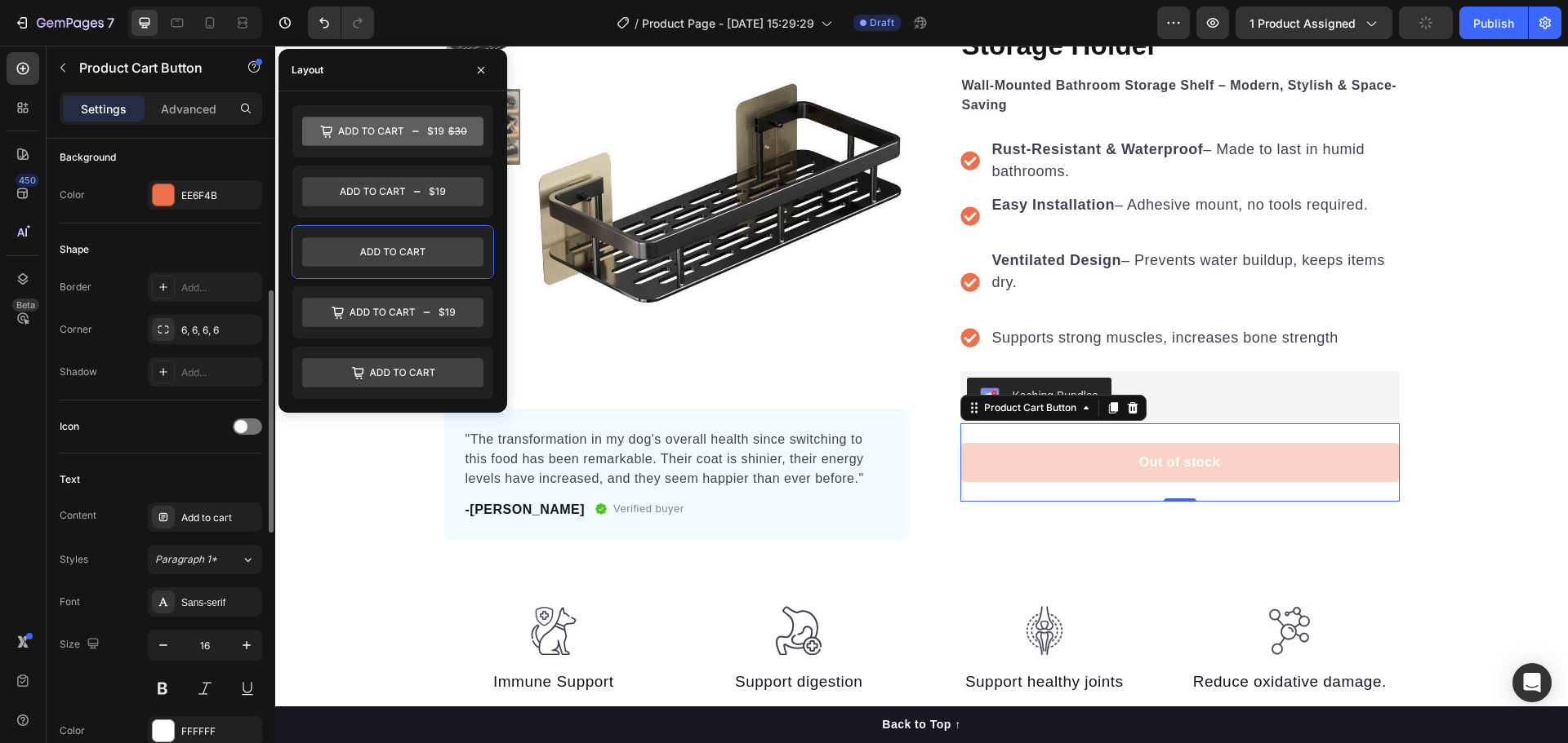
scroll to position [571, 0]
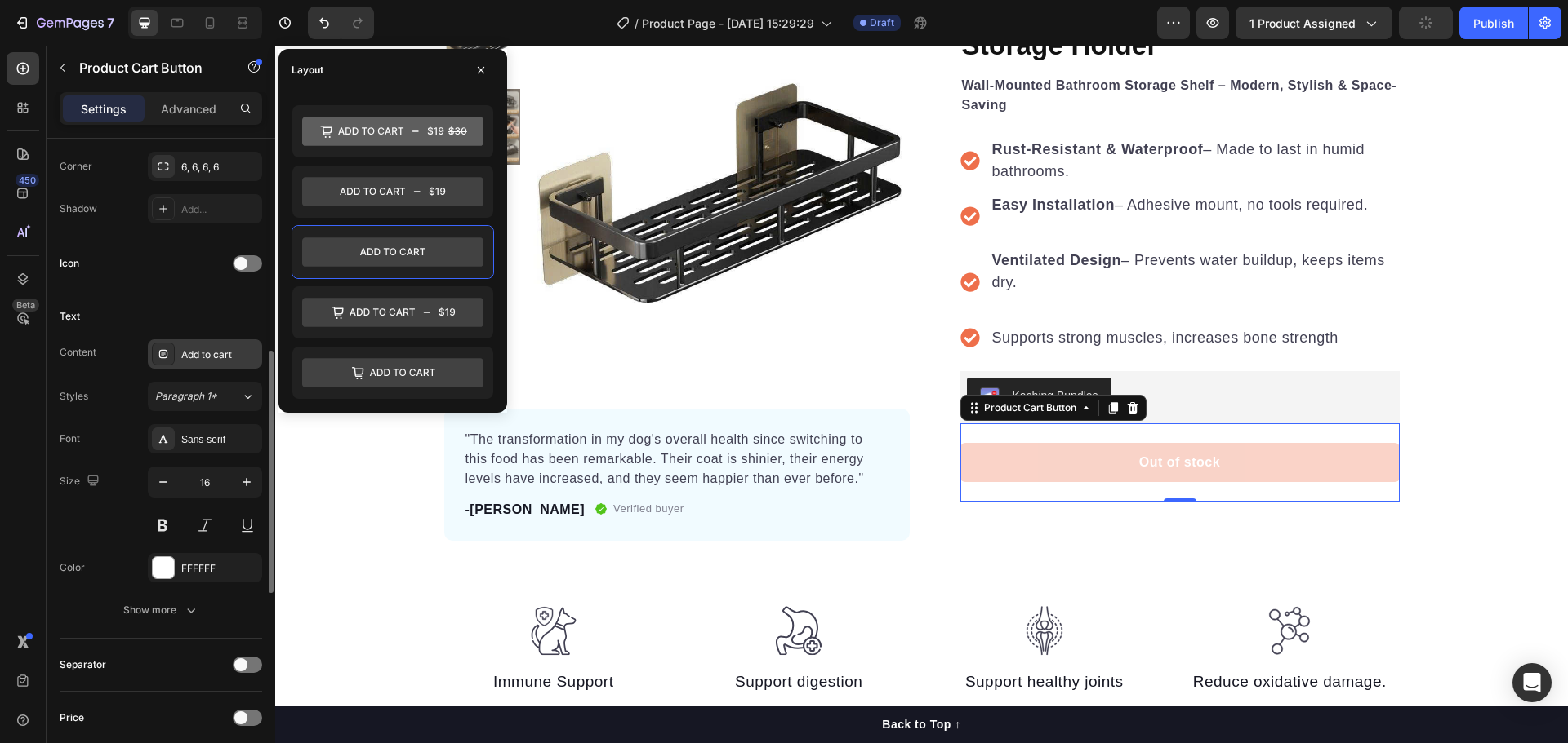
click at [226, 359] on div "Add to cart" at bounding box center [220, 354] width 77 height 15
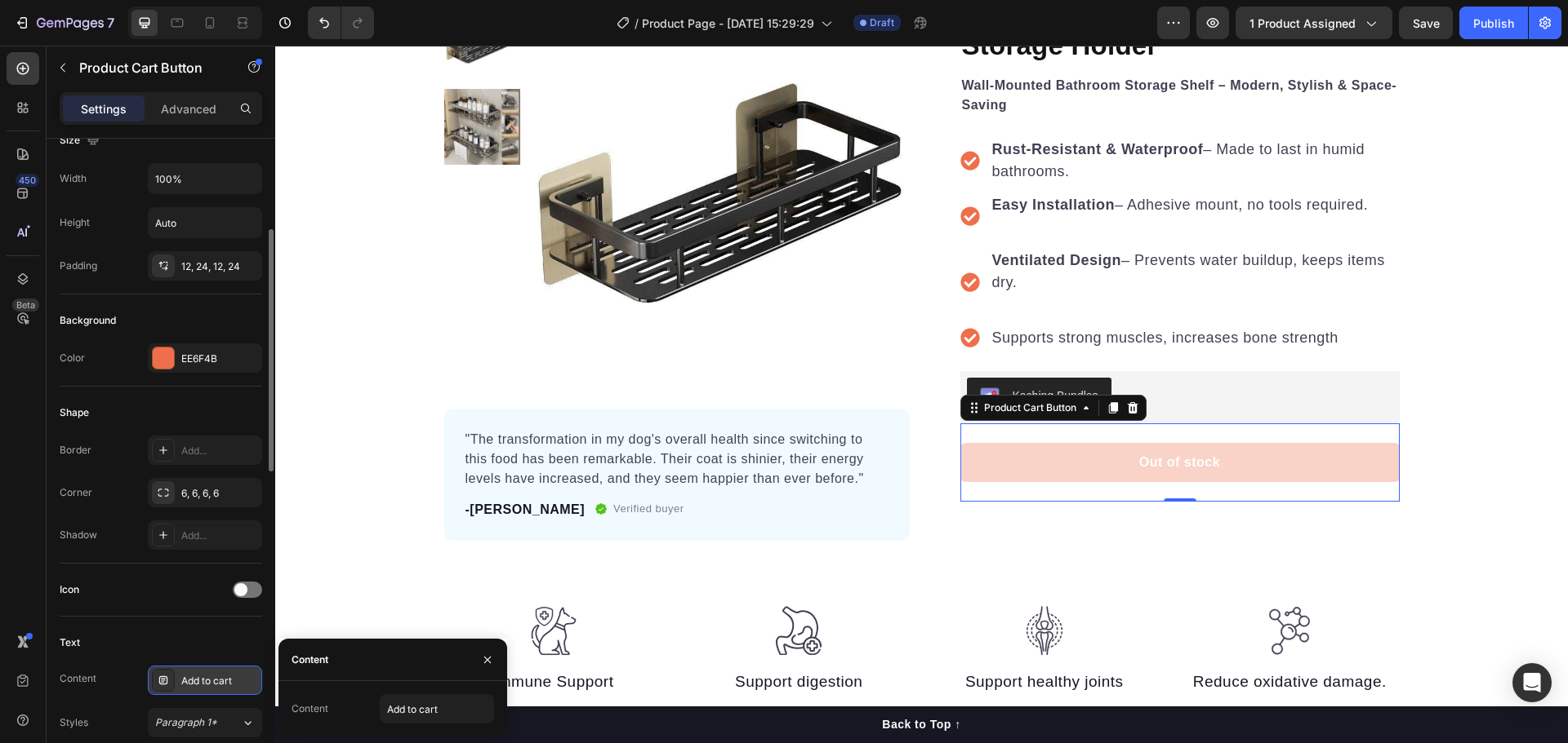
scroll to position [0, 0]
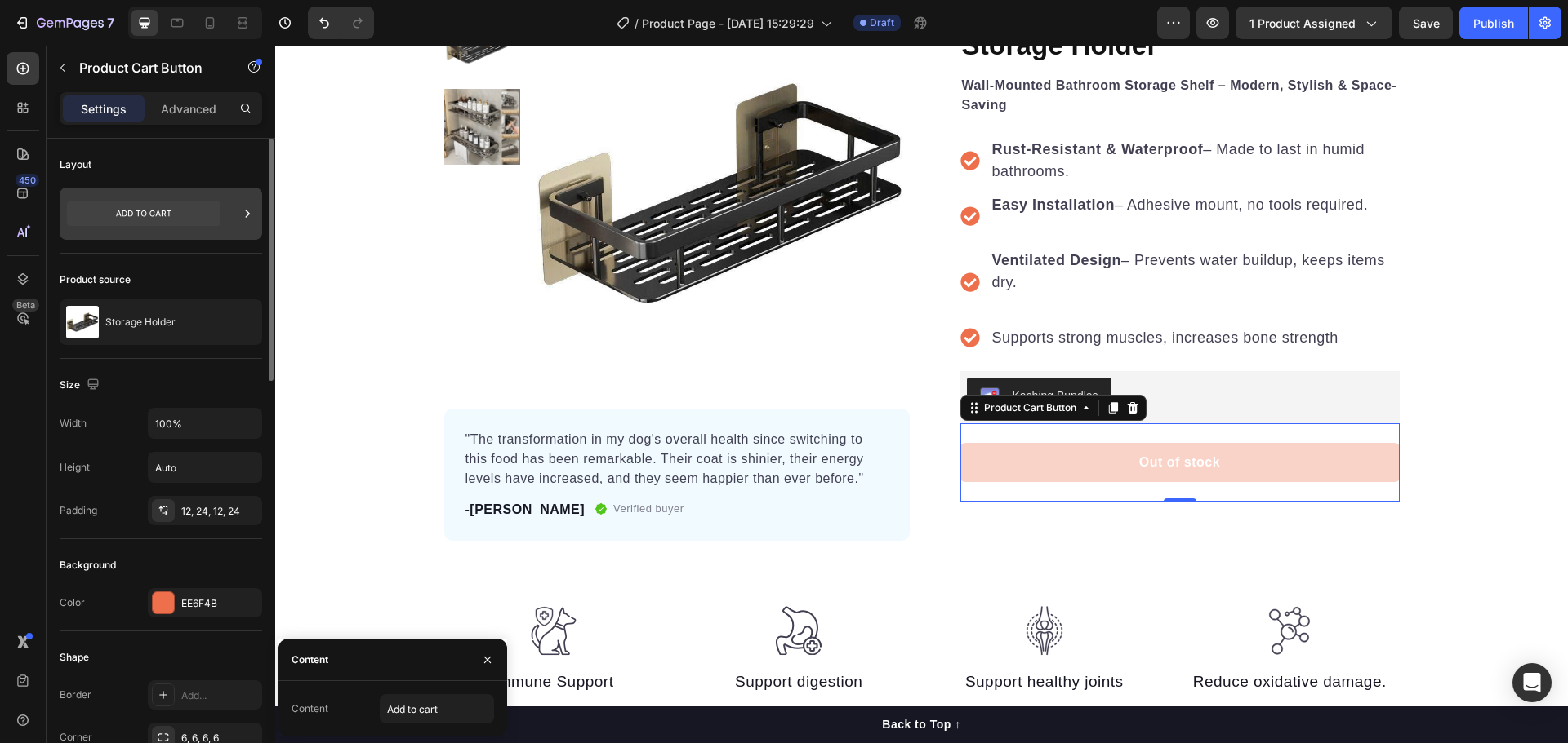
click at [245, 214] on icon at bounding box center [247, 214] width 16 height 16
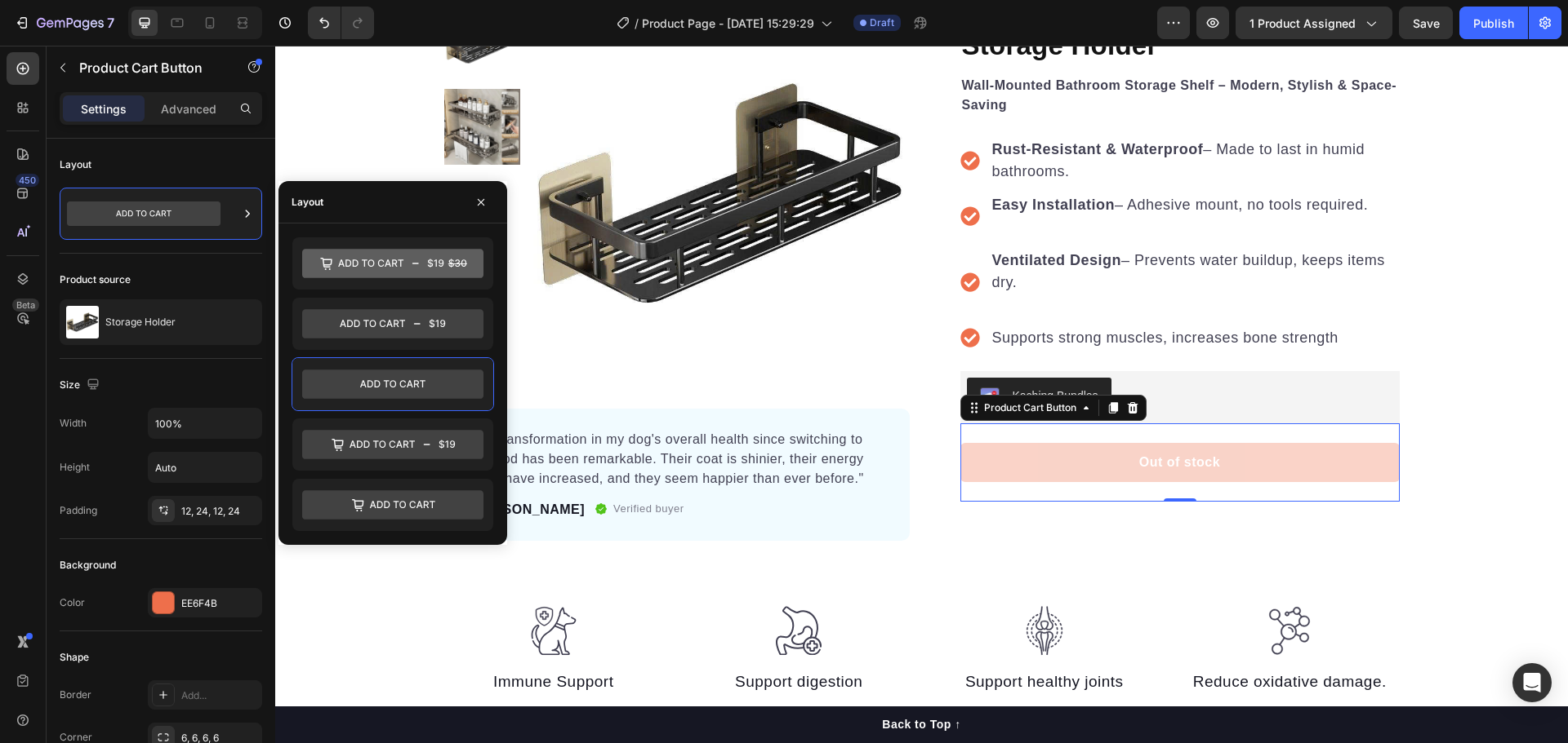
click at [359, 209] on div "Layout" at bounding box center [392, 202] width 229 height 43
click at [446, 384] on icon at bounding box center [392, 385] width 181 height 30
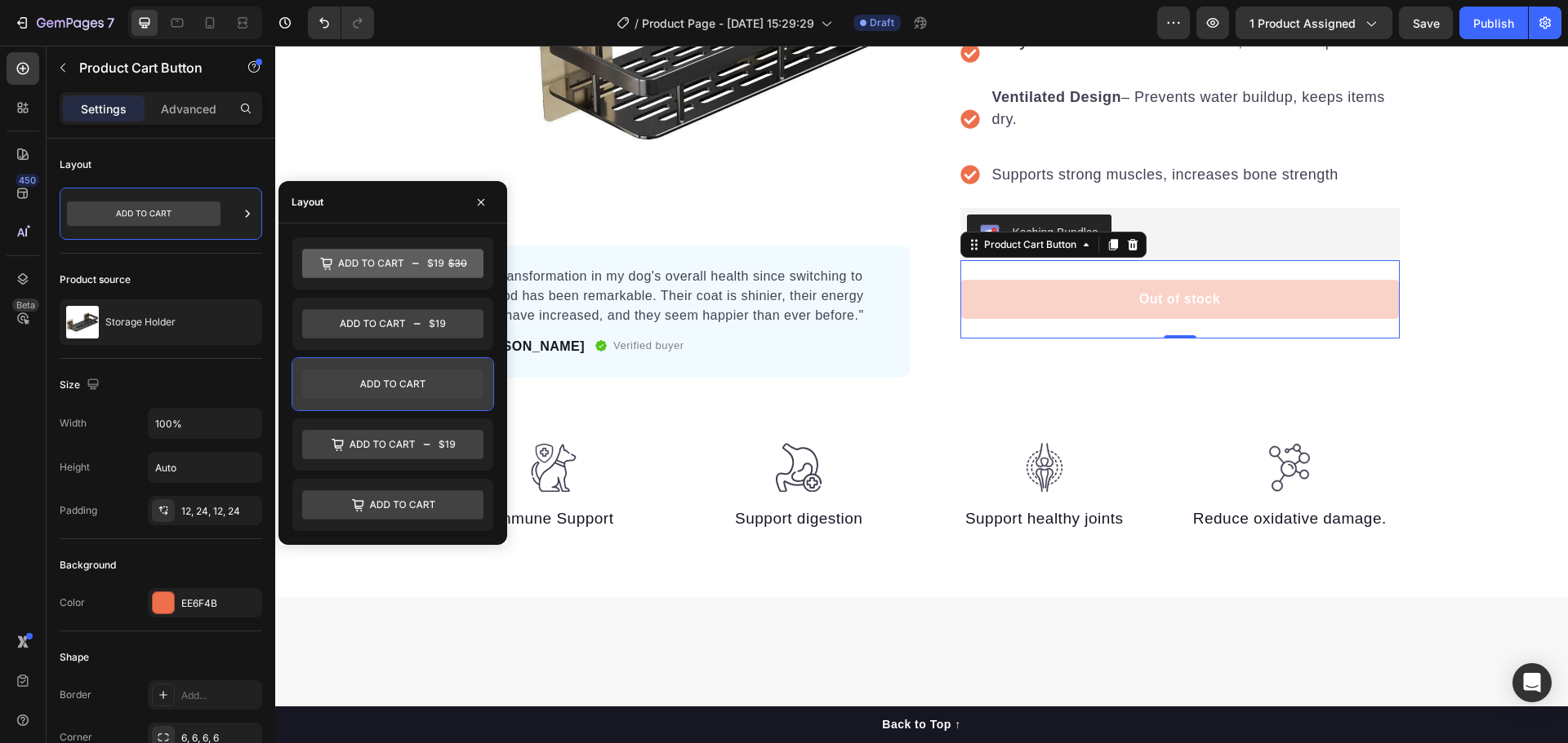
scroll to position [81, 0]
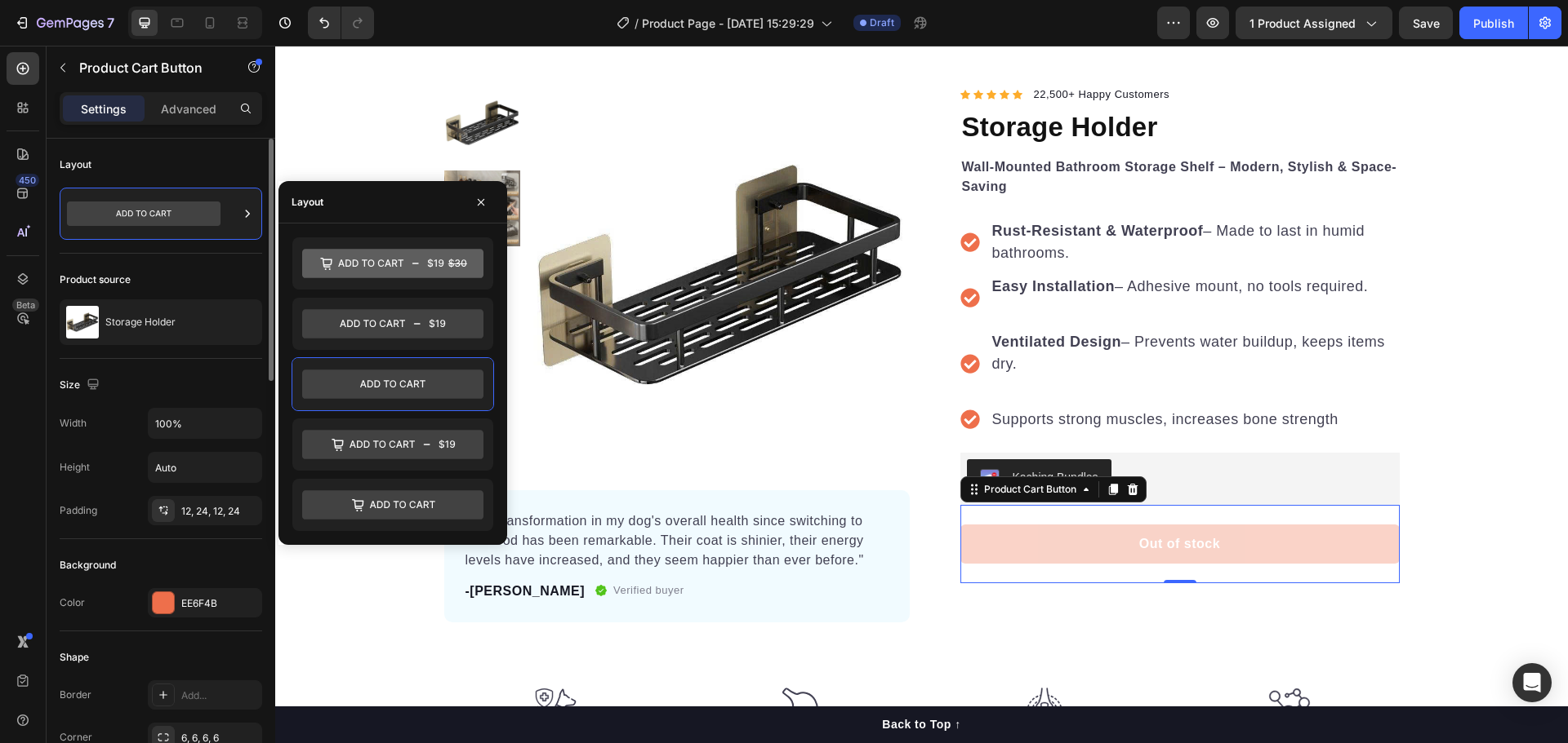
click at [171, 160] on div "Layout" at bounding box center [160, 164] width 203 height 26
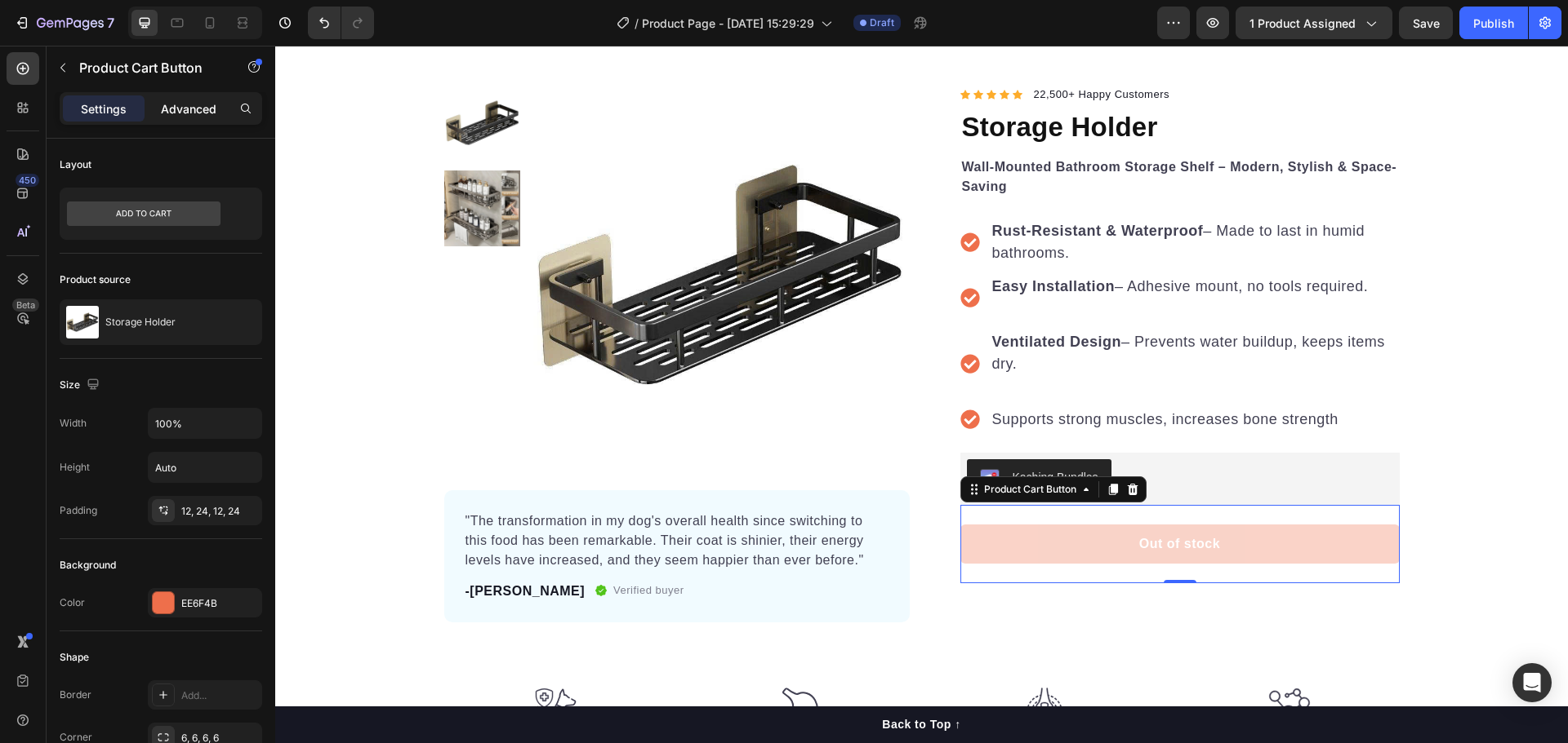
click at [187, 110] on p "Advanced" at bounding box center [188, 108] width 55 height 17
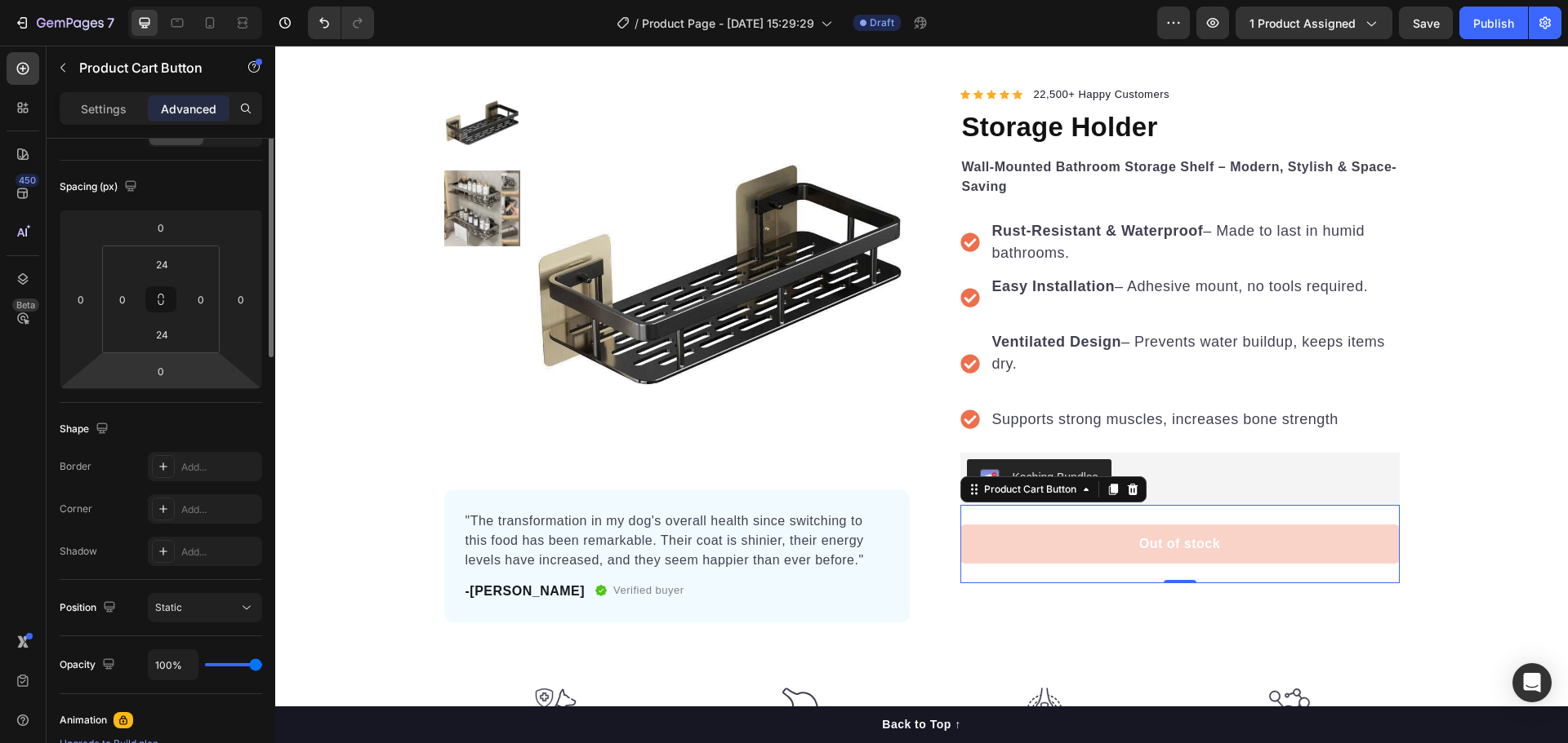
scroll to position [0, 0]
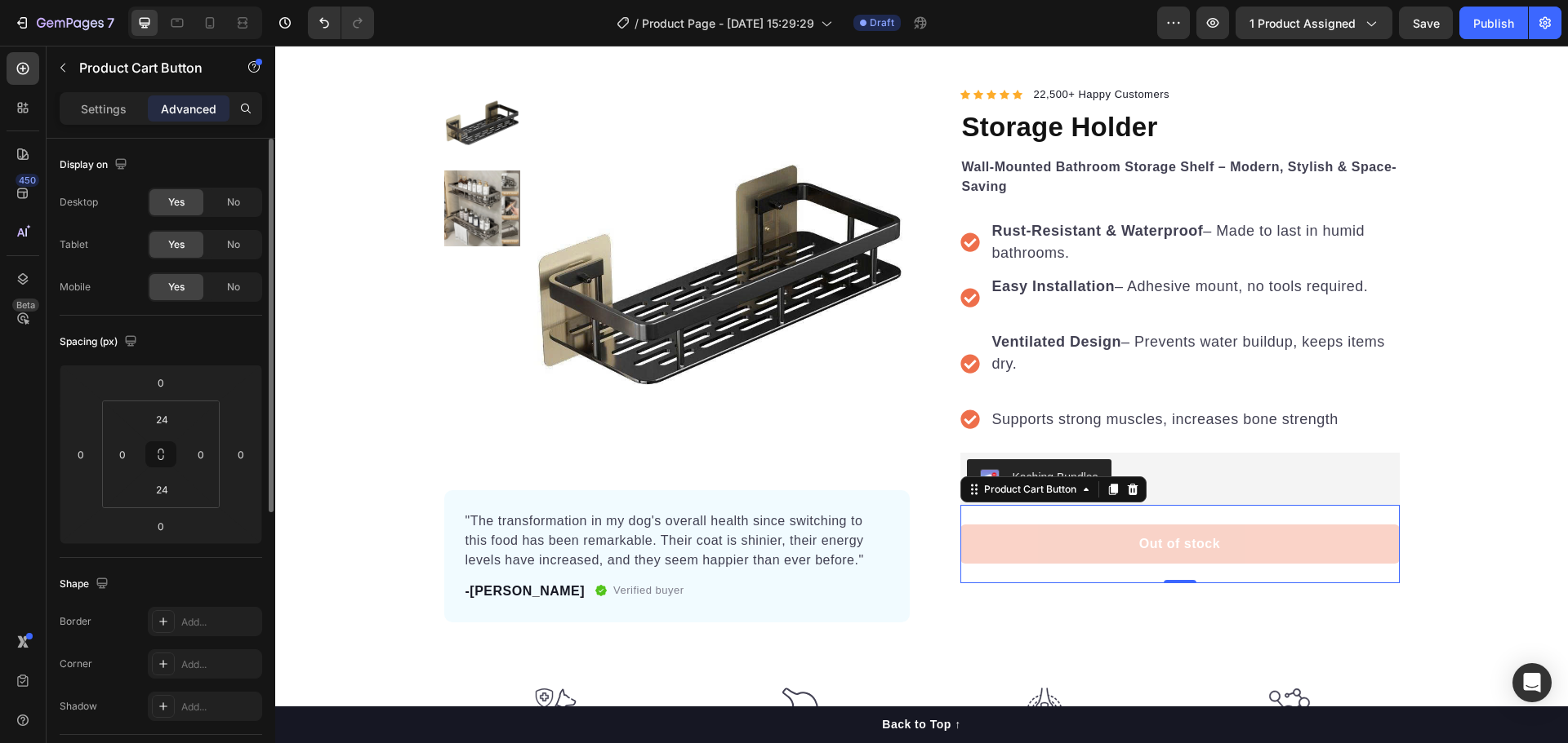
click at [116, 105] on p "Settings" at bounding box center [104, 108] width 46 height 17
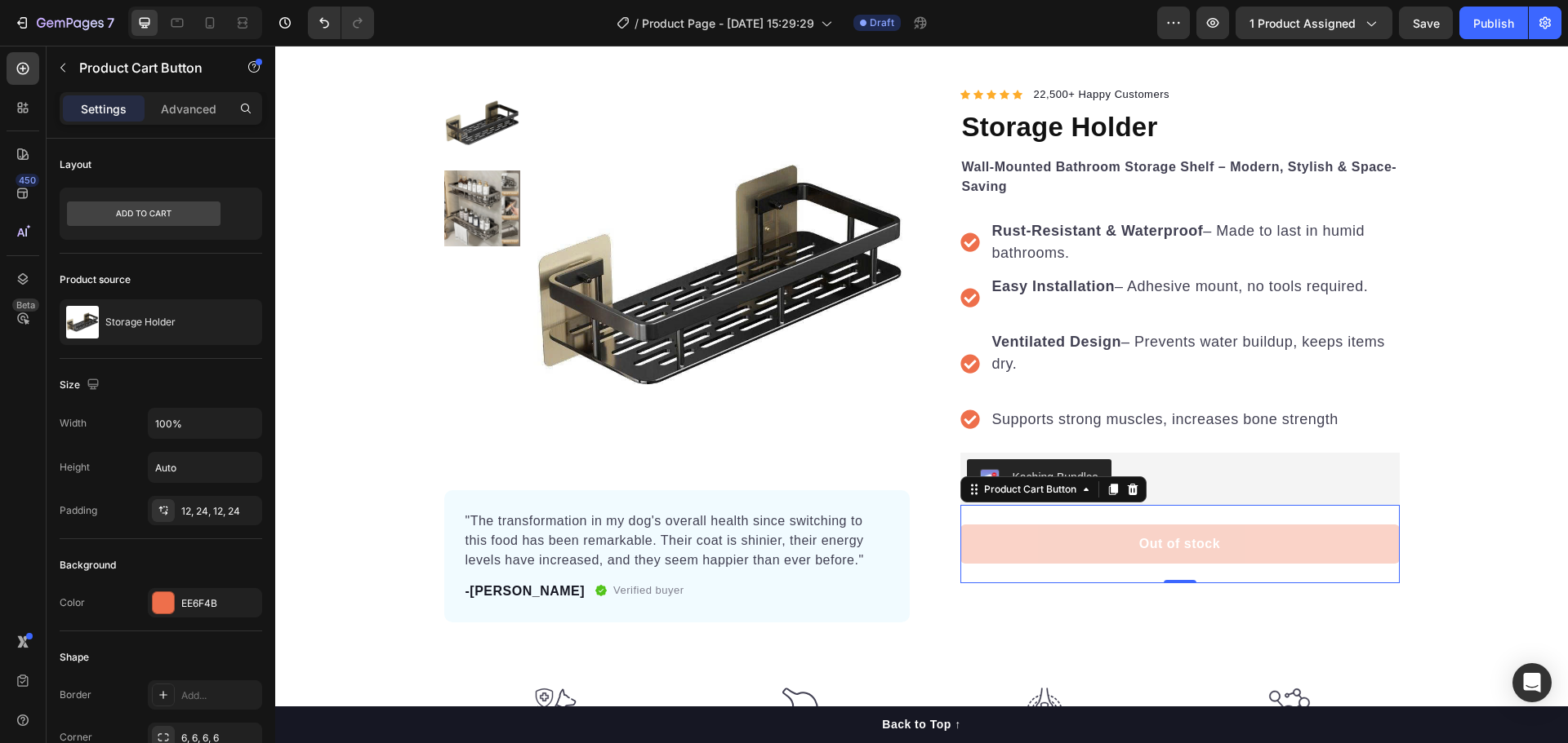
click at [1049, 524] on button "Out of stock" at bounding box center [1180, 544] width 440 height 40
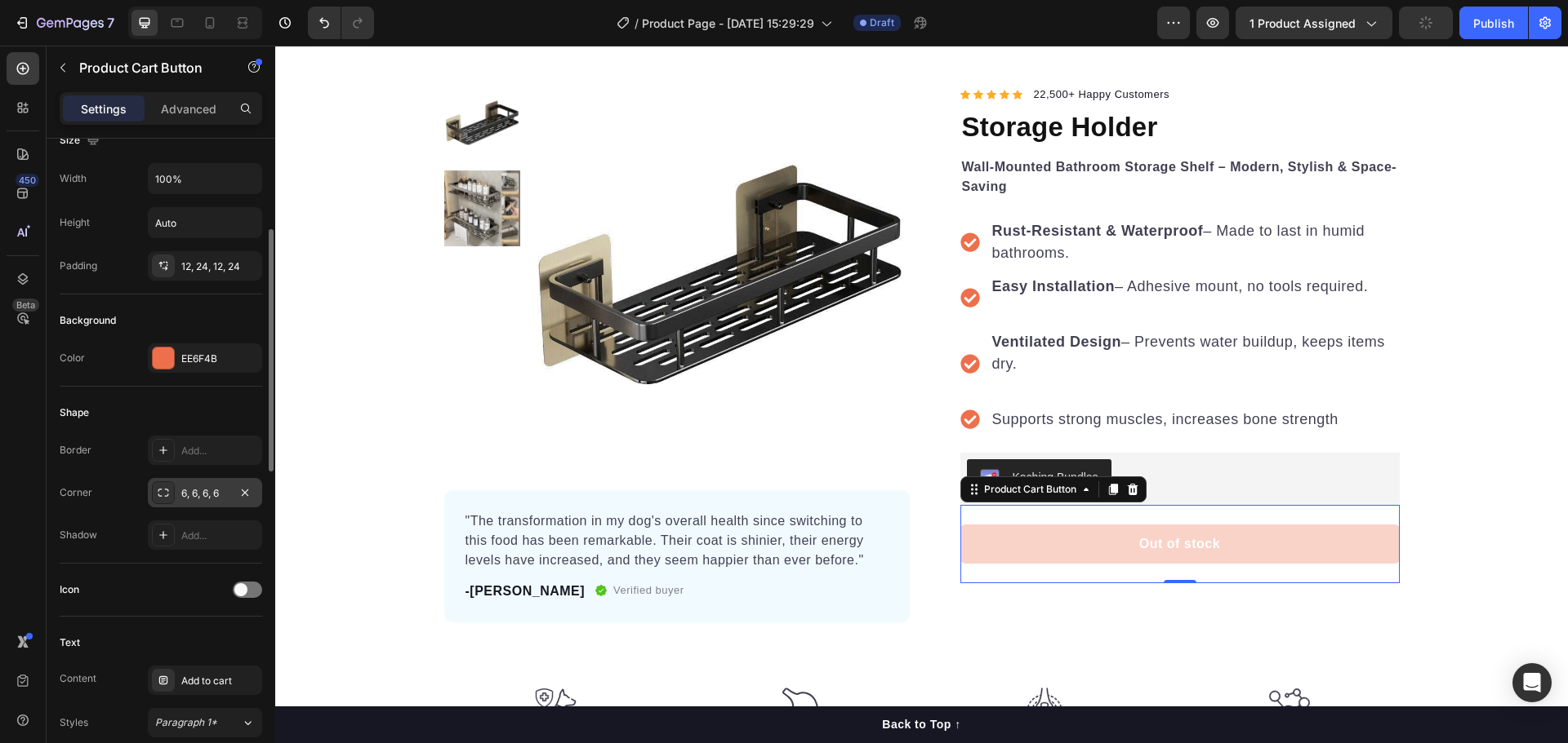
click at [228, 499] on div "6, 6, 6, 6" at bounding box center [205, 494] width 48 height 15
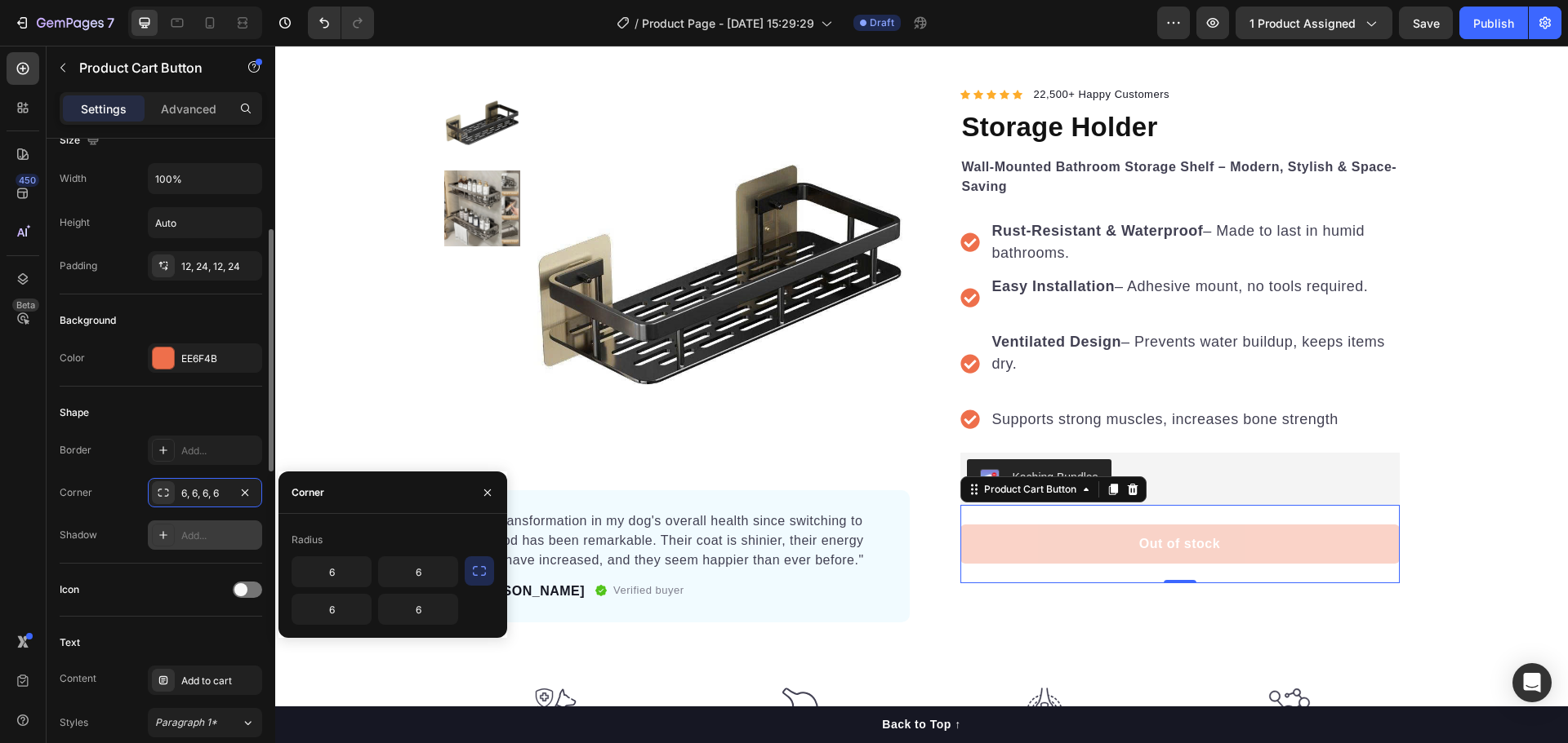
scroll to position [490, 0]
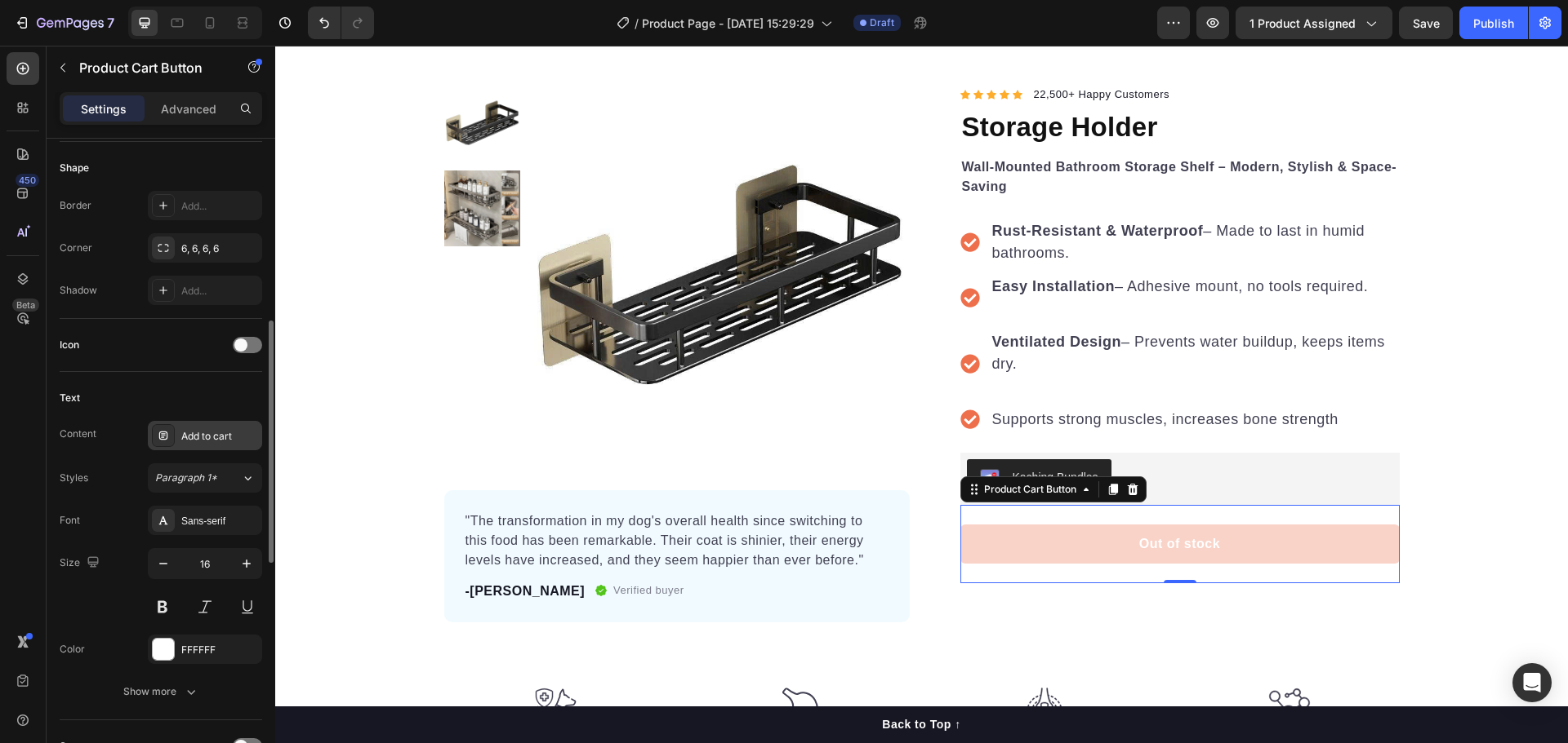
click at [211, 440] on div "Add to cart" at bounding box center [220, 436] width 77 height 15
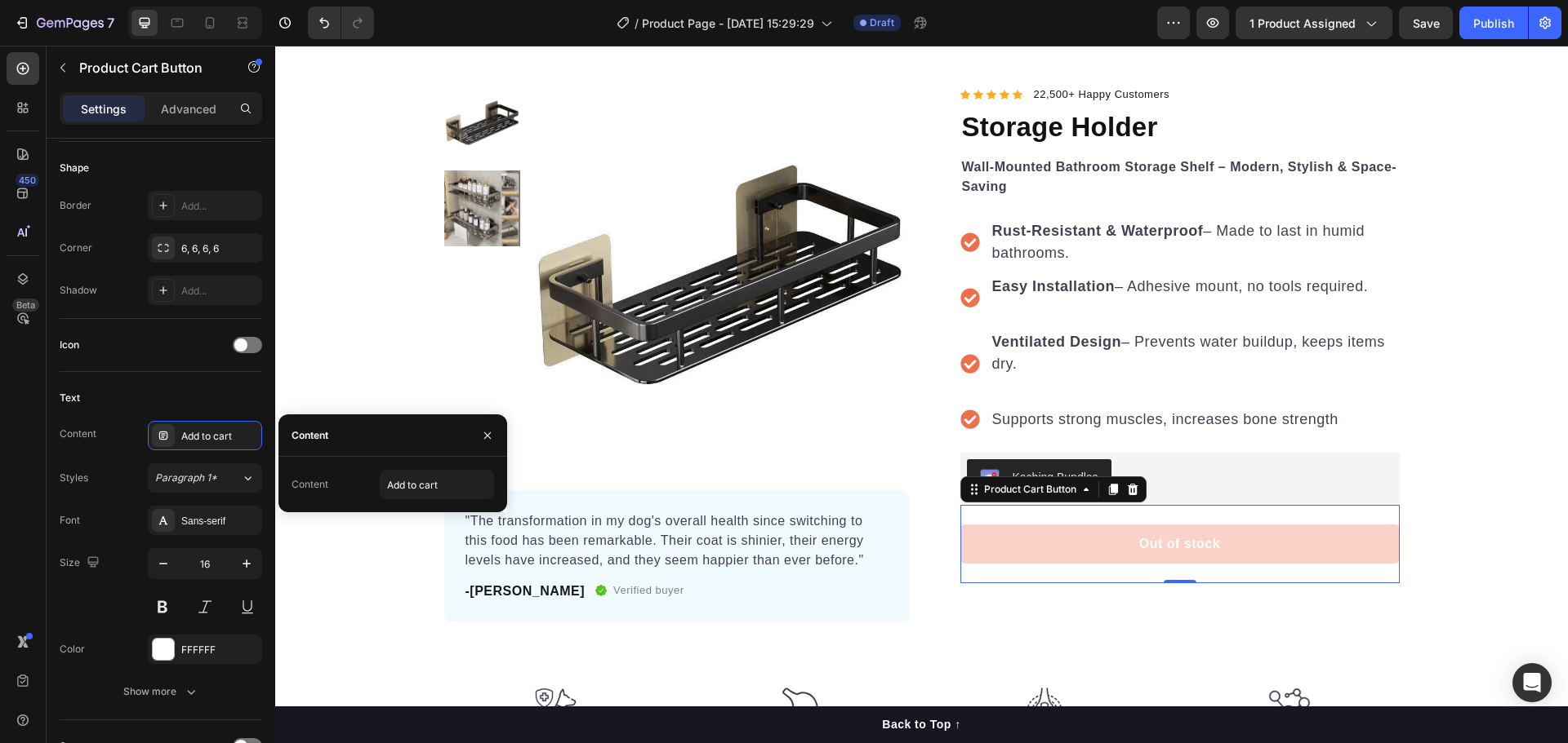
click at [329, 438] on div "Content" at bounding box center [309, 435] width 37 height 15
click at [340, 435] on div "Content" at bounding box center [392, 435] width 229 height 43
click at [341, 435] on div "Content" at bounding box center [392, 435] width 229 height 43
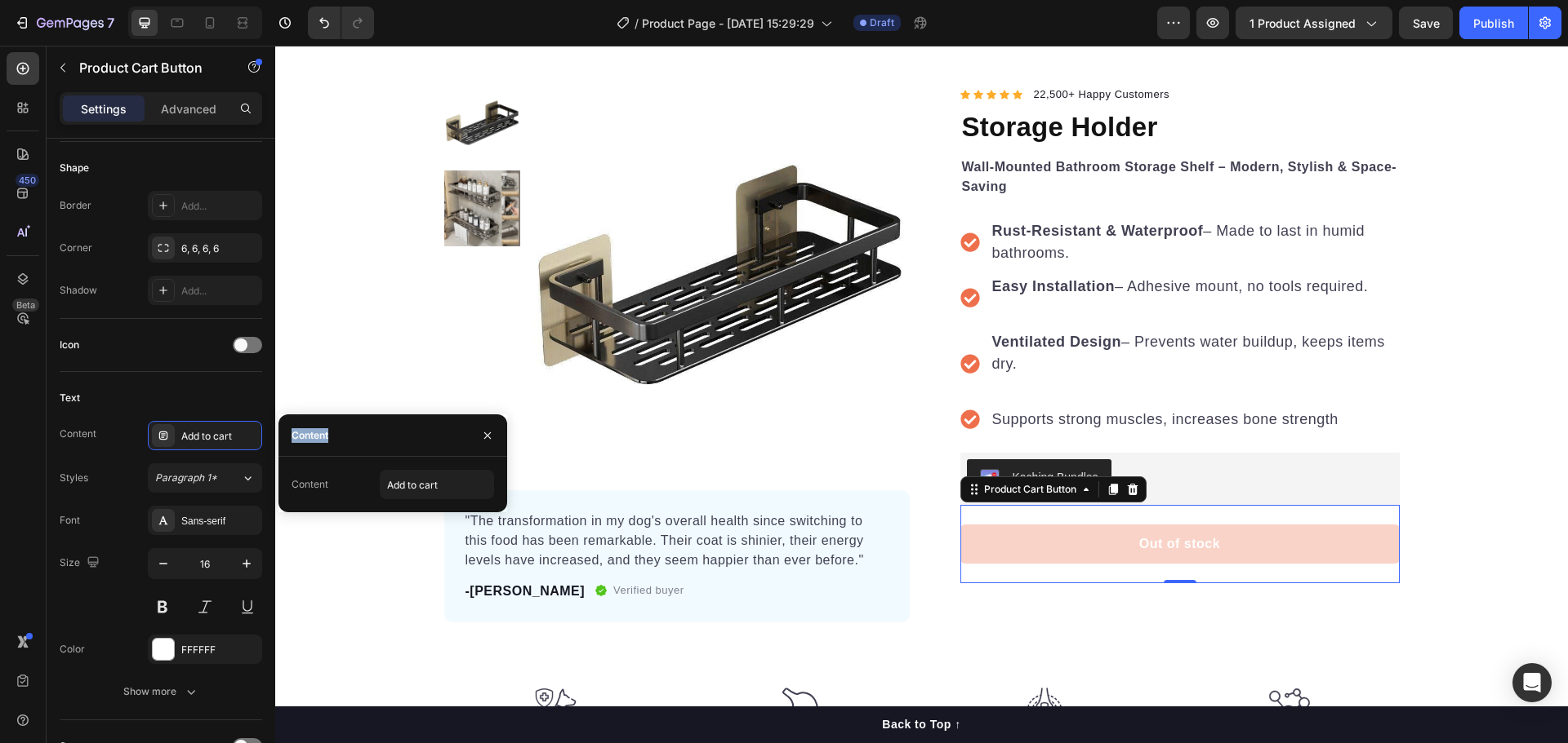
click at [320, 435] on div "Content" at bounding box center [309, 435] width 37 height 15
click at [445, 489] on input "Add to cart" at bounding box center [437, 485] width 114 height 30
type input "Buy it Now"
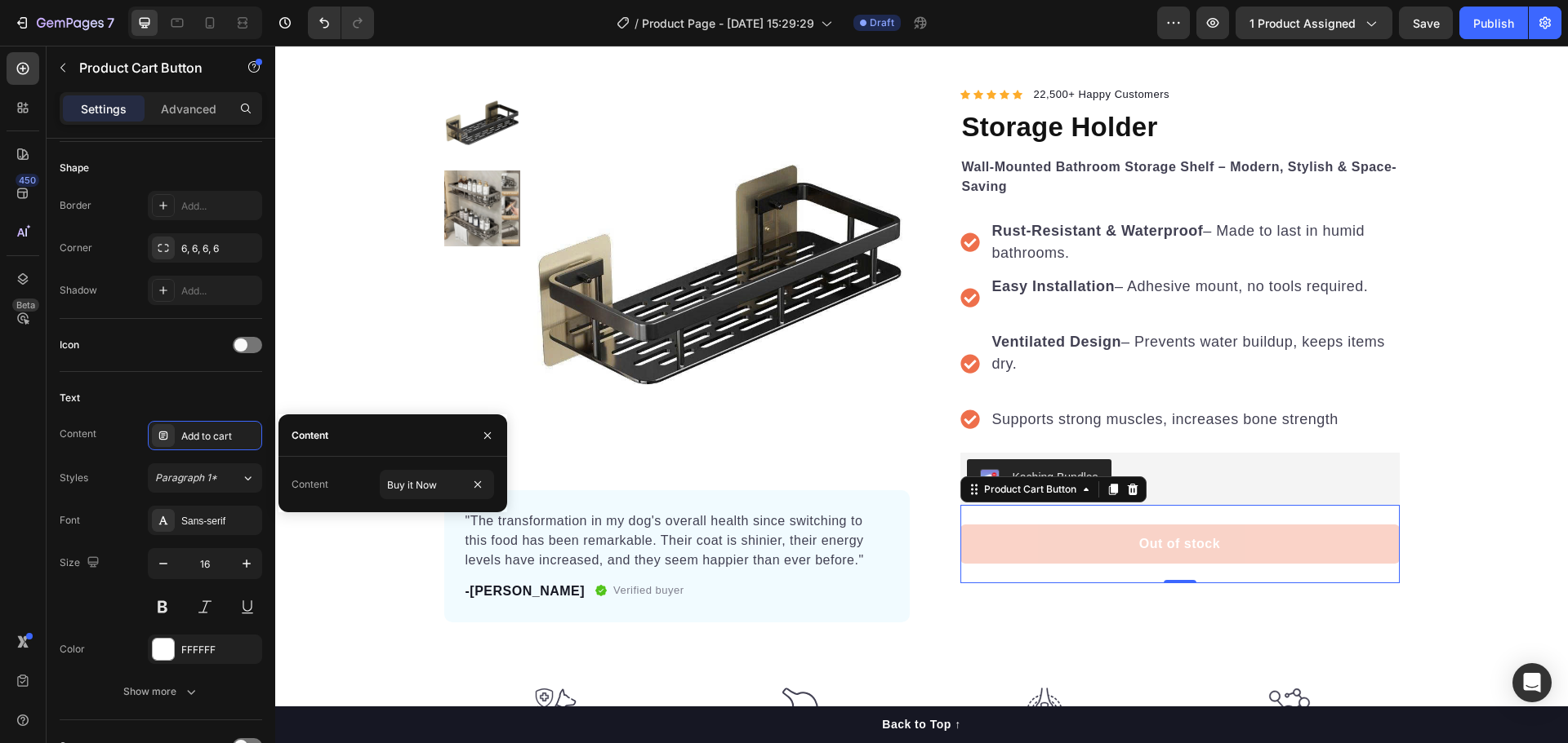
click at [343, 497] on div "Content Buy it Now" at bounding box center [392, 485] width 203 height 30
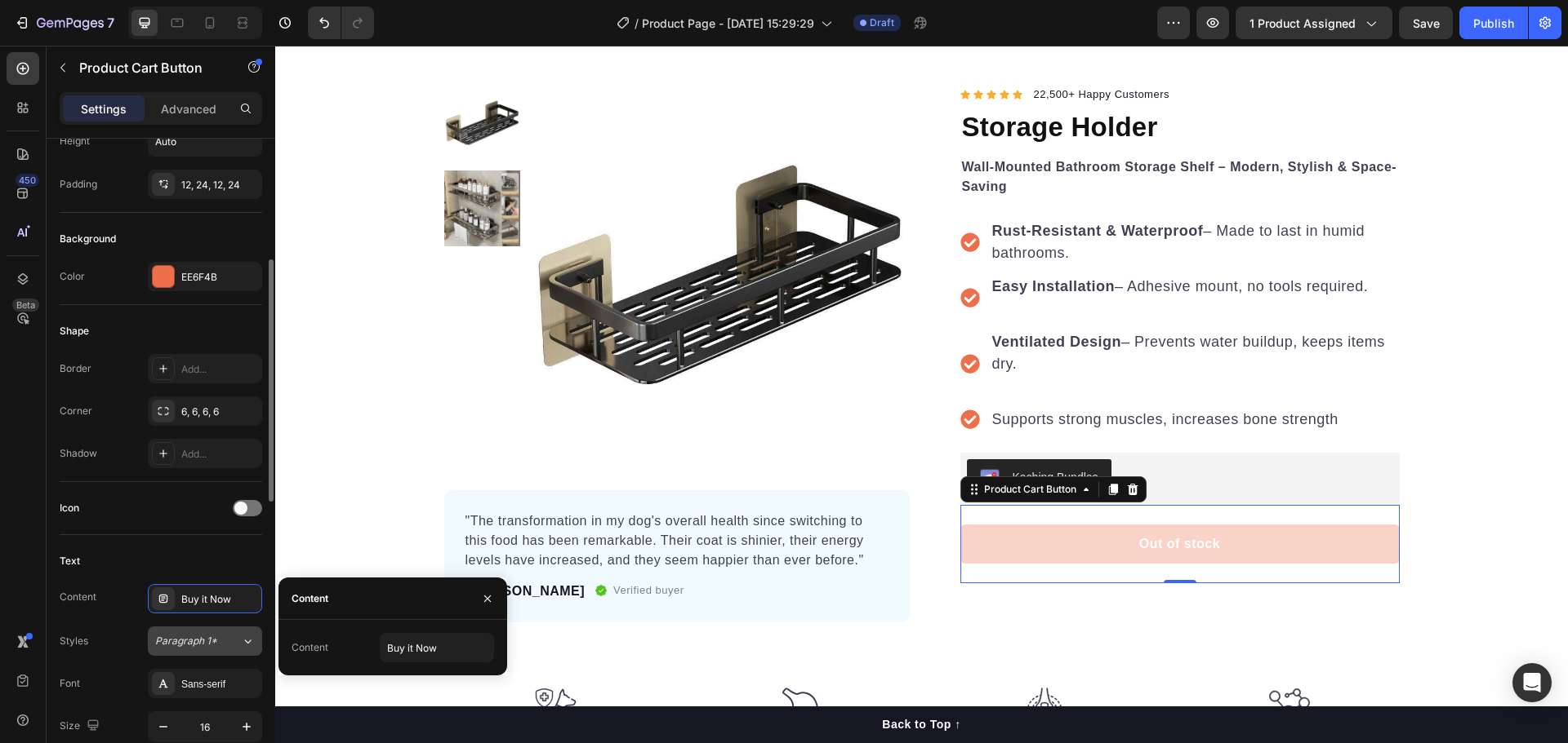
scroll to position [571, 0]
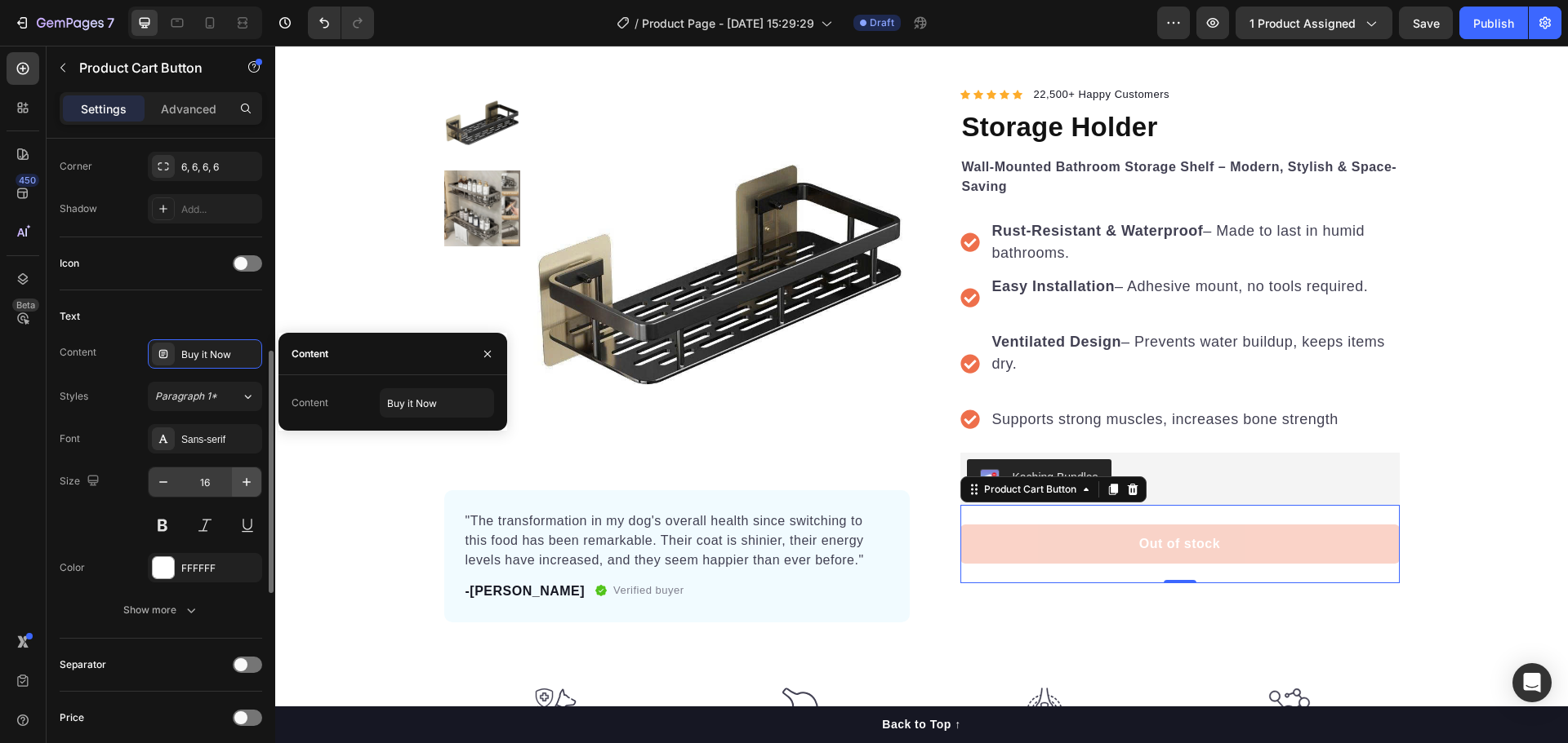
click at [244, 481] on icon "button" at bounding box center [246, 482] width 16 height 16
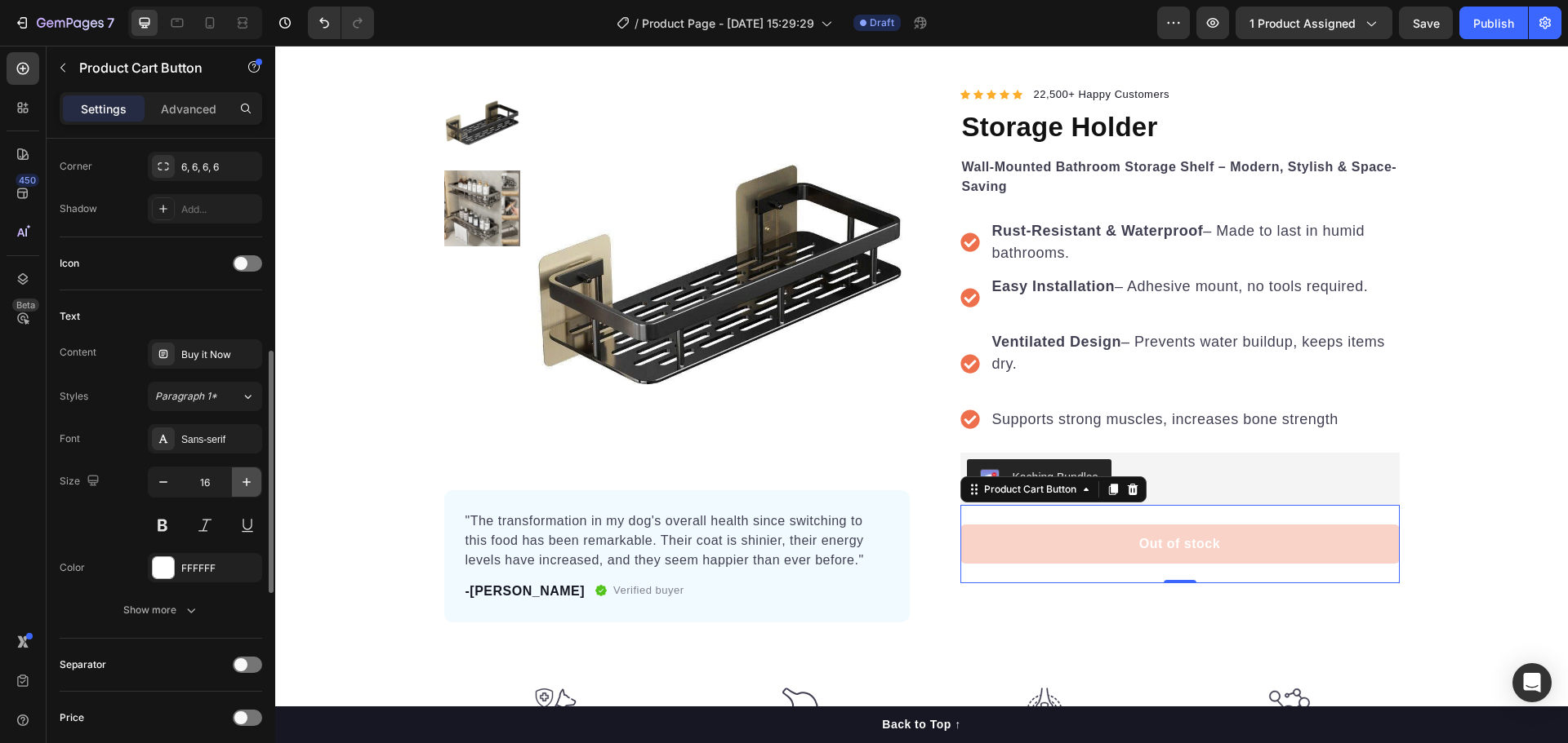
click at [244, 481] on icon "button" at bounding box center [246, 482] width 16 height 16
click at [162, 487] on icon "button" at bounding box center [163, 482] width 16 height 16
type input "19"
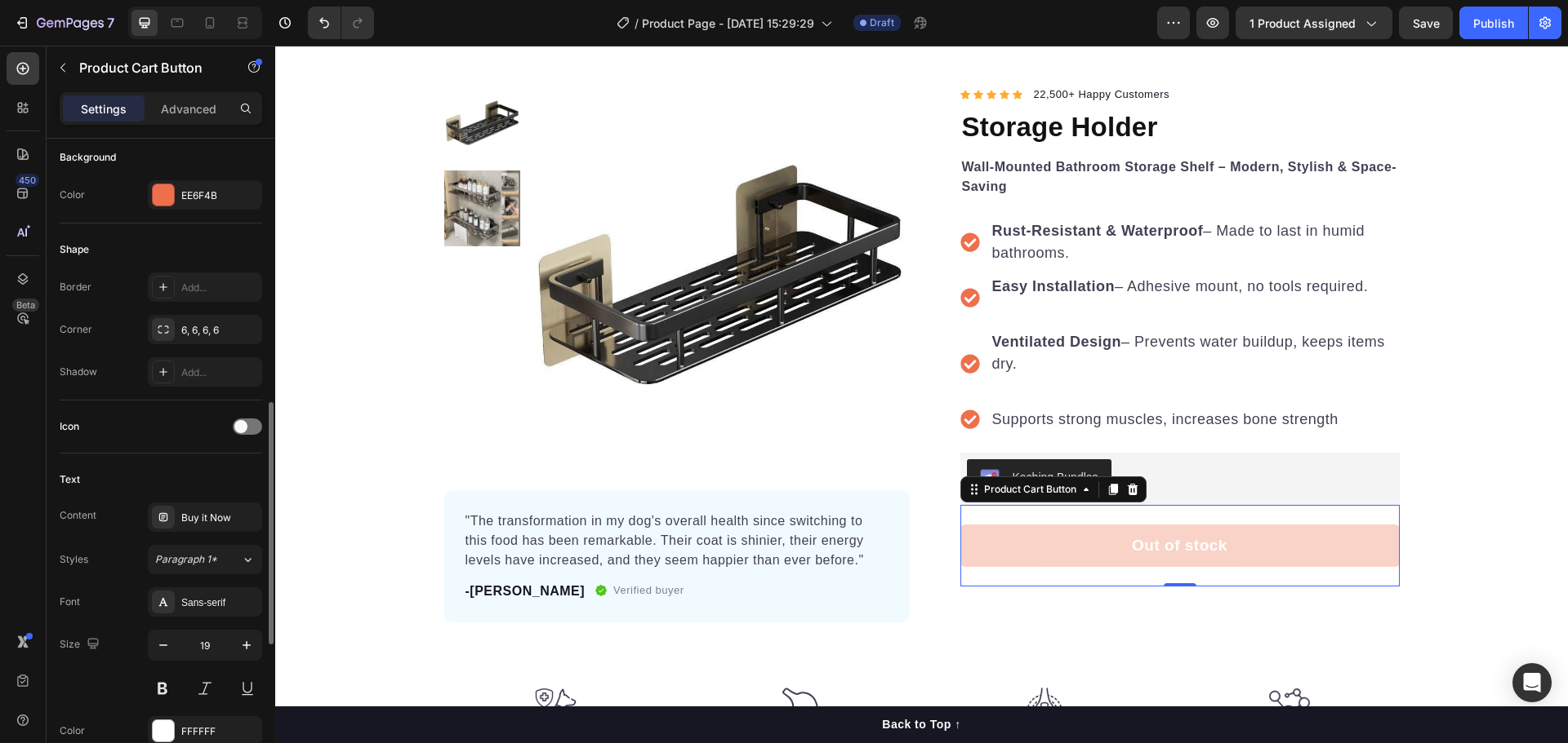
scroll to position [490, 0]
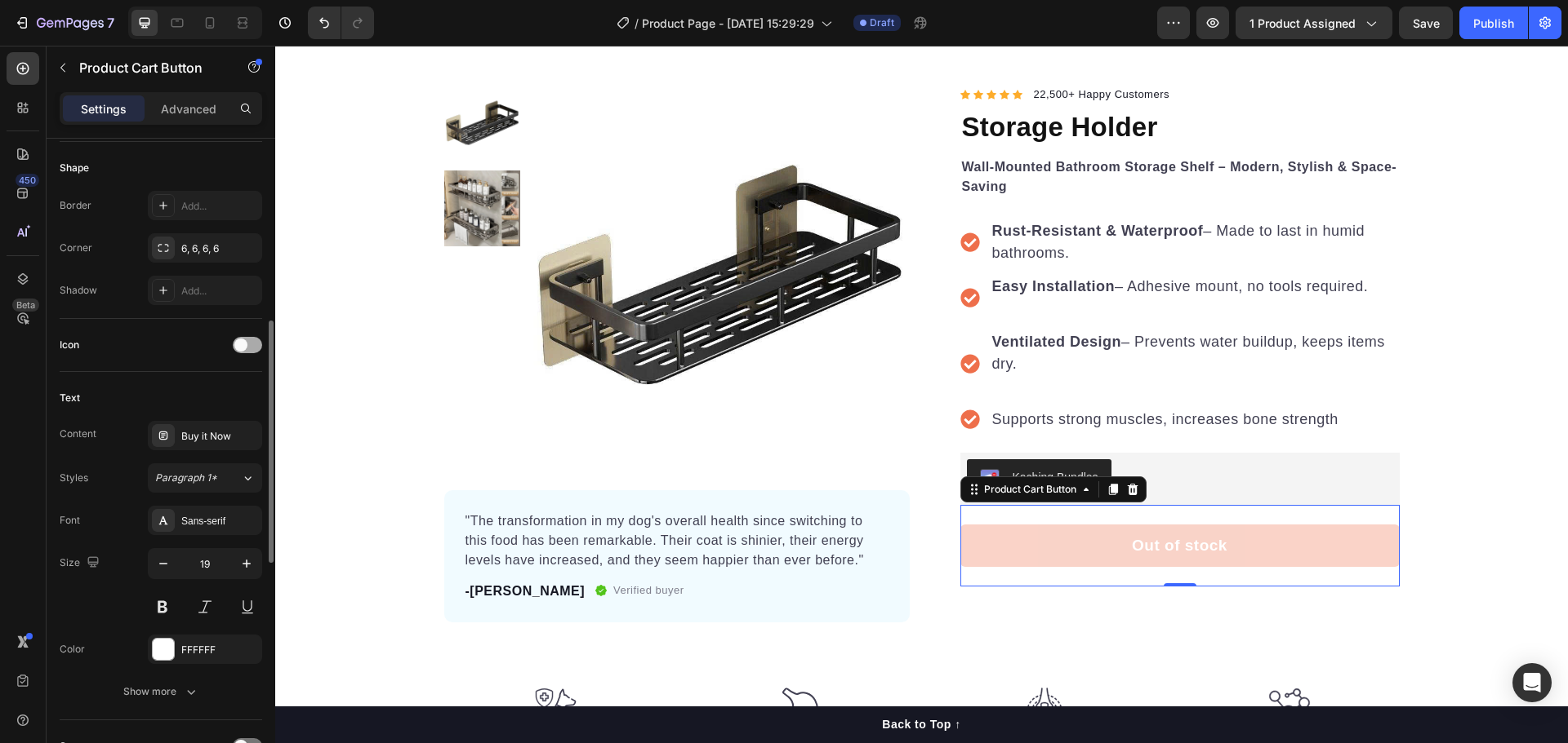
click at [248, 343] on div at bounding box center [247, 345] width 30 height 16
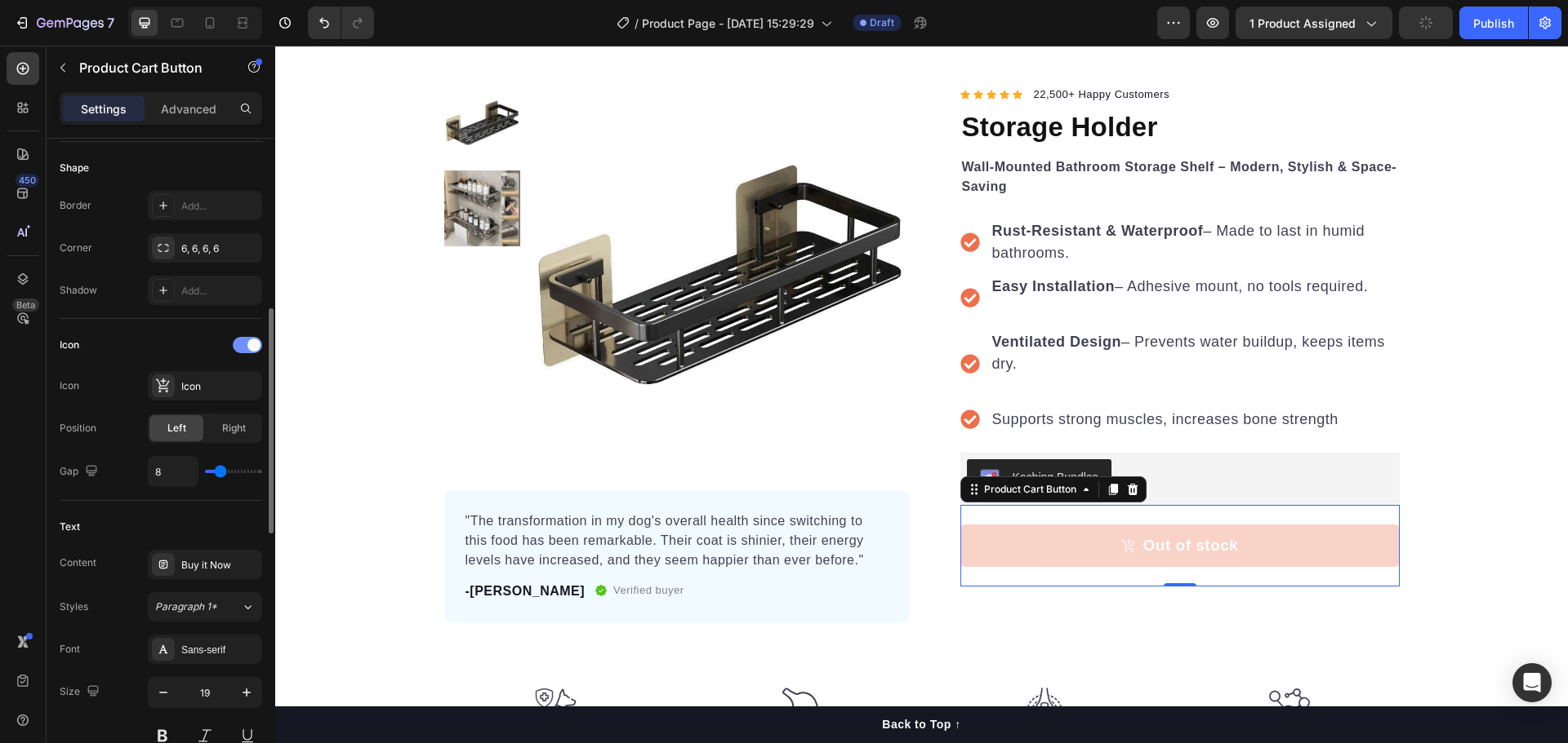
click at [249, 346] on span at bounding box center [253, 344] width 13 height 13
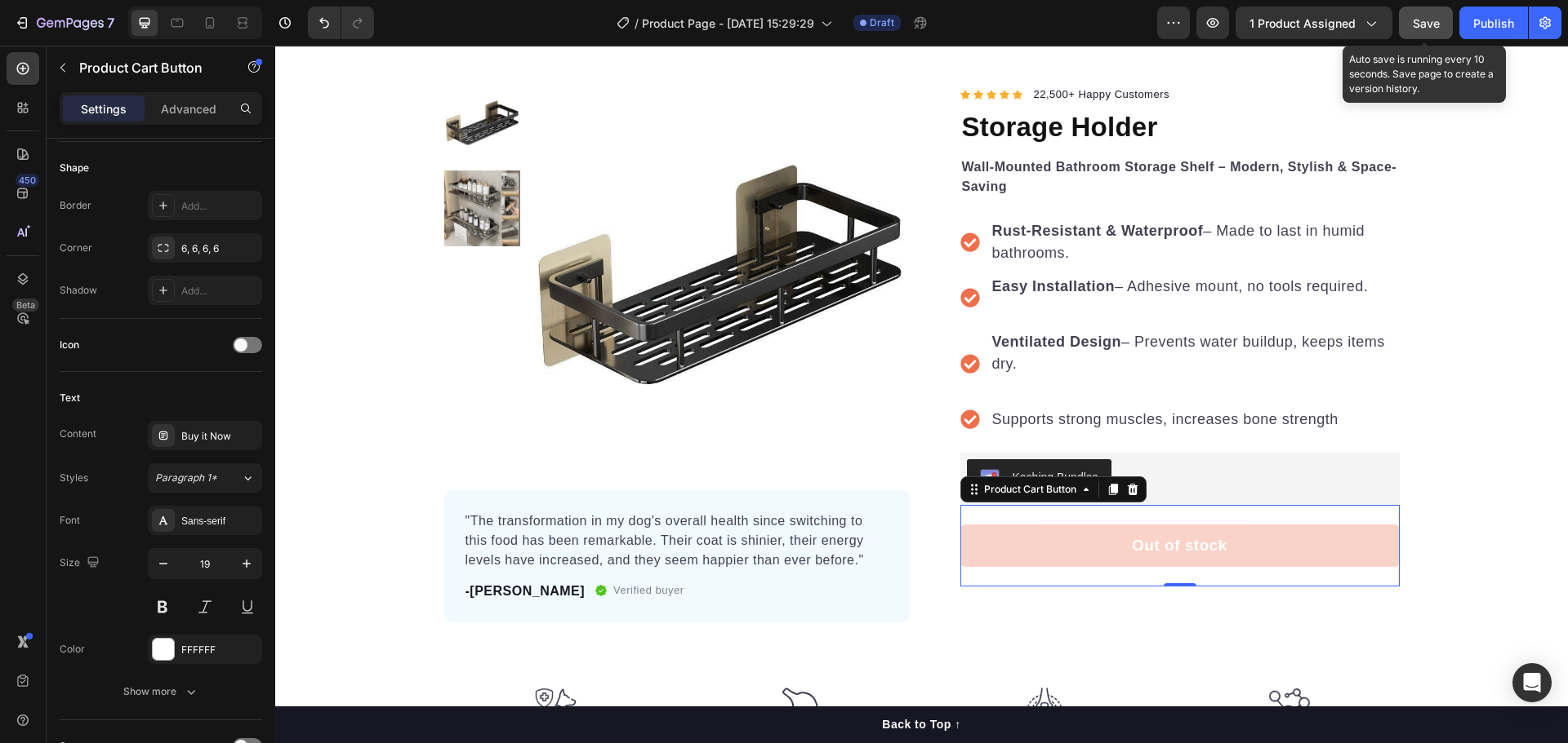
click at [1434, 26] on span "Save" at bounding box center [1425, 23] width 27 height 14
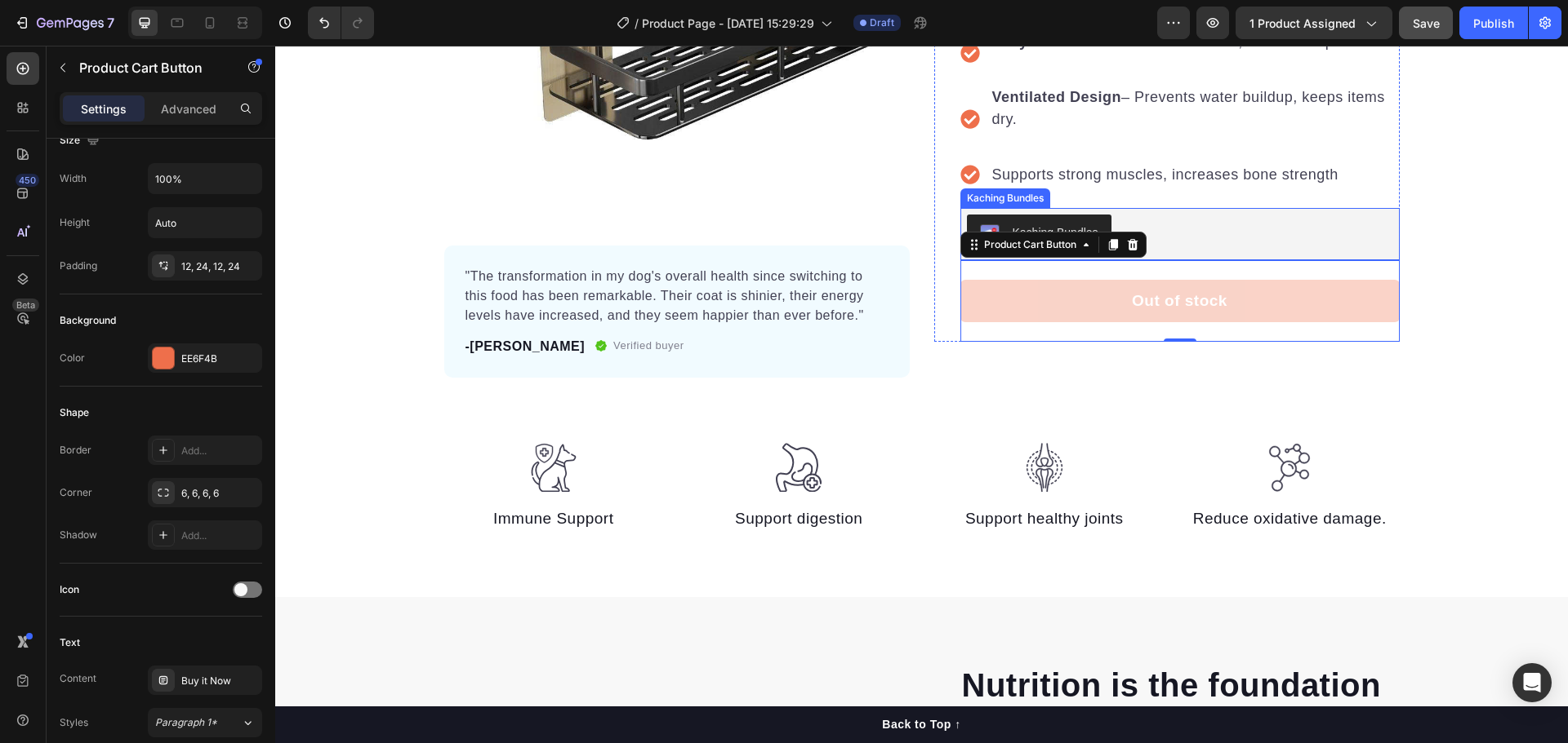
scroll to position [163, 0]
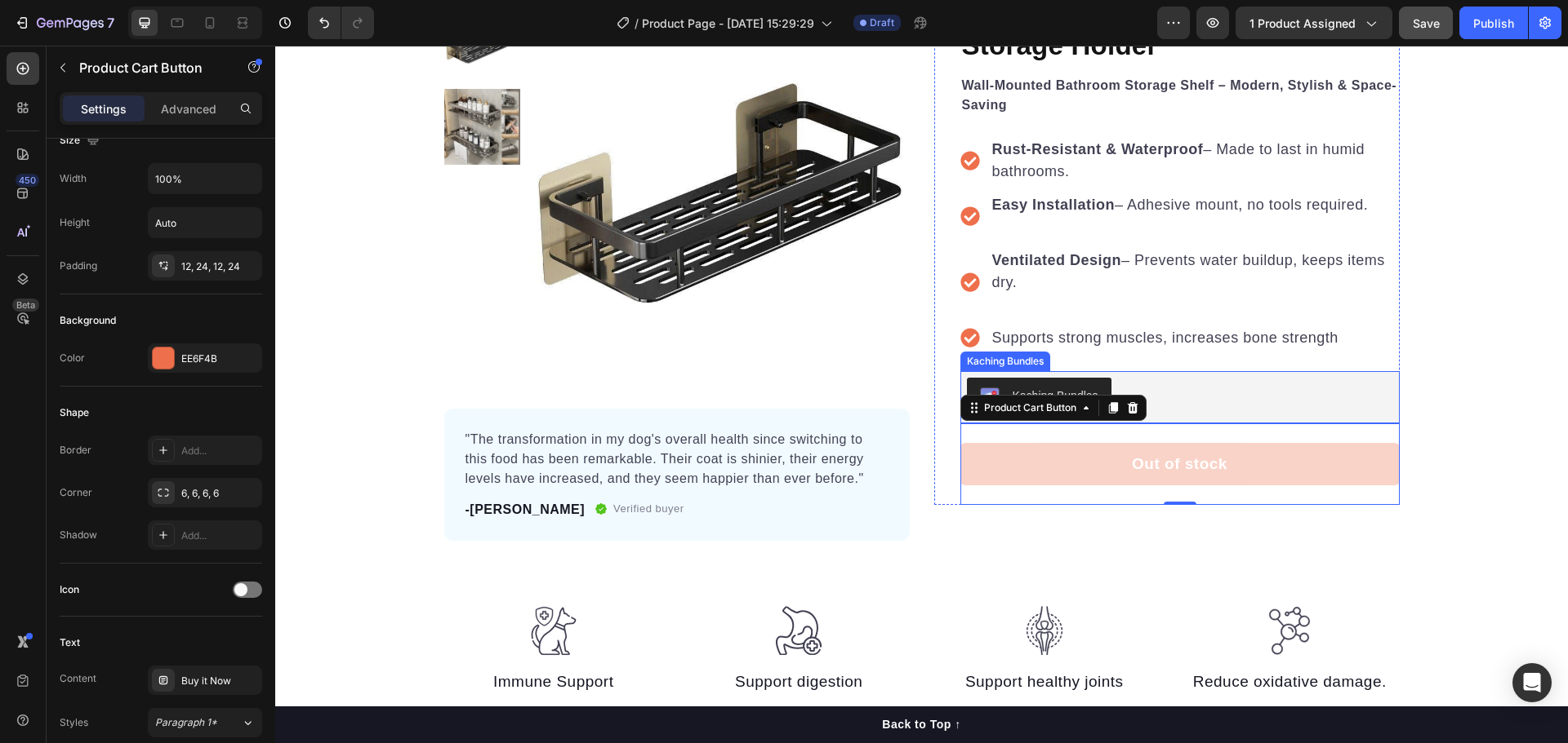
click at [1209, 387] on div "Kaching Bundles" at bounding box center [1180, 398] width 427 height 40
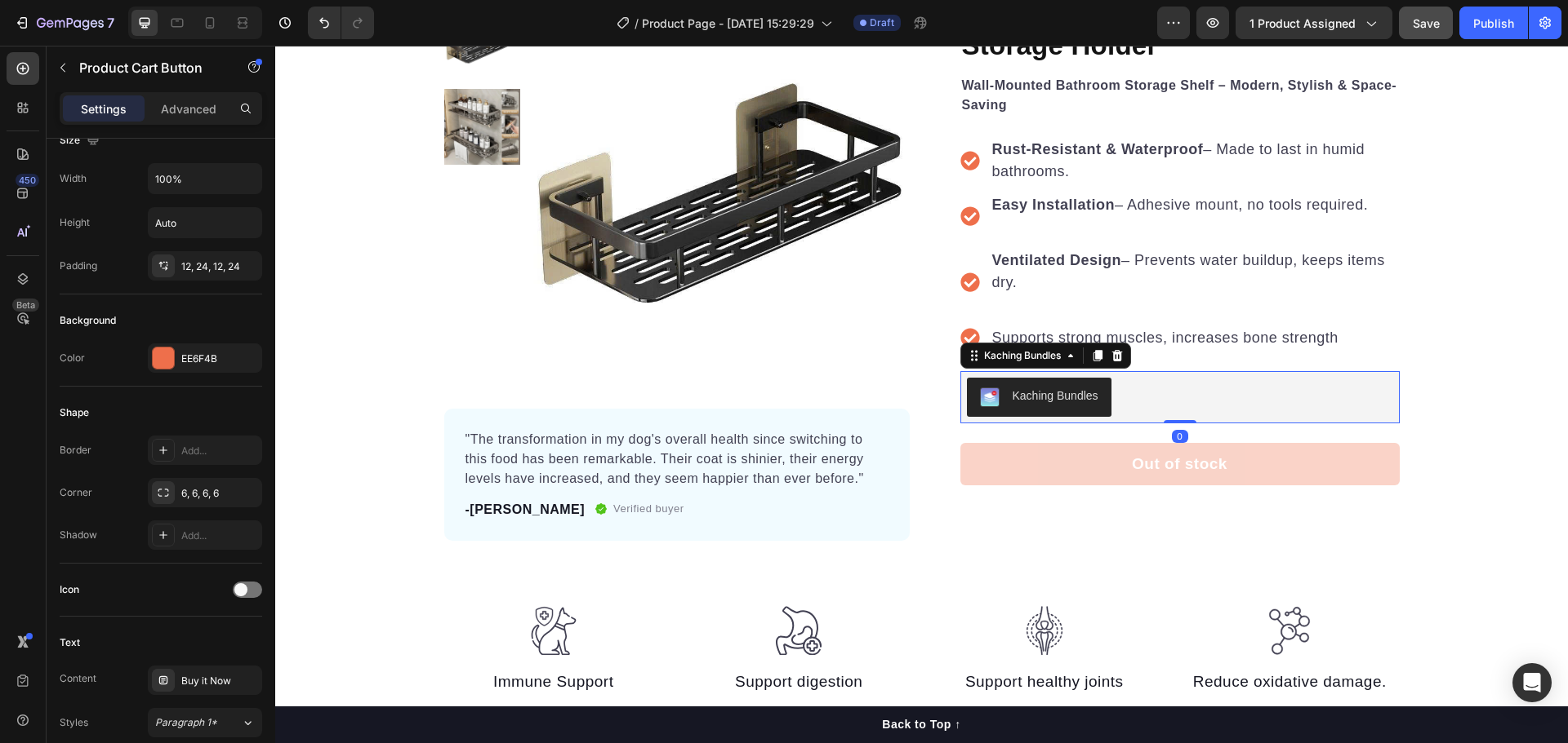
scroll to position [0, 0]
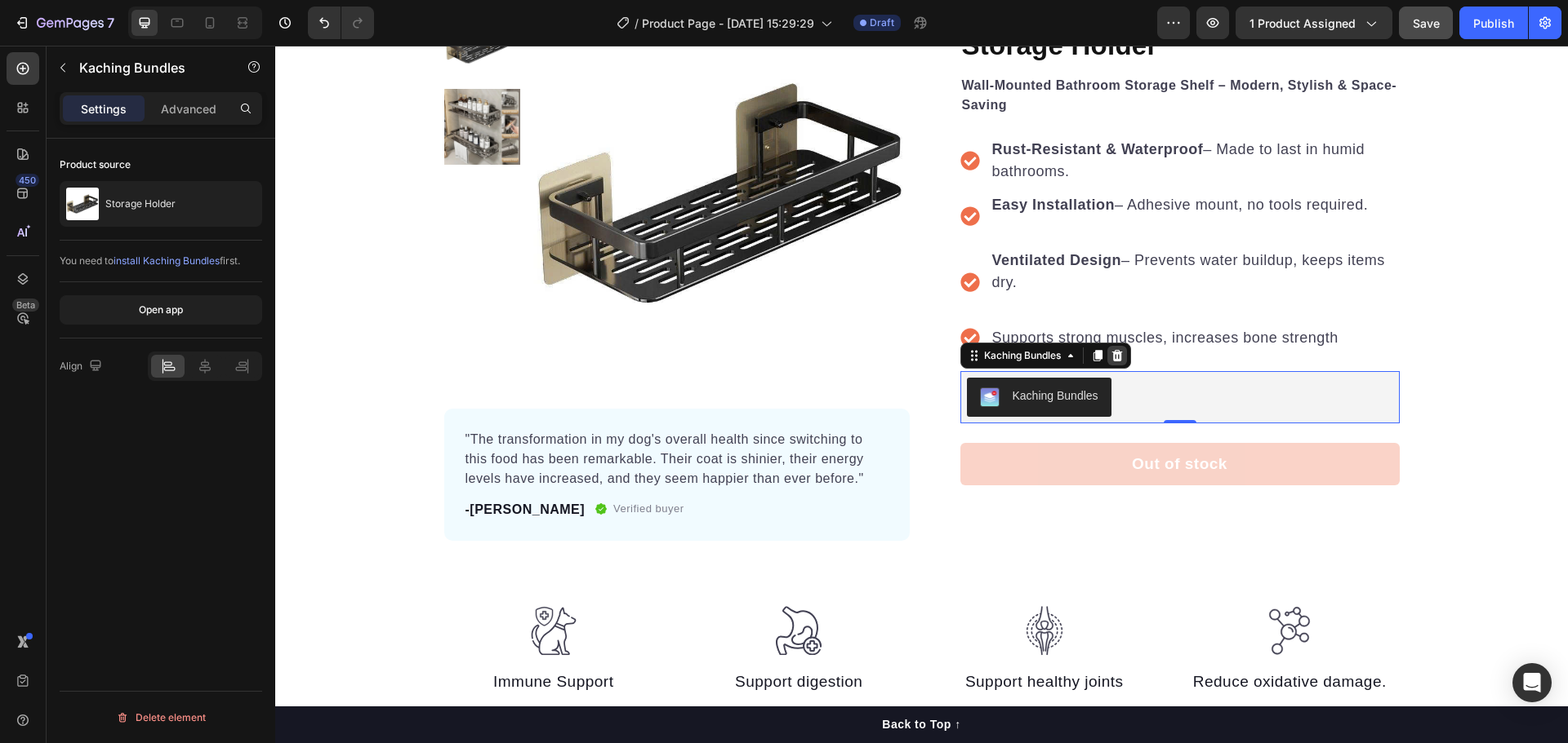
click at [1119, 356] on icon at bounding box center [1117, 355] width 13 height 13
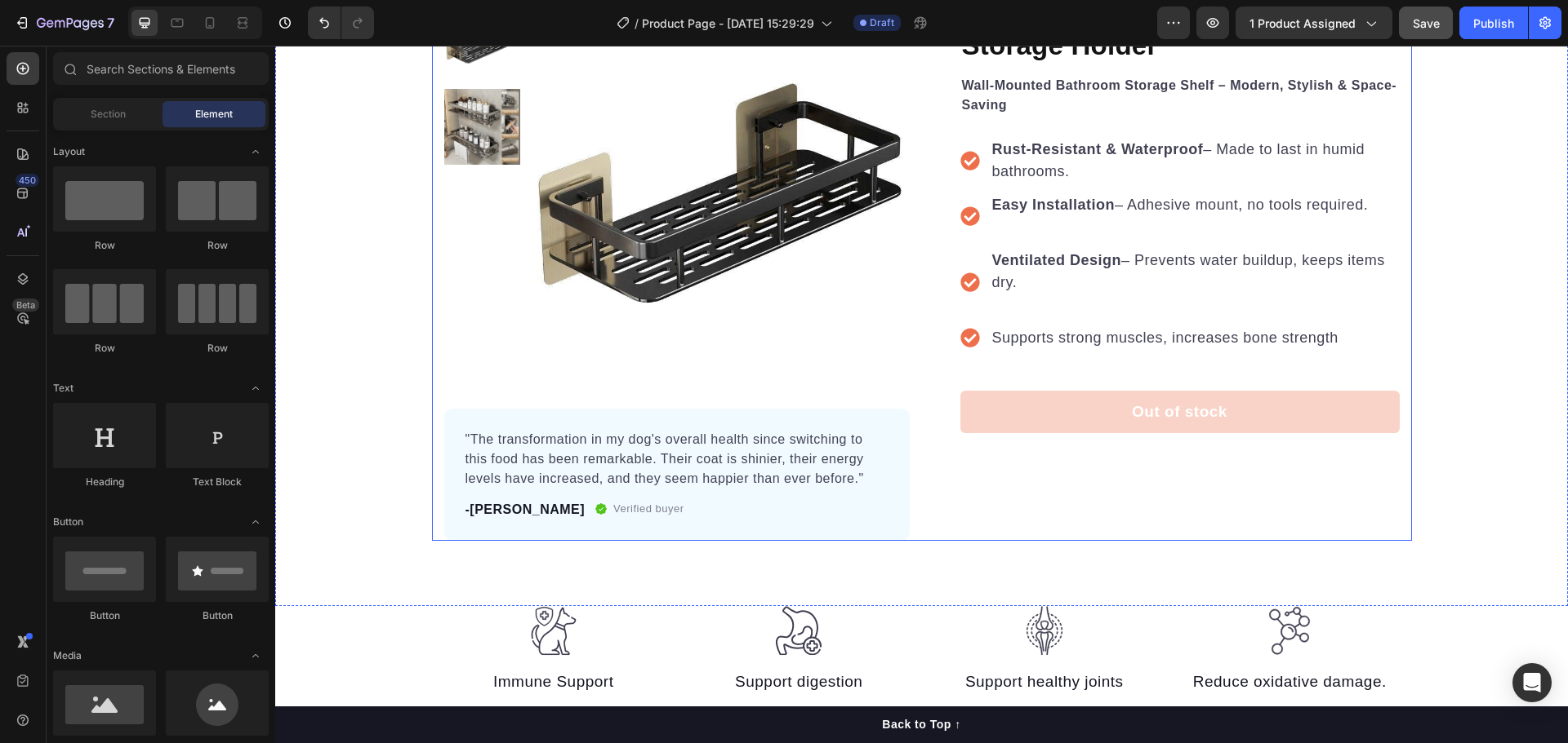
click at [990, 495] on div "Icon Icon Icon Icon Icon Icon List Hoz 22,500+ Happy Customers Text block Row S…" at bounding box center [1167, 272] width 465 height 538
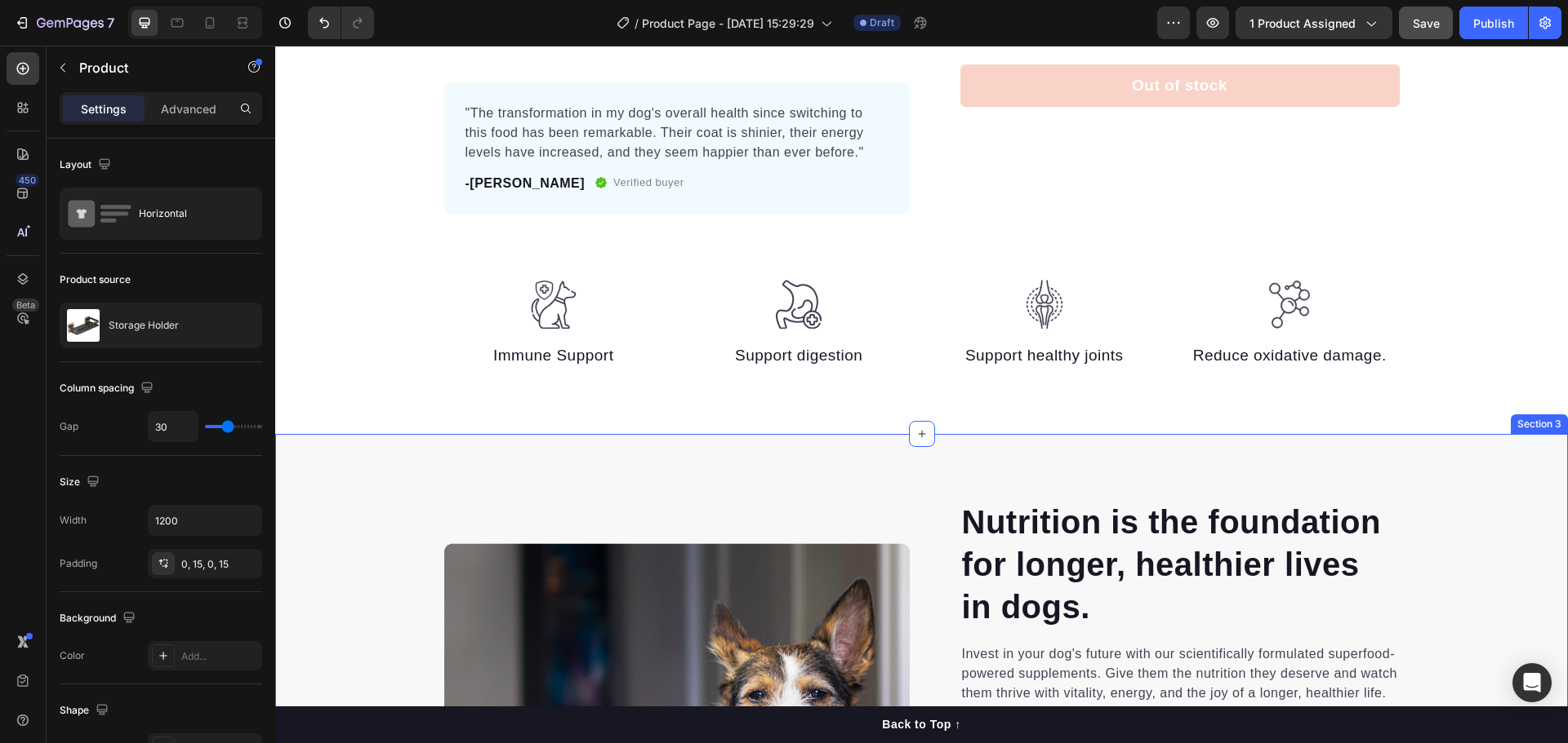
scroll to position [244, 0]
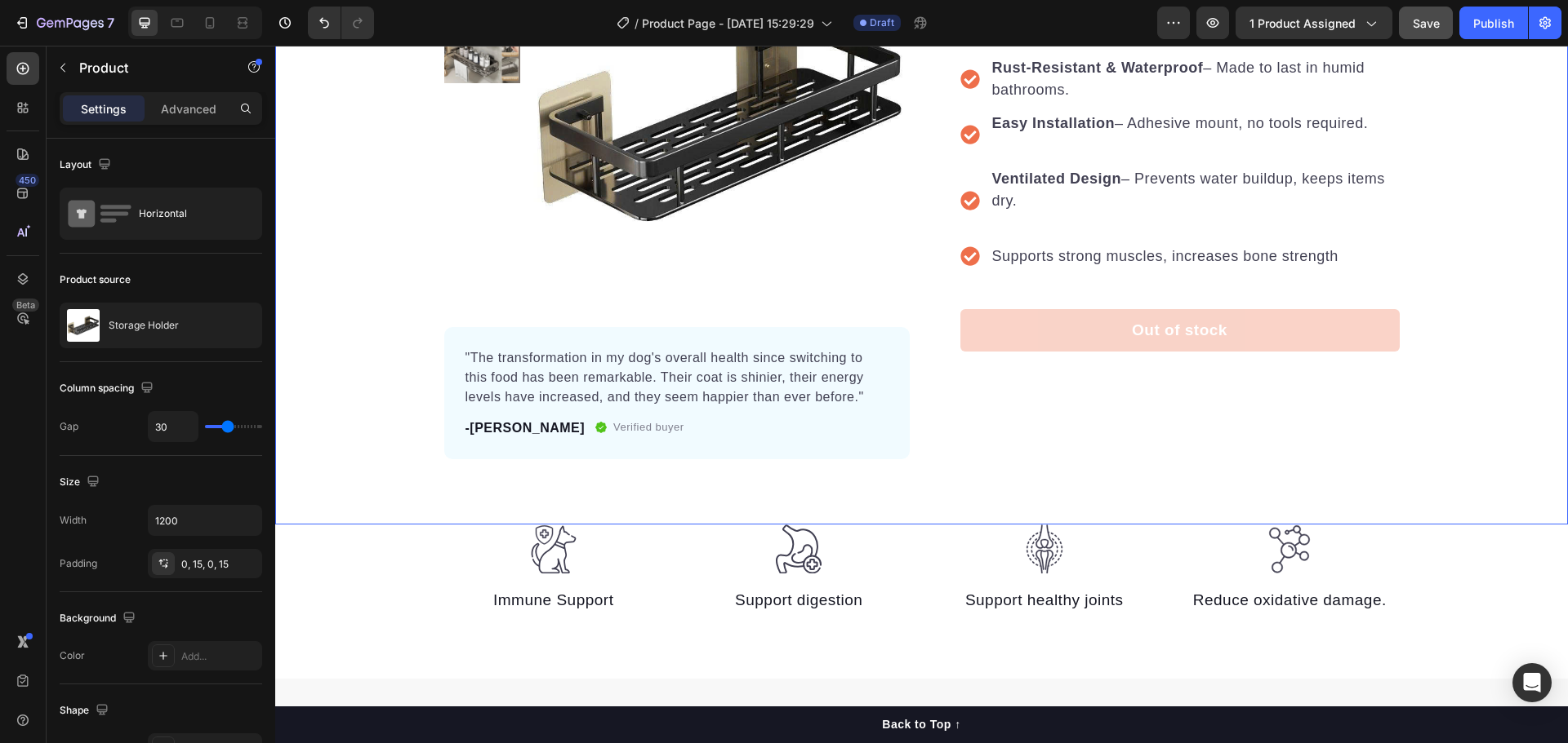
click at [1231, 332] on button "Out of stock" at bounding box center [1180, 331] width 440 height 44
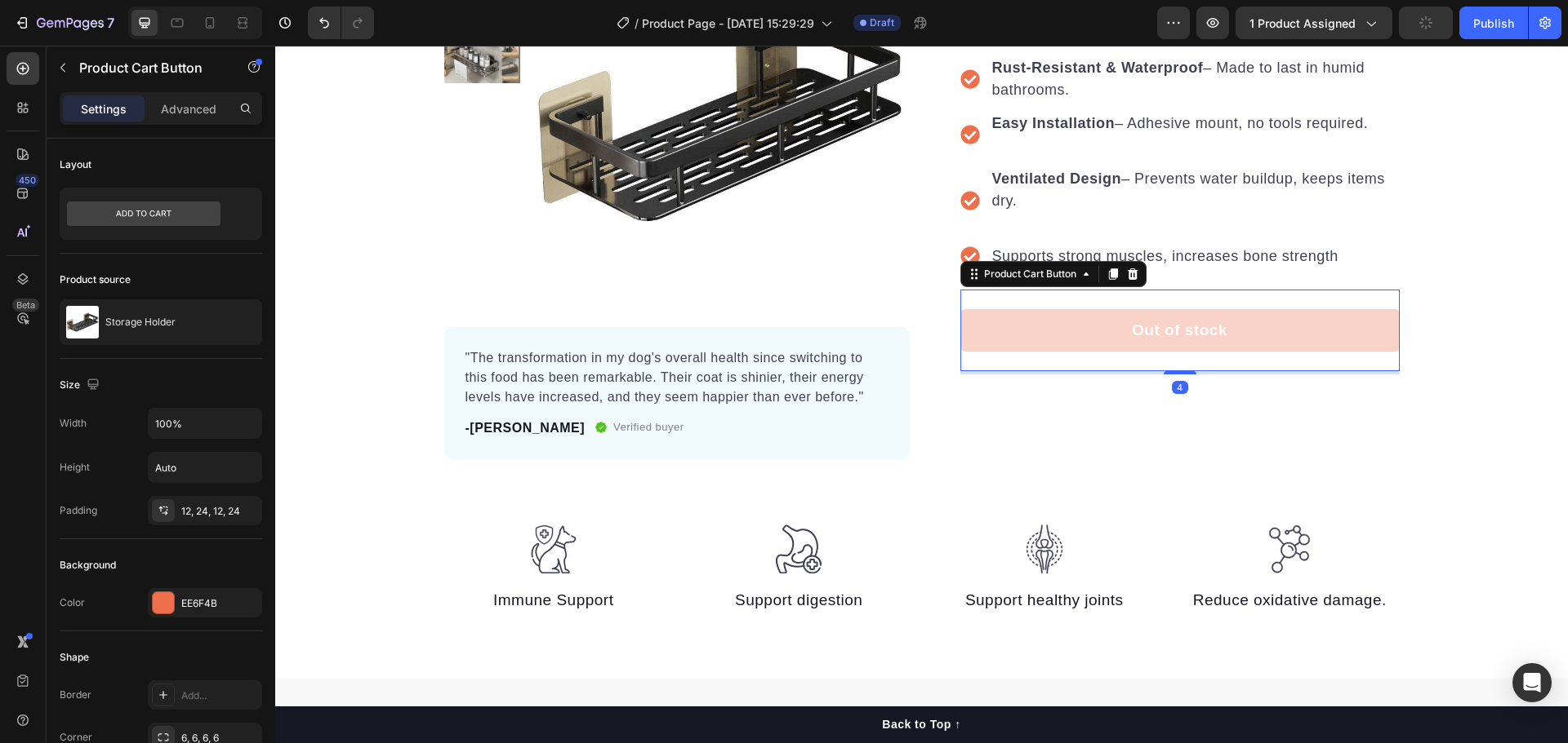
click at [1171, 375] on div at bounding box center [1179, 372] width 33 height 3
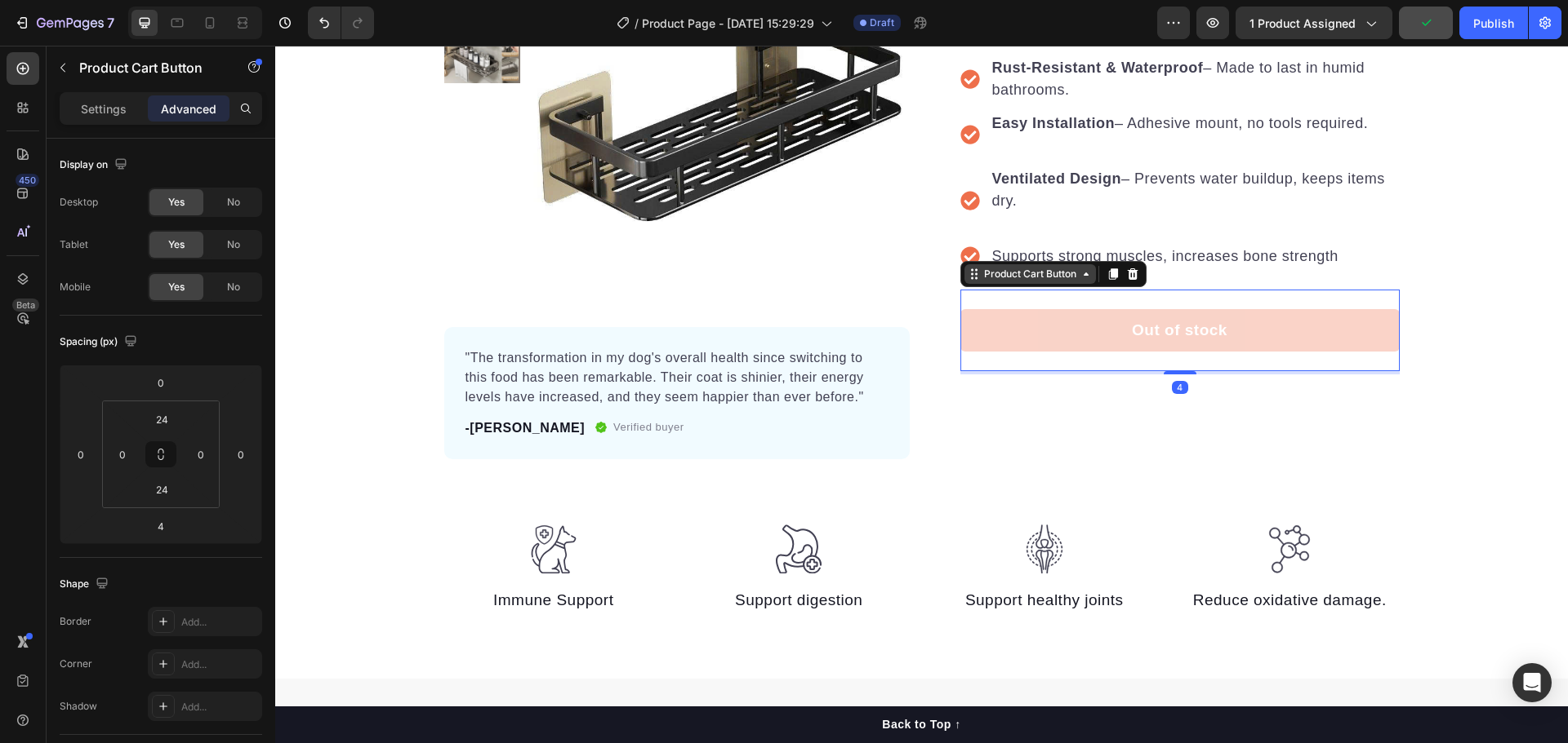
click at [1051, 274] on div "Product Cart Button" at bounding box center [1030, 274] width 99 height 15
click at [1055, 280] on div "Product Cart Button" at bounding box center [1030, 274] width 99 height 15
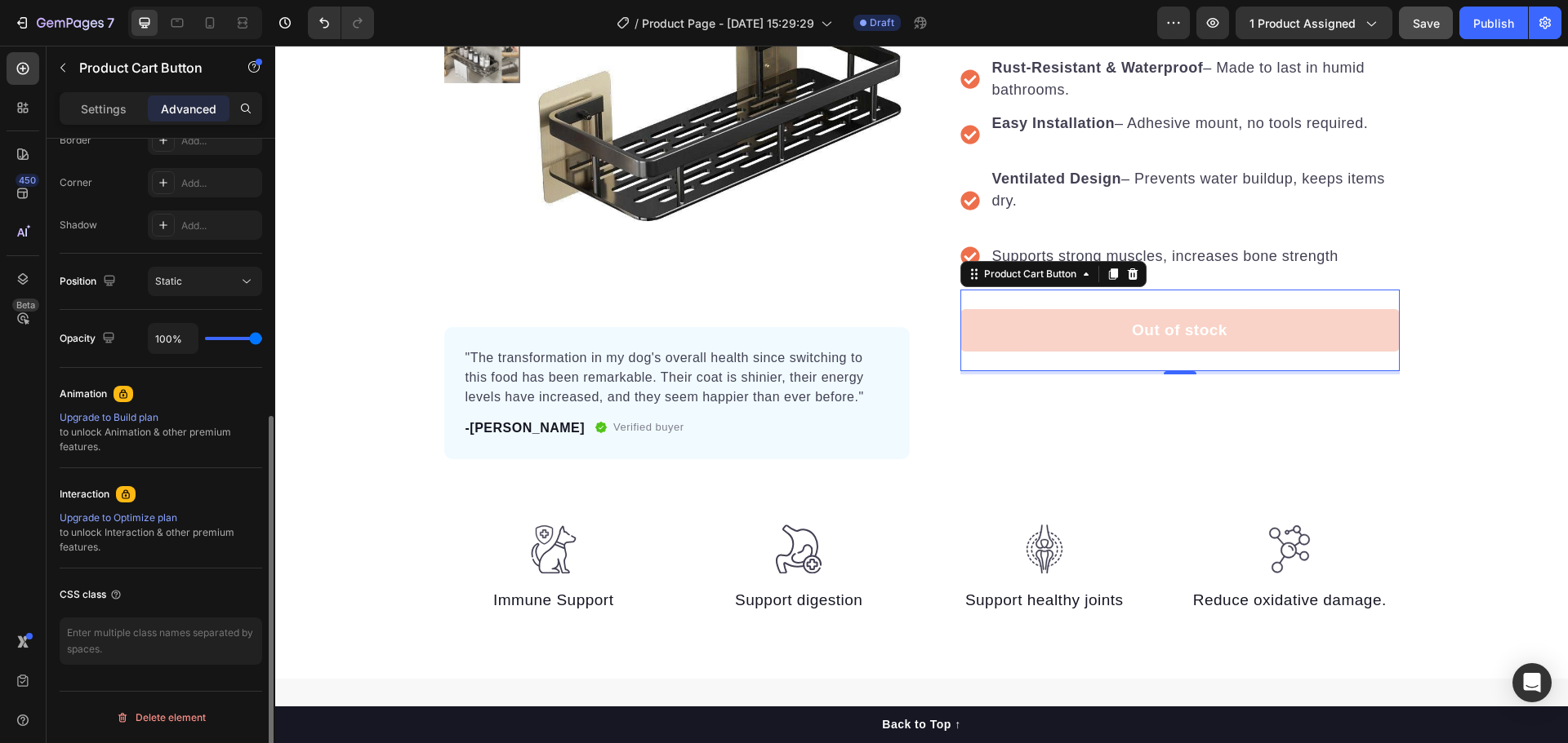
scroll to position [155, 0]
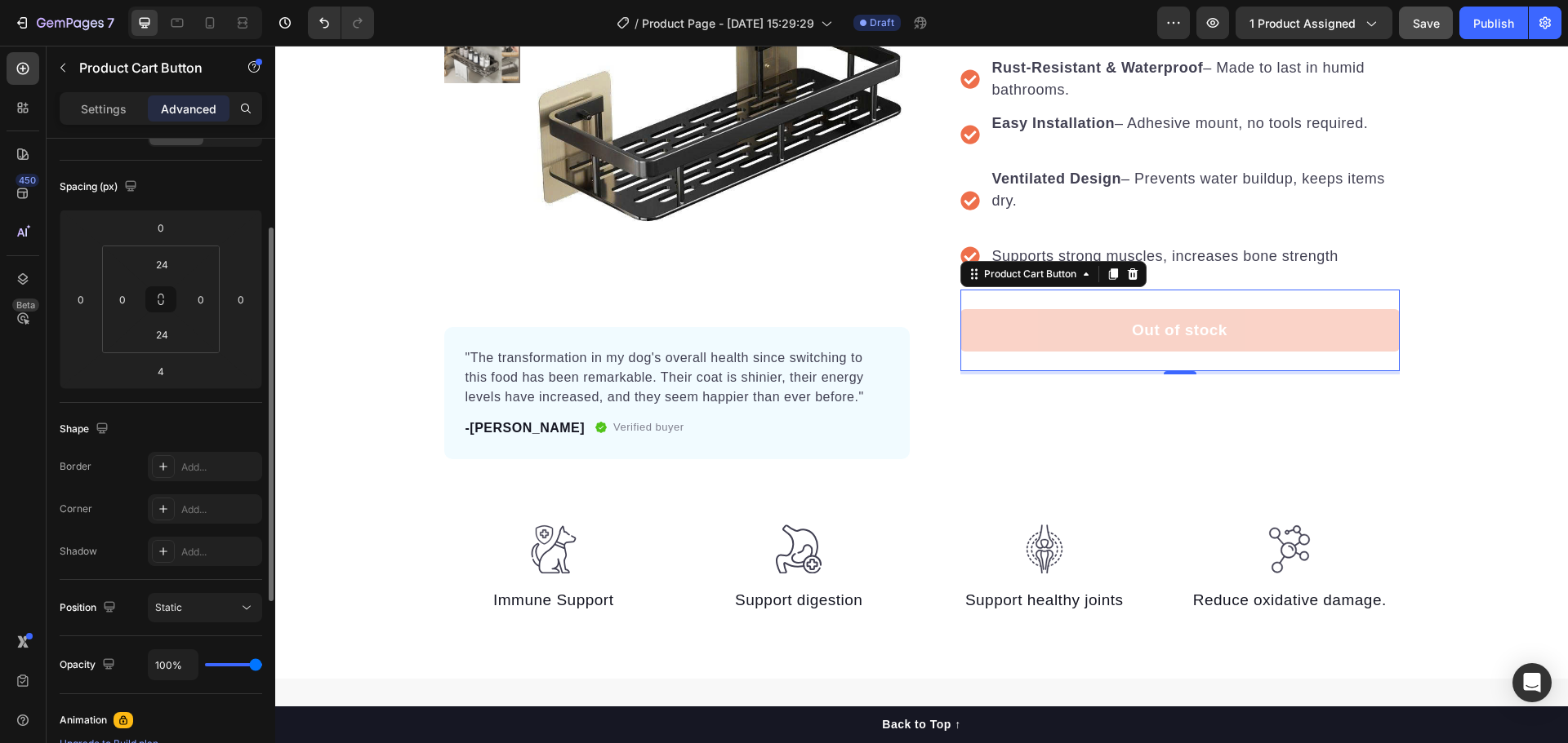
click at [107, 114] on p "Settings" at bounding box center [104, 108] width 46 height 17
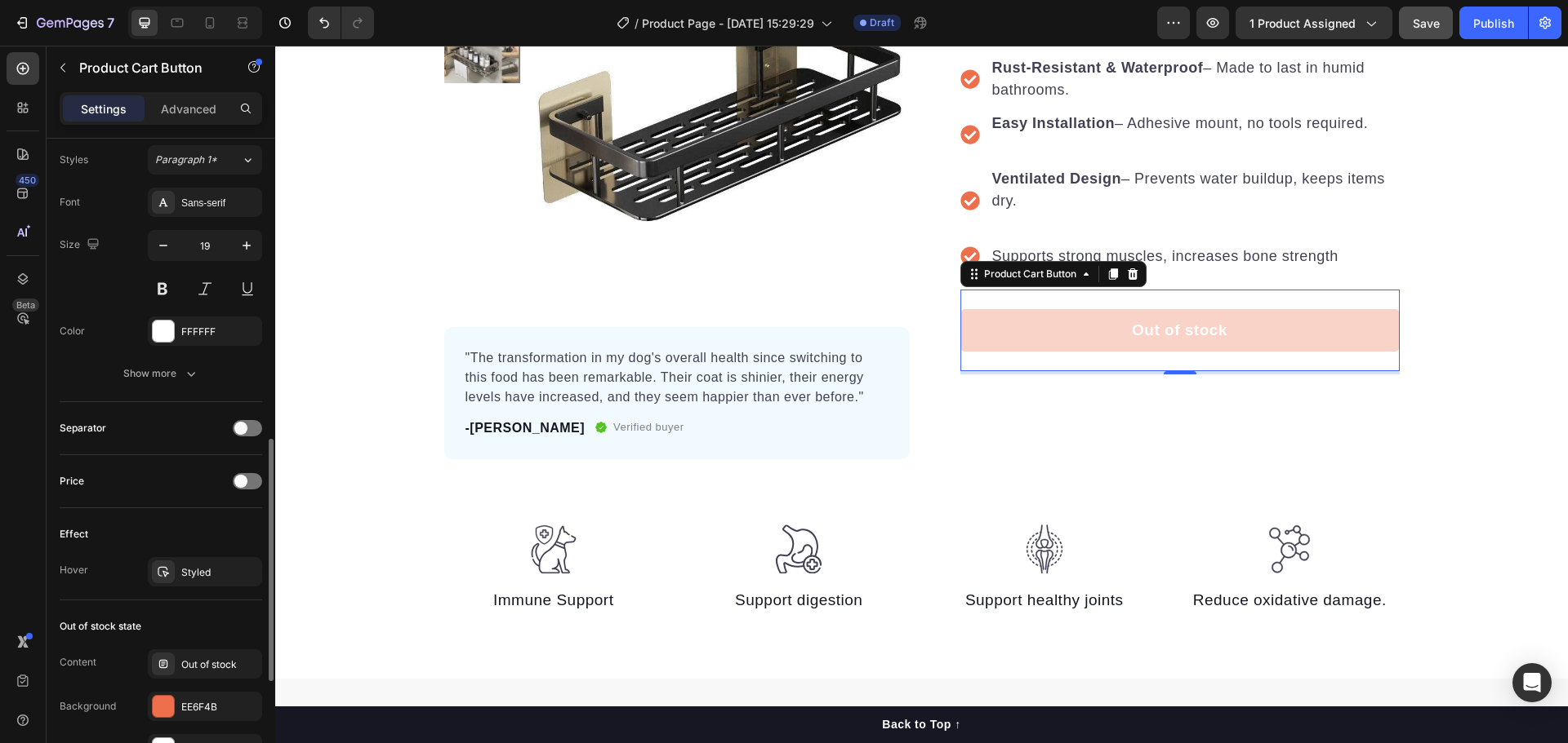
scroll to position [971, 0]
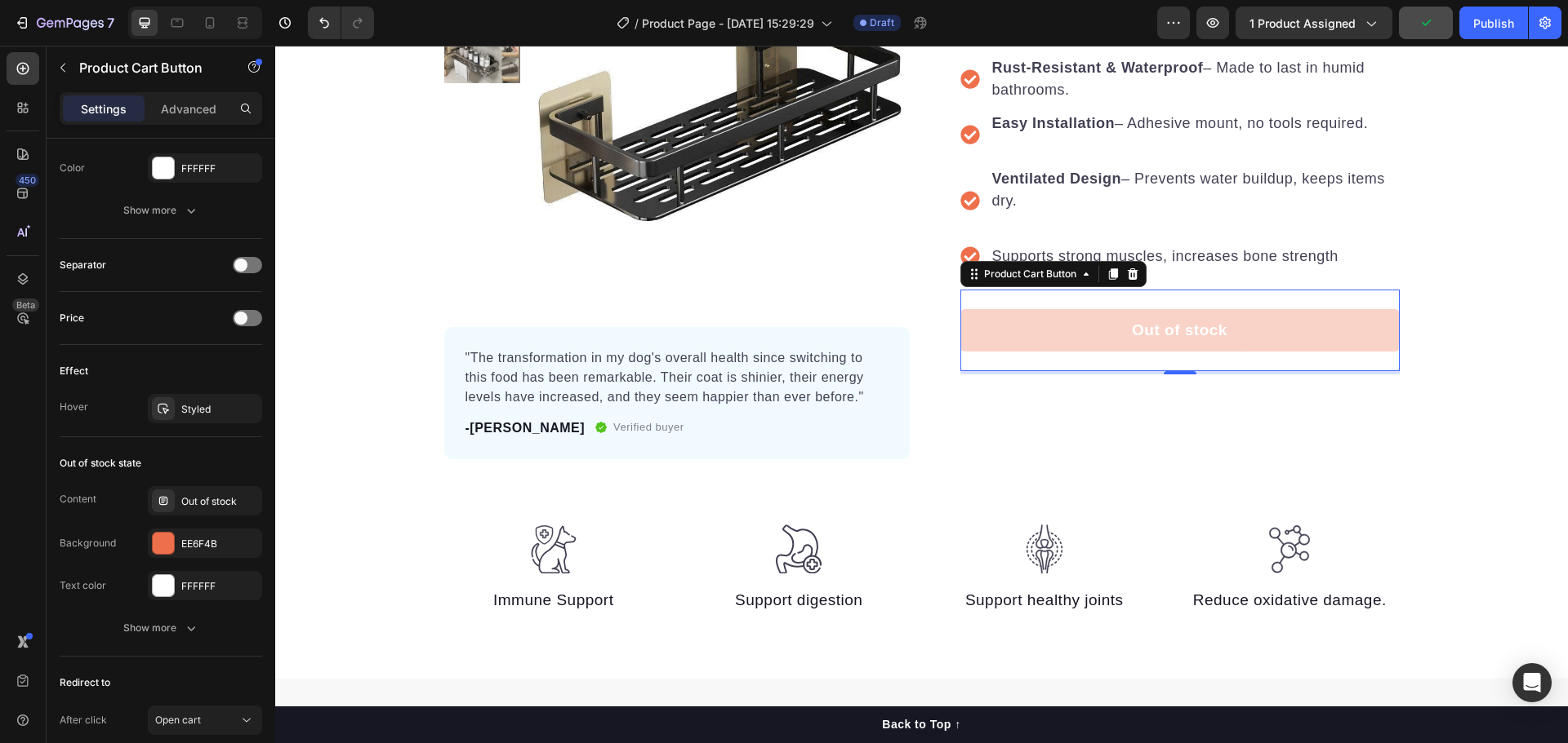
click at [1083, 335] on button "Out of stock" at bounding box center [1180, 331] width 440 height 44
click at [226, 507] on div "Out of stock" at bounding box center [220, 502] width 77 height 15
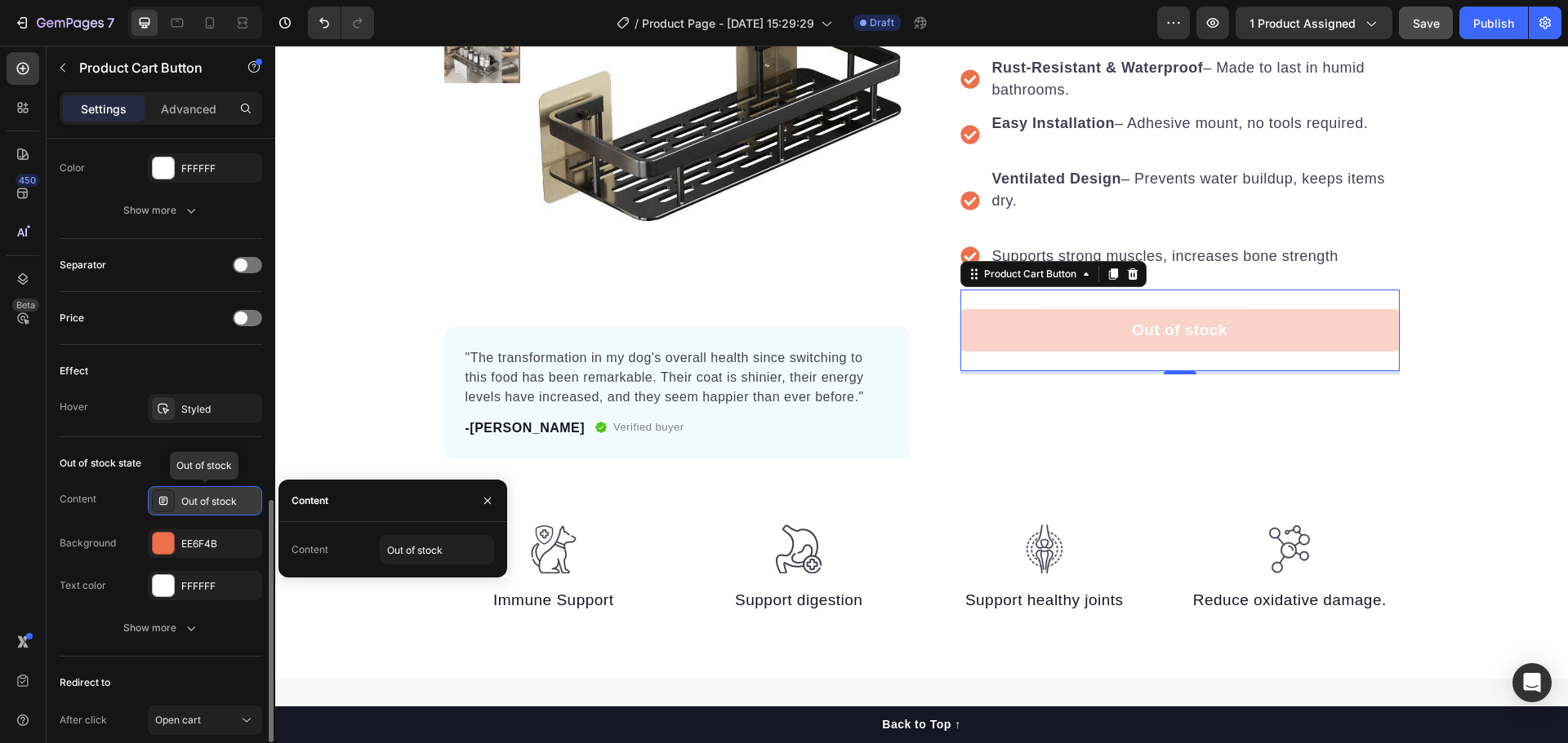
click at [230, 507] on div "Out of stock" at bounding box center [220, 502] width 77 height 15
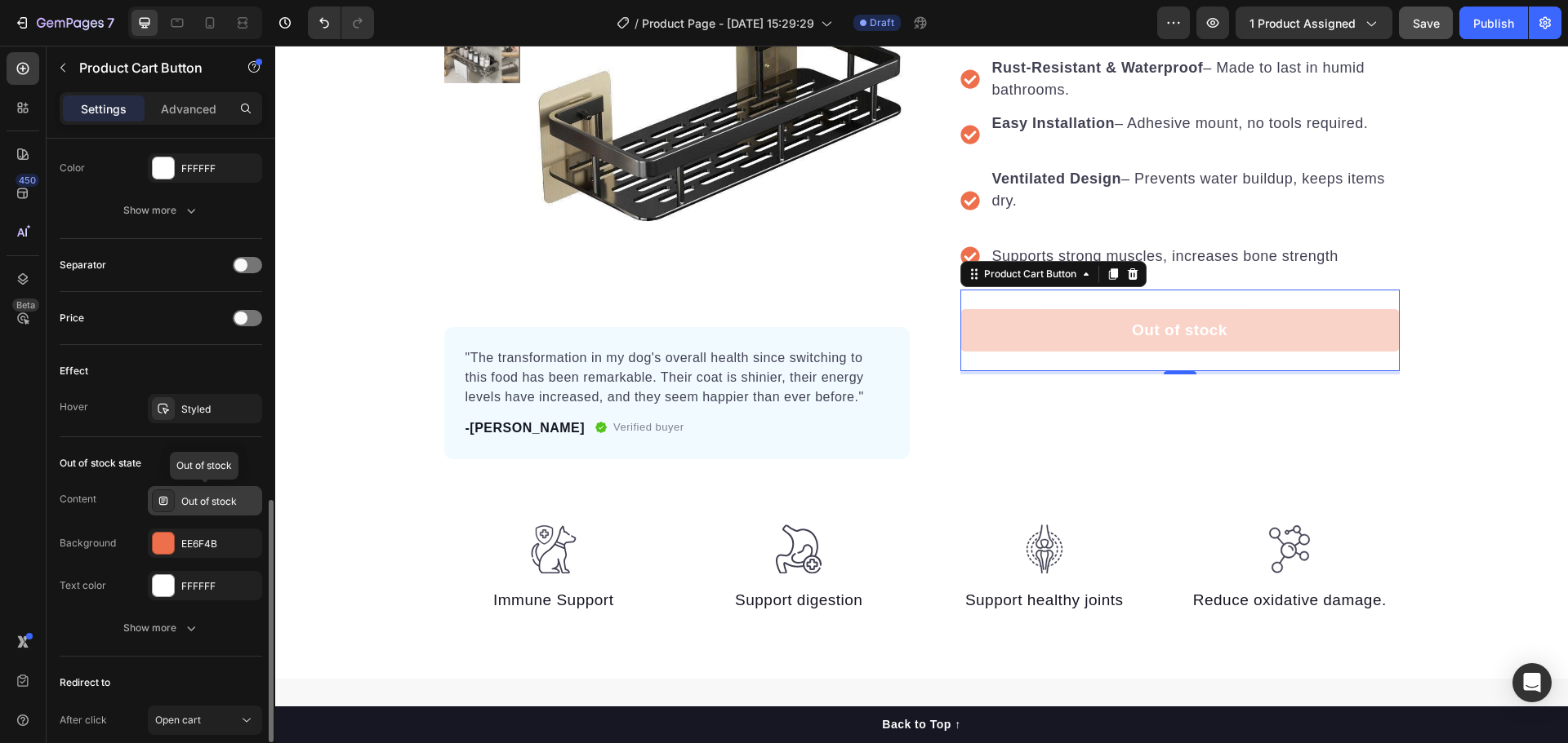
click at [230, 507] on div "Out of stock" at bounding box center [220, 502] width 77 height 15
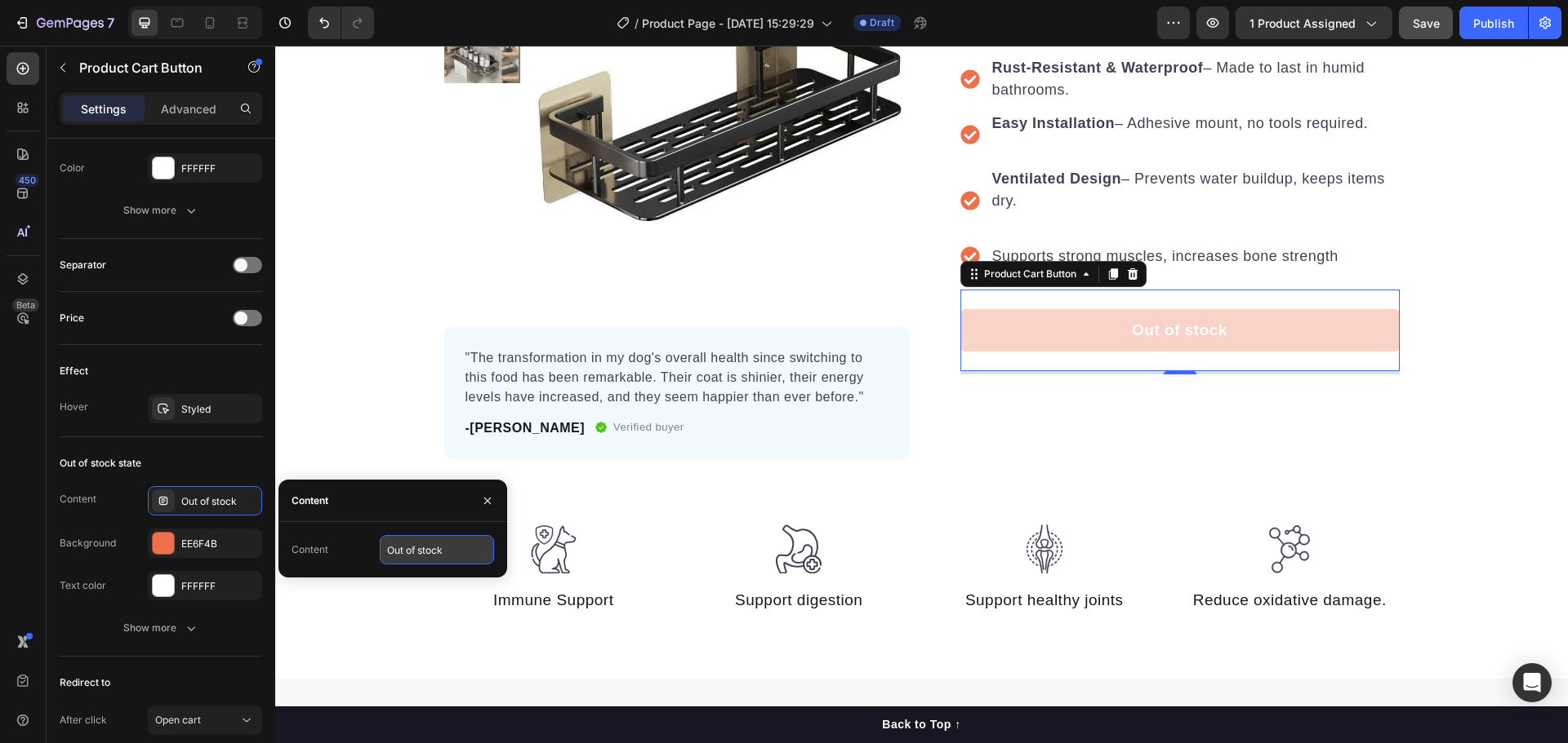
click at [432, 552] on input "Out of stock" at bounding box center [437, 550] width 114 height 30
type input "Buy Now"
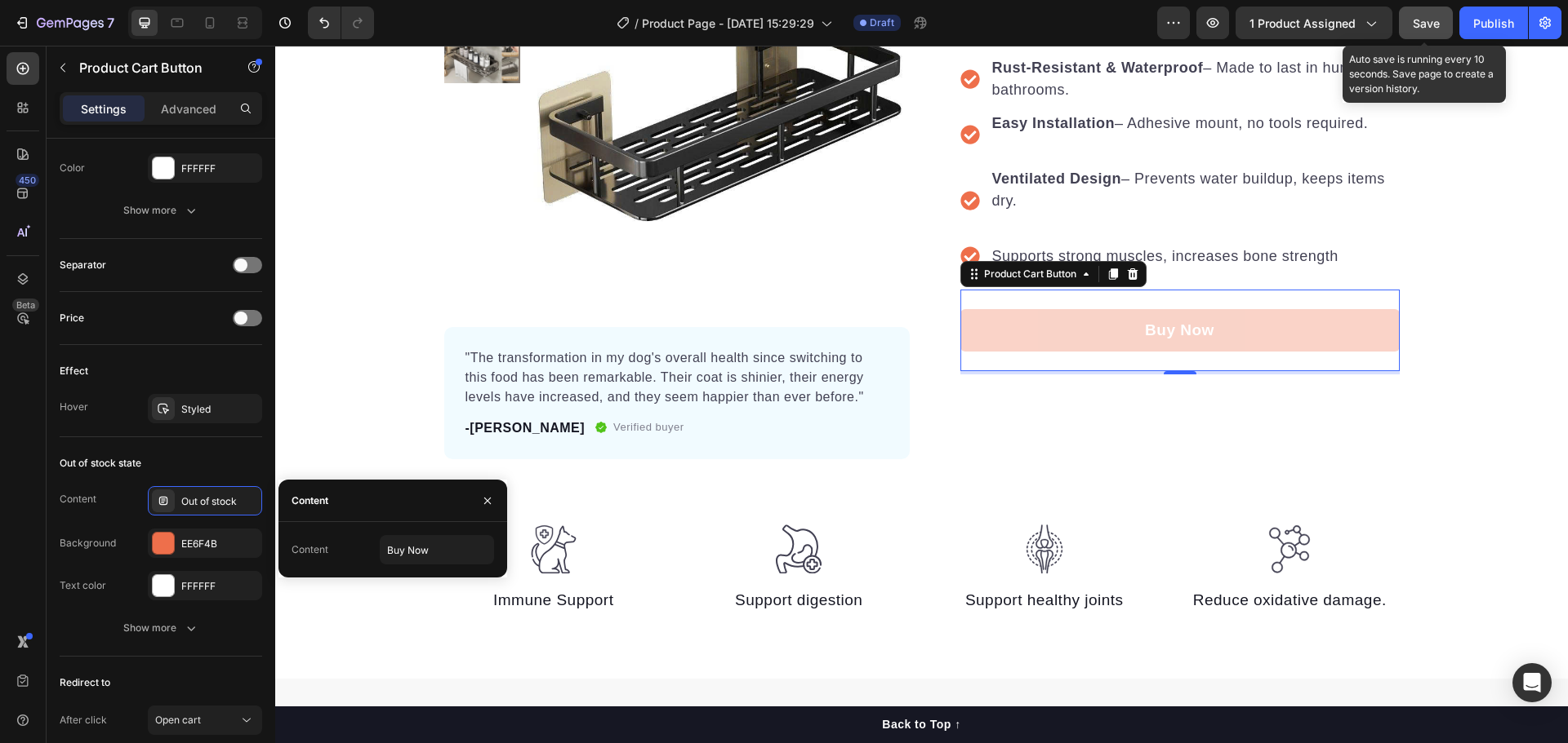
click at [1438, 31] on div "Save" at bounding box center [1425, 23] width 27 height 17
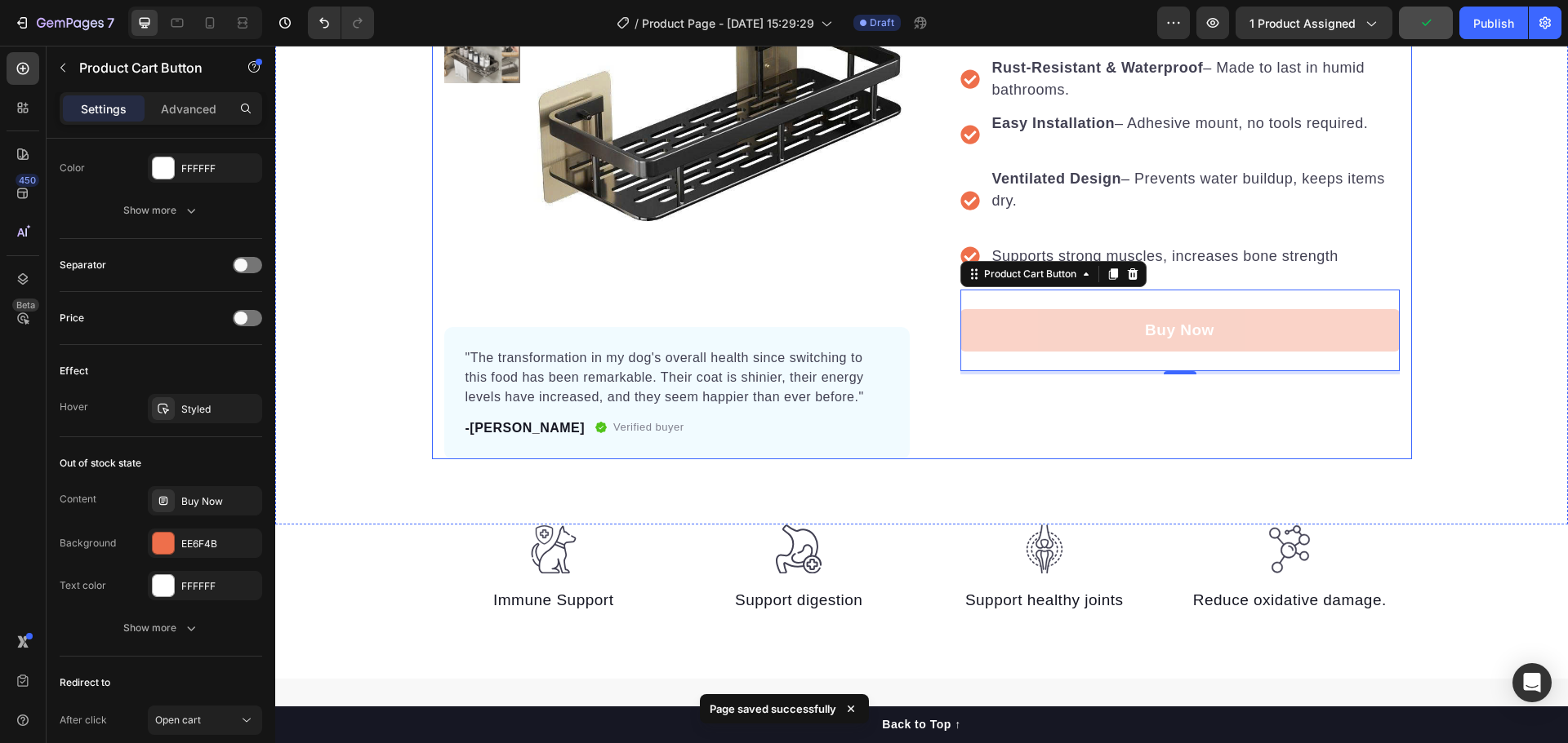
scroll to position [81, 0]
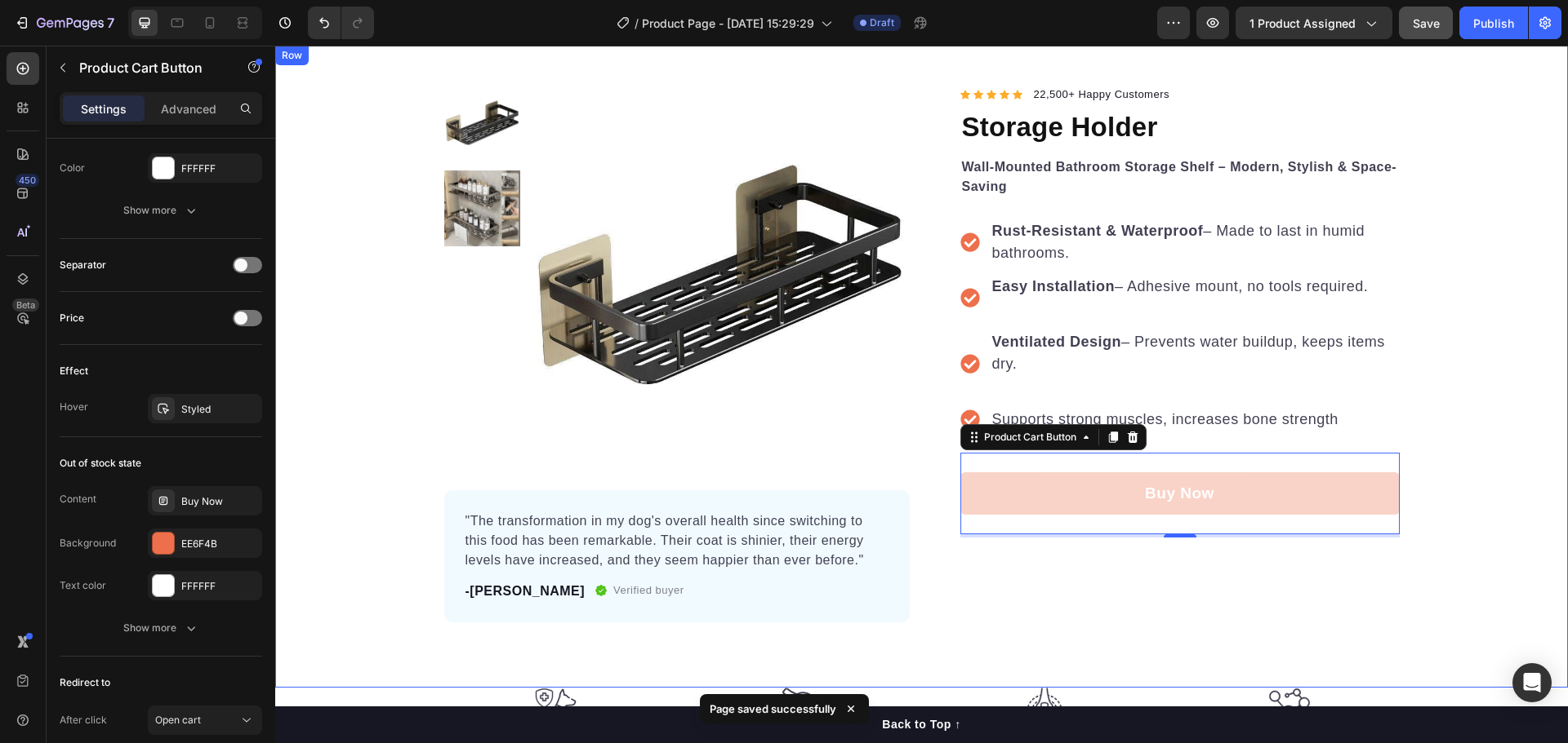
click at [1453, 428] on div "Product Images "The transformation in my dog's overall health since switching t…" at bounding box center [922, 354] width 1293 height 538
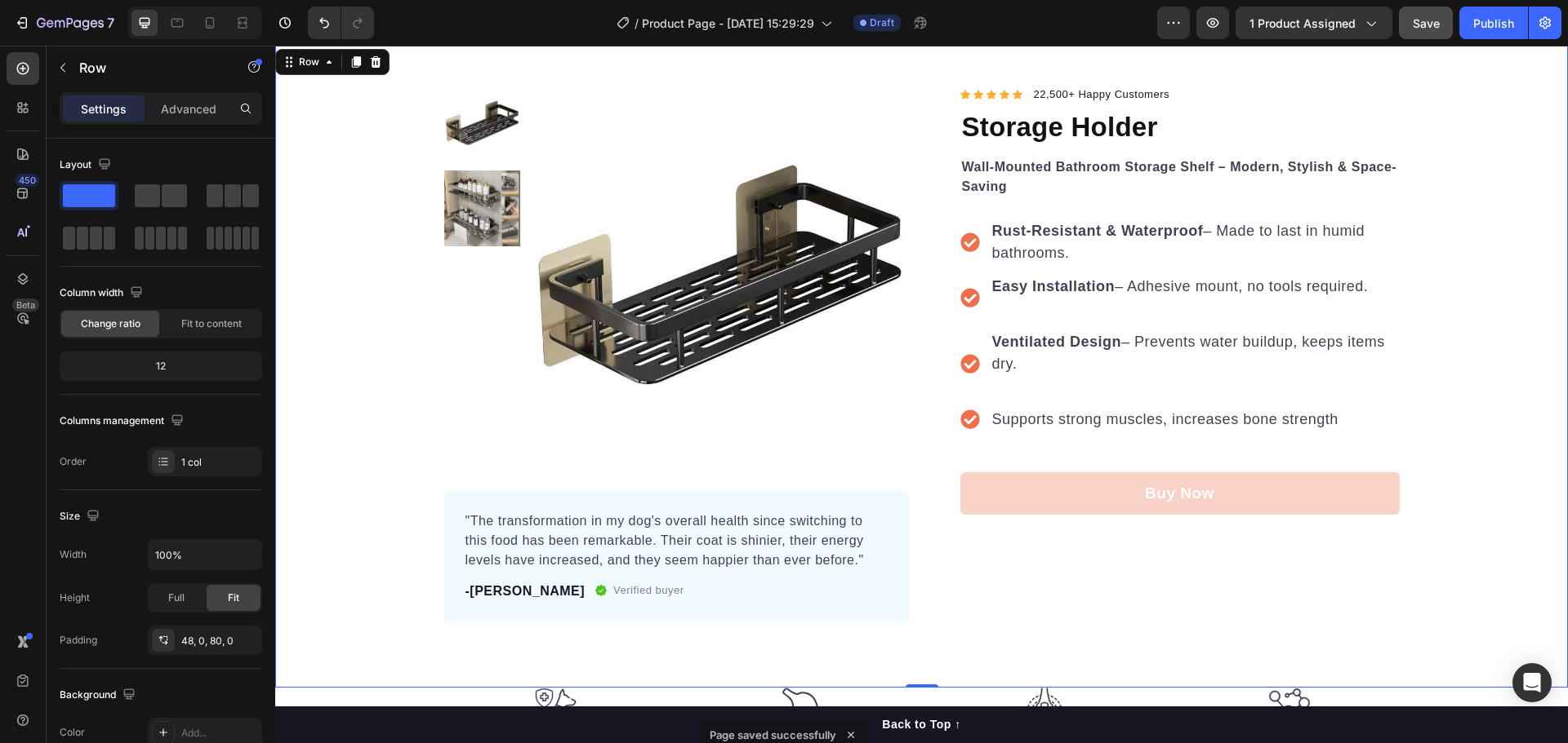
scroll to position [326, 0]
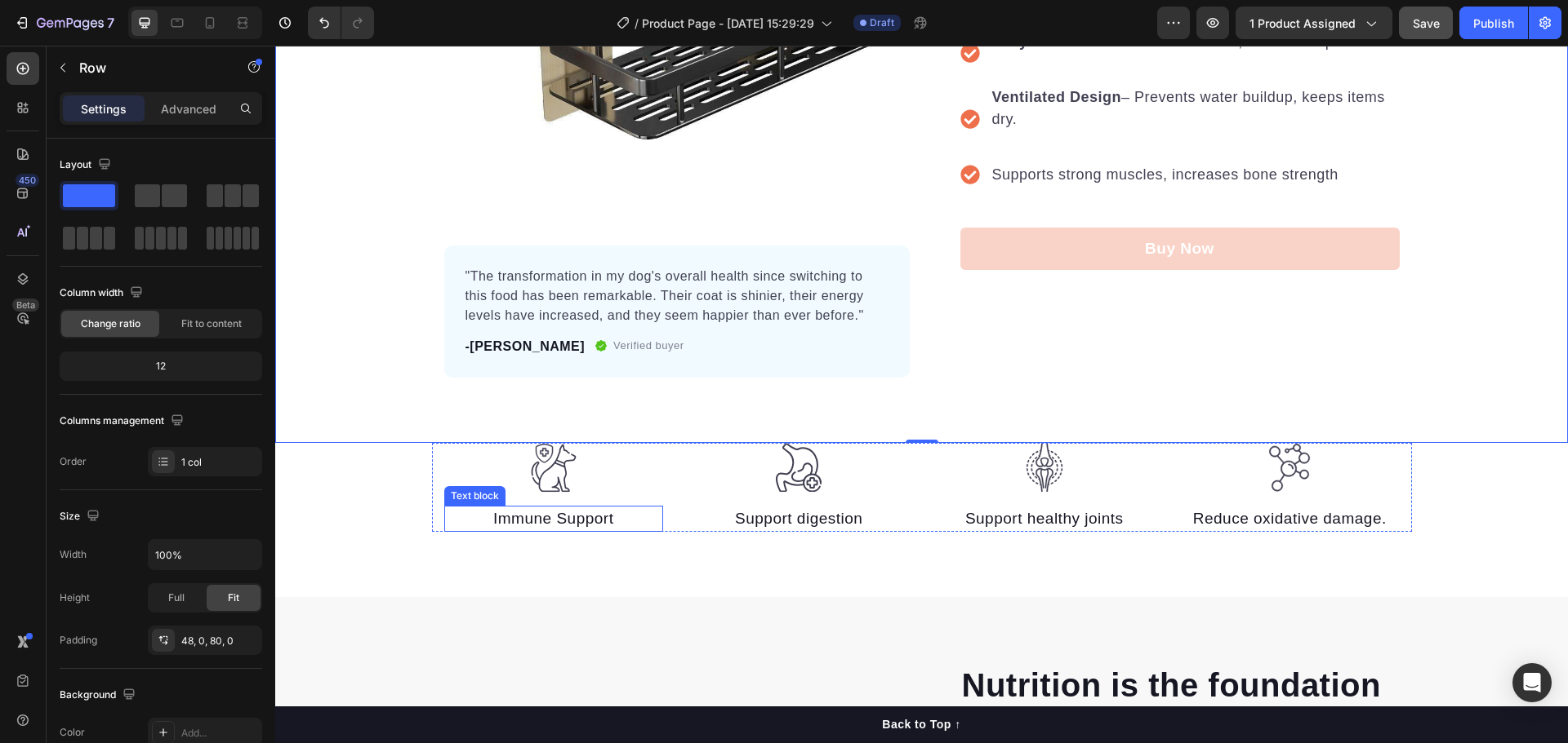
click at [566, 519] on p "Immune Support" at bounding box center [553, 519] width 217 height 24
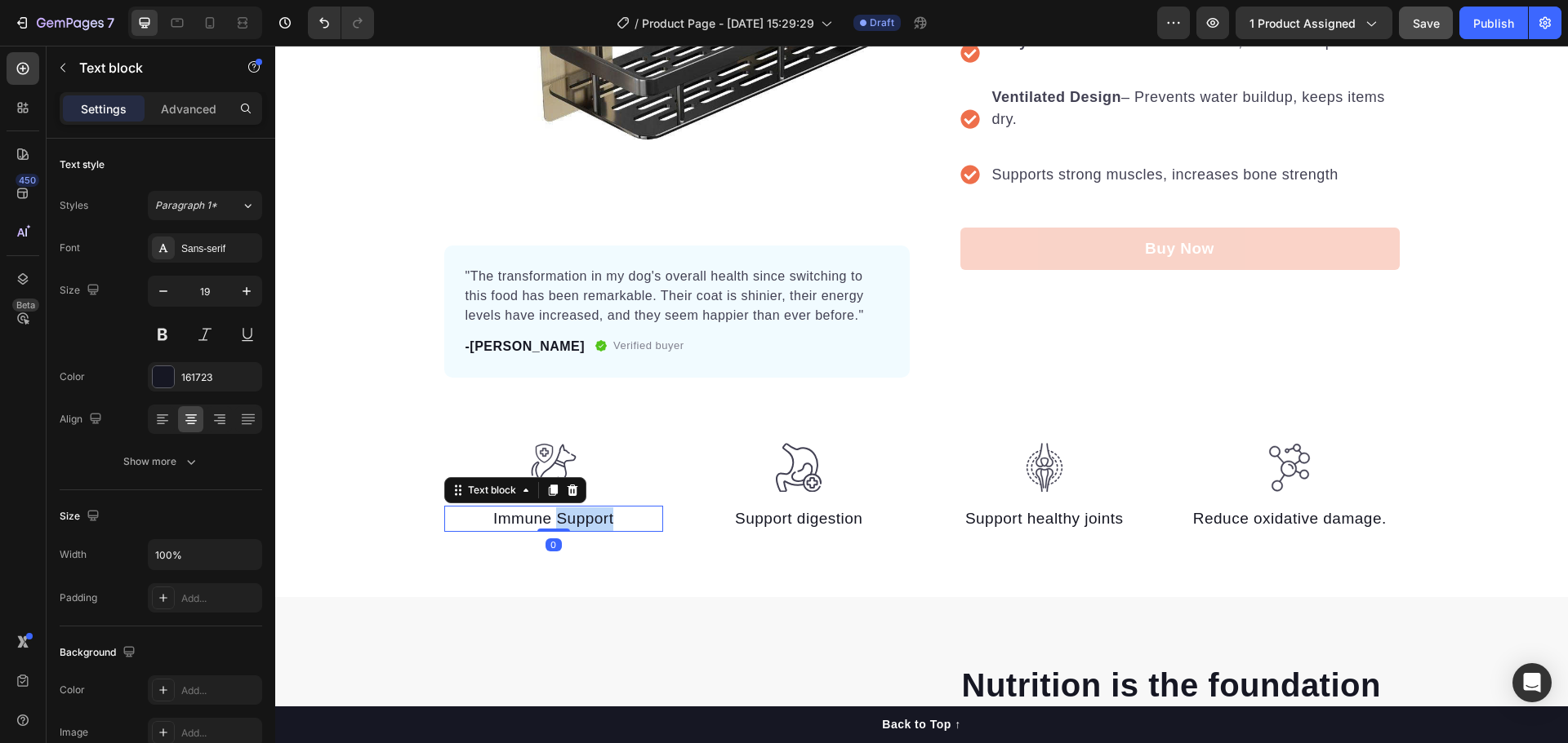
click at [566, 519] on p "Immune Support" at bounding box center [553, 519] width 217 height 24
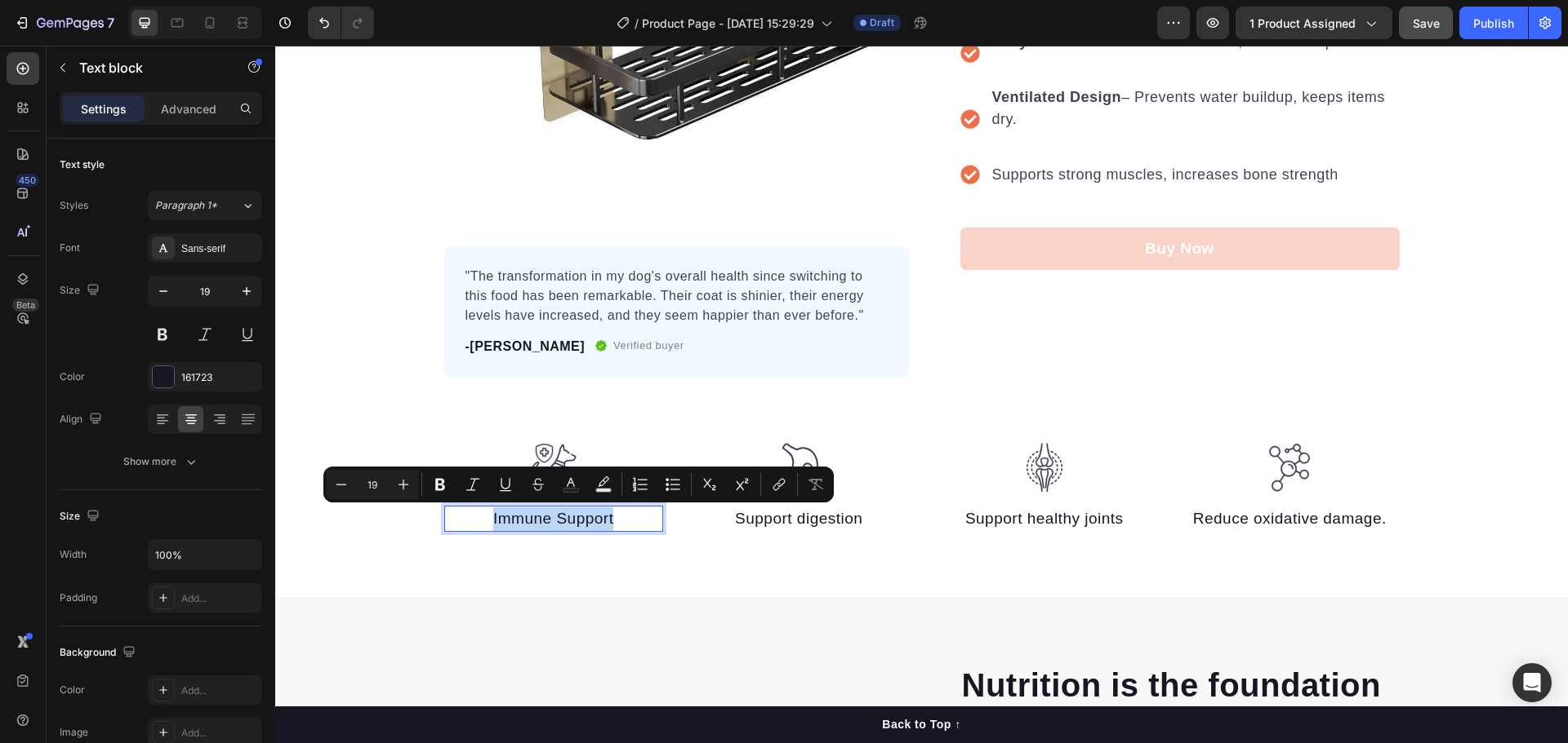
click at [566, 519] on p "Immune Support" at bounding box center [553, 519] width 217 height 24
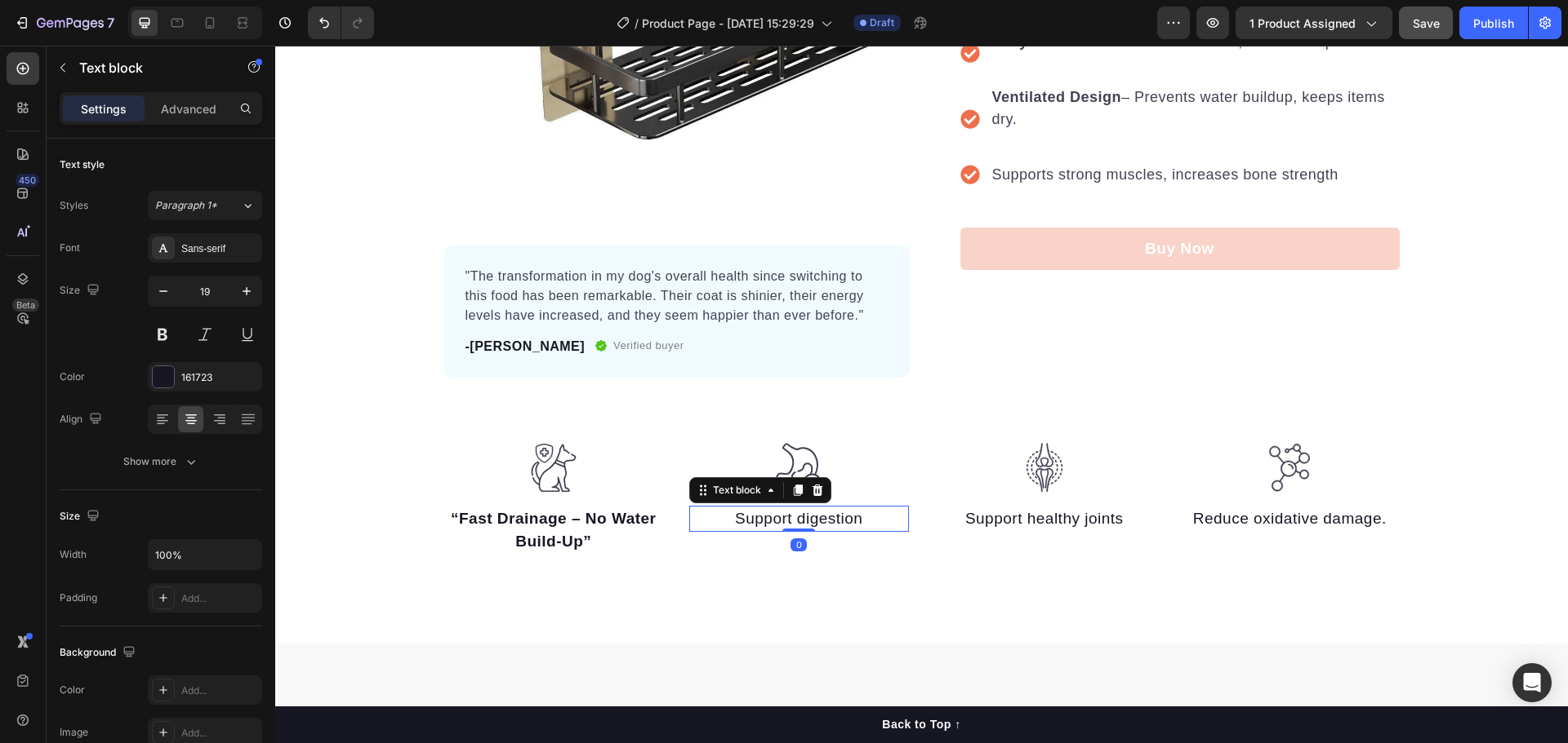
click at [809, 521] on p "Support digestion" at bounding box center [799, 519] width 217 height 24
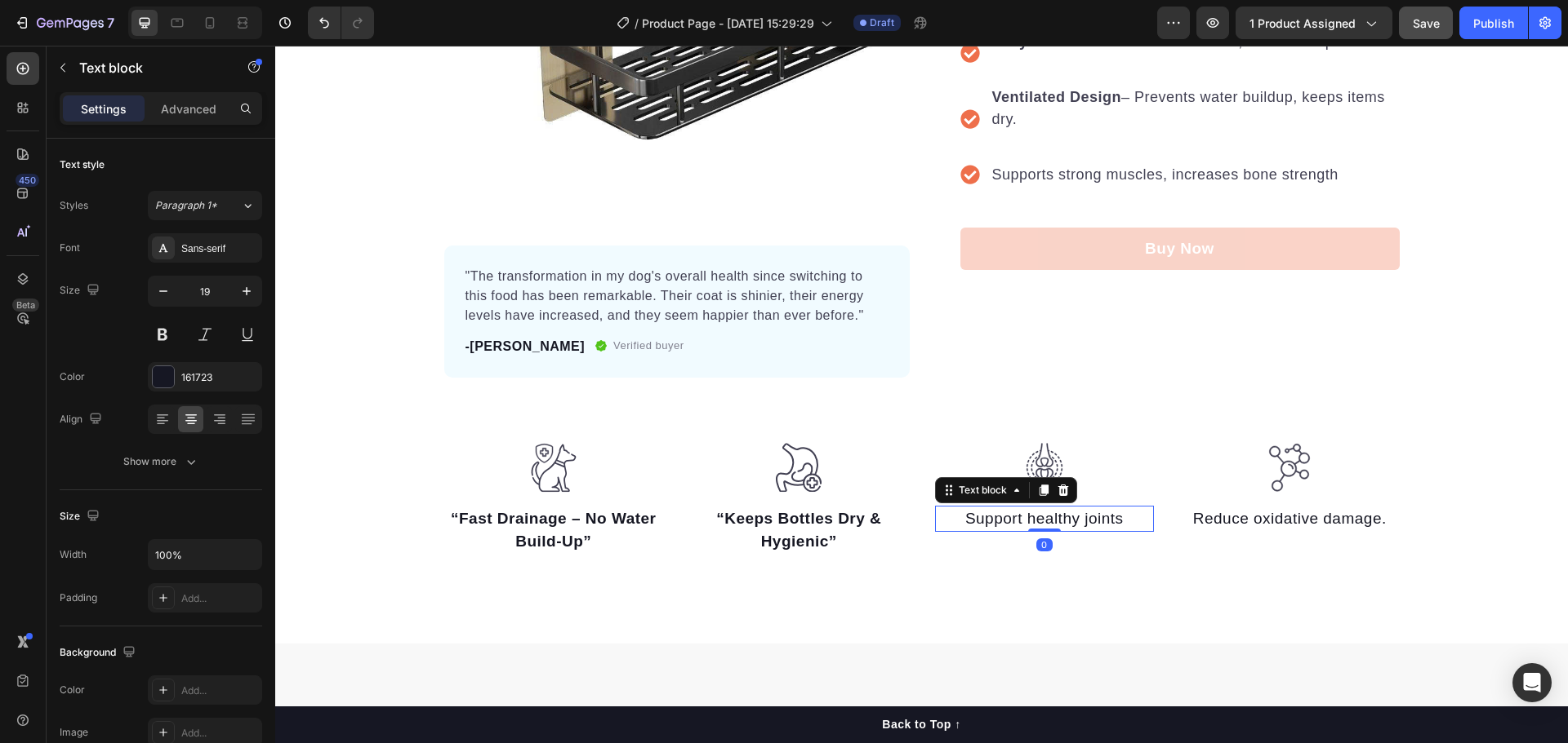
click at [1008, 521] on p "Support healthy joints" at bounding box center [1044, 519] width 217 height 24
click at [1042, 523] on p "Support healthy joints" at bounding box center [1044, 519] width 217 height 24
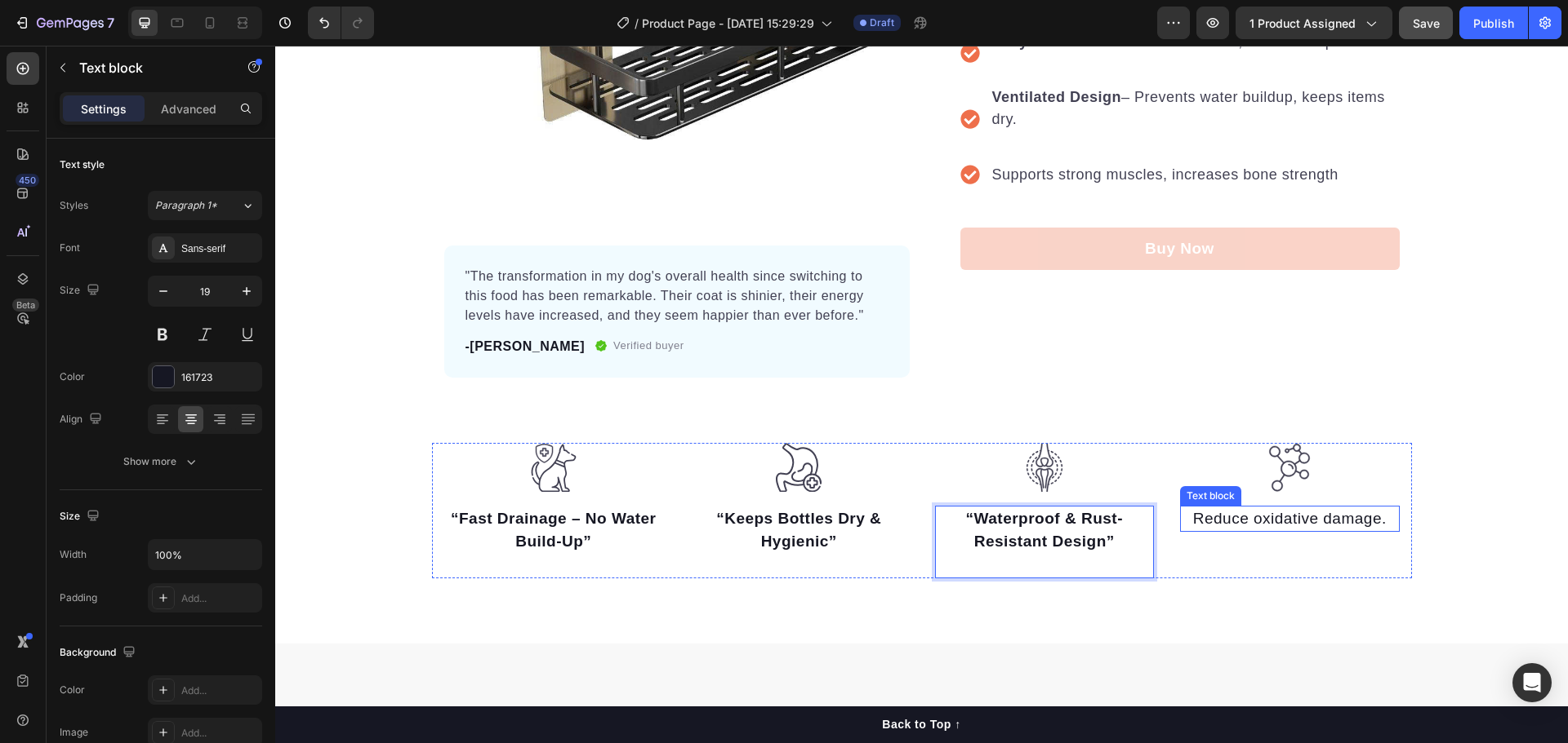
click at [1279, 519] on p "Reduce oxidative damage." at bounding box center [1289, 519] width 217 height 24
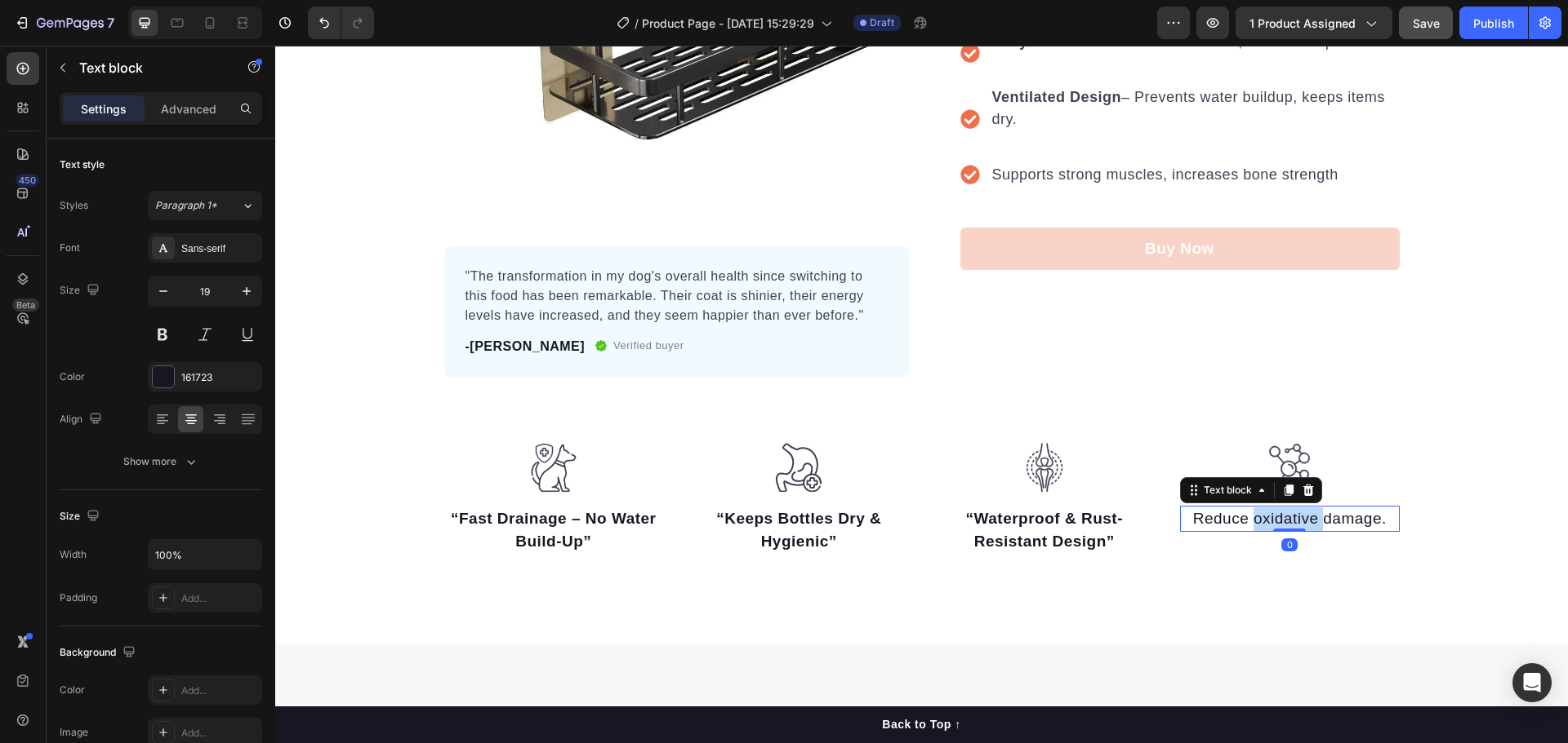
click at [1279, 519] on p "Reduce oxidative damage." at bounding box center [1289, 519] width 217 height 24
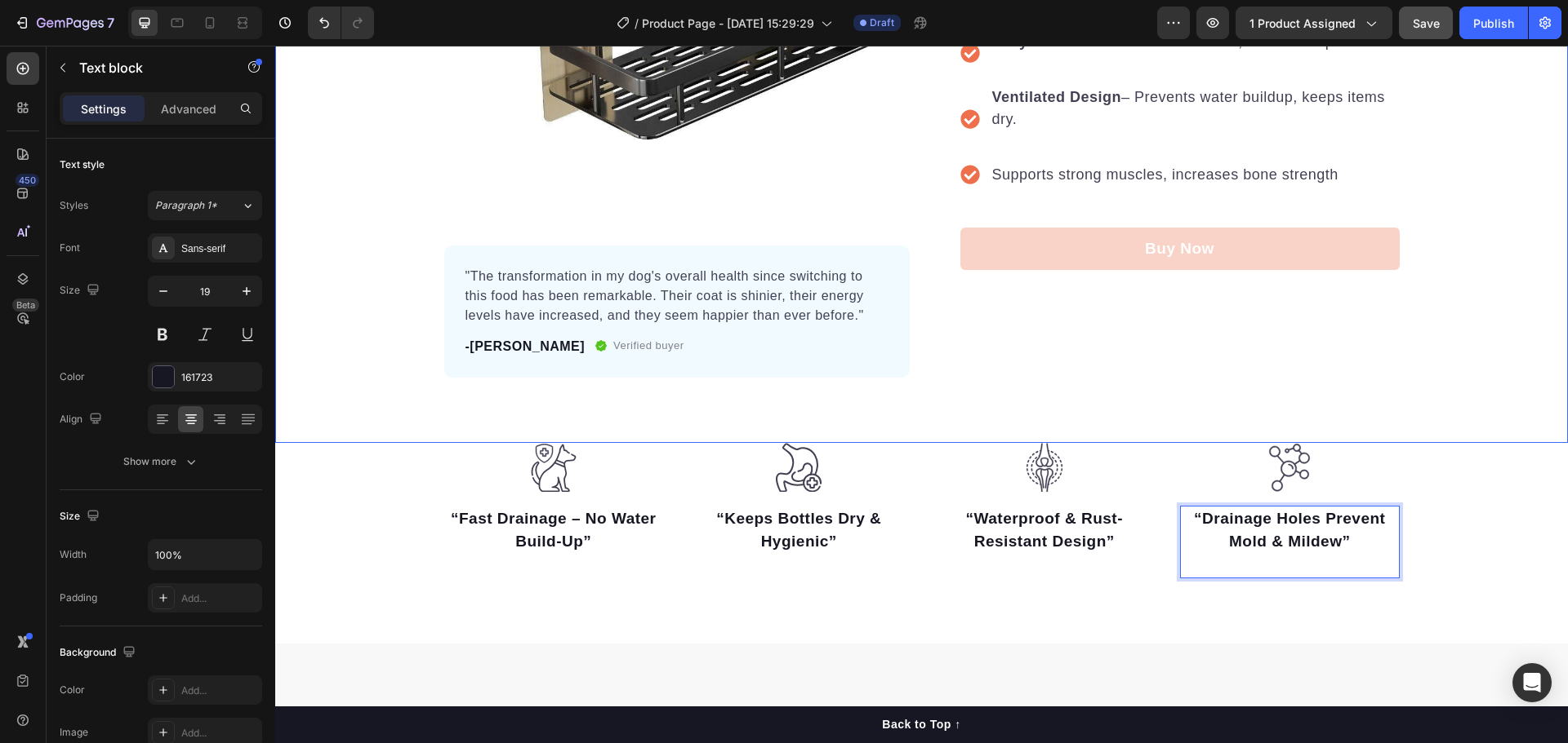
click at [1452, 405] on div "Product Images "The transformation in my dog's overall health since switching t…" at bounding box center [922, 122] width 1293 height 642
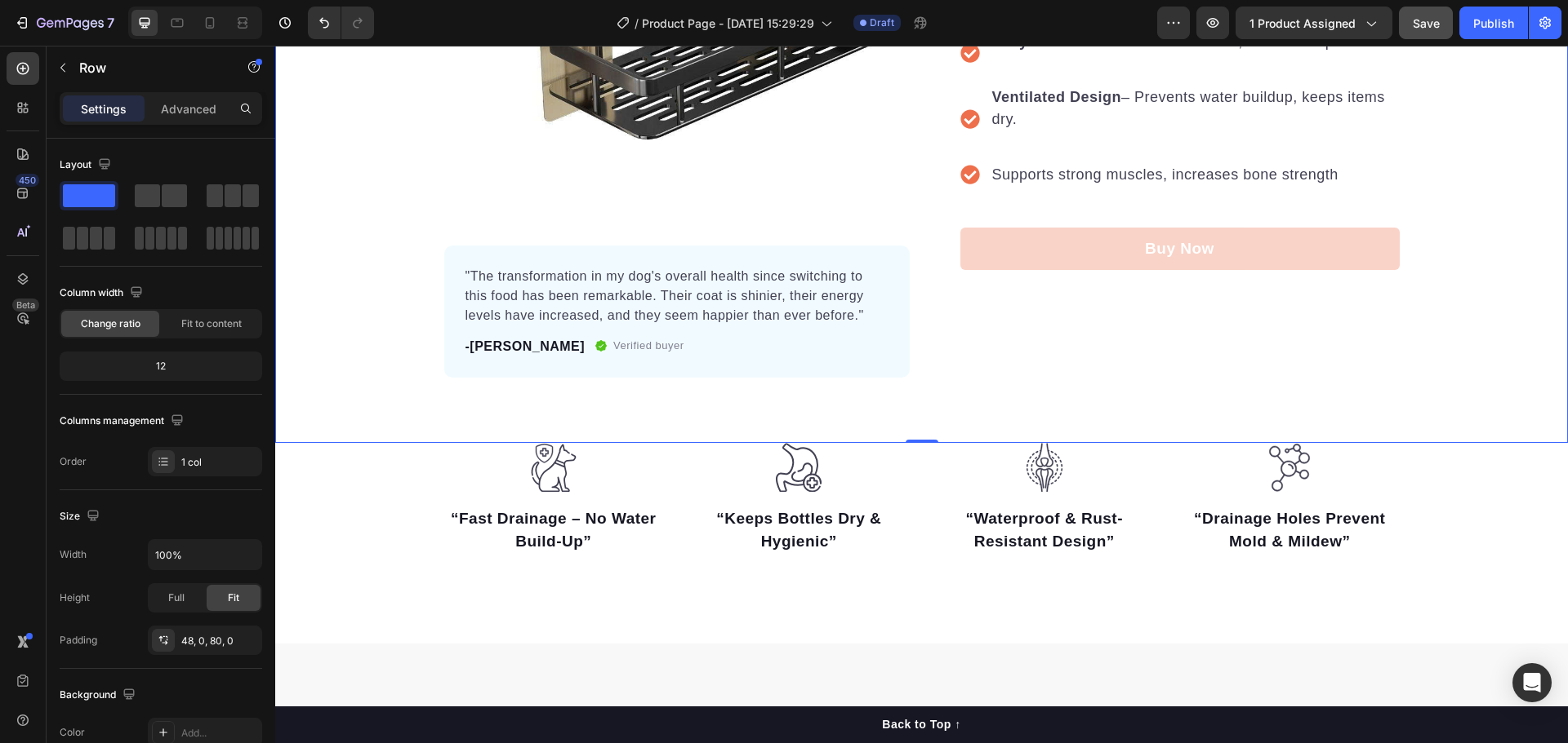
scroll to position [81, 0]
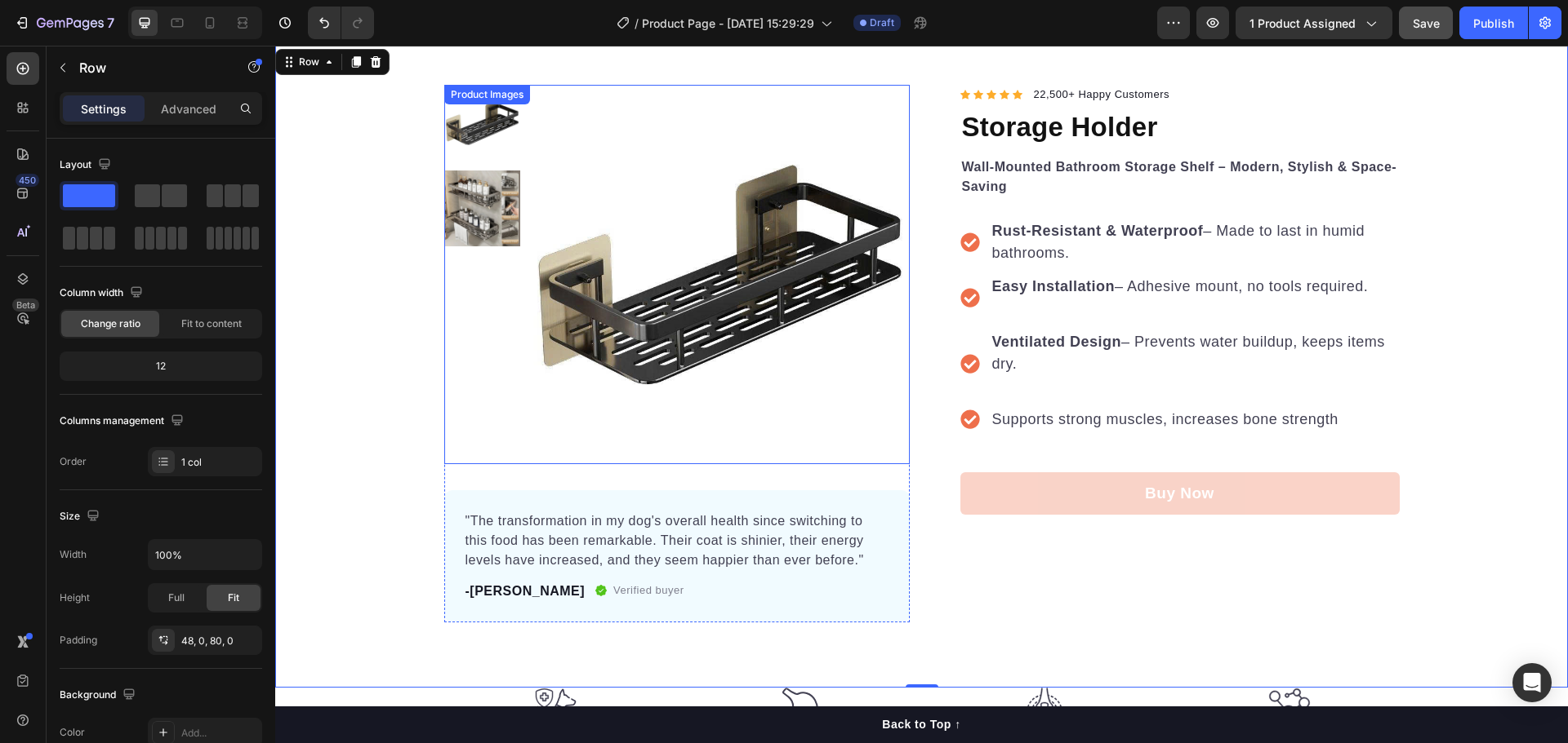
click at [550, 206] on img at bounding box center [720, 275] width 380 height 380
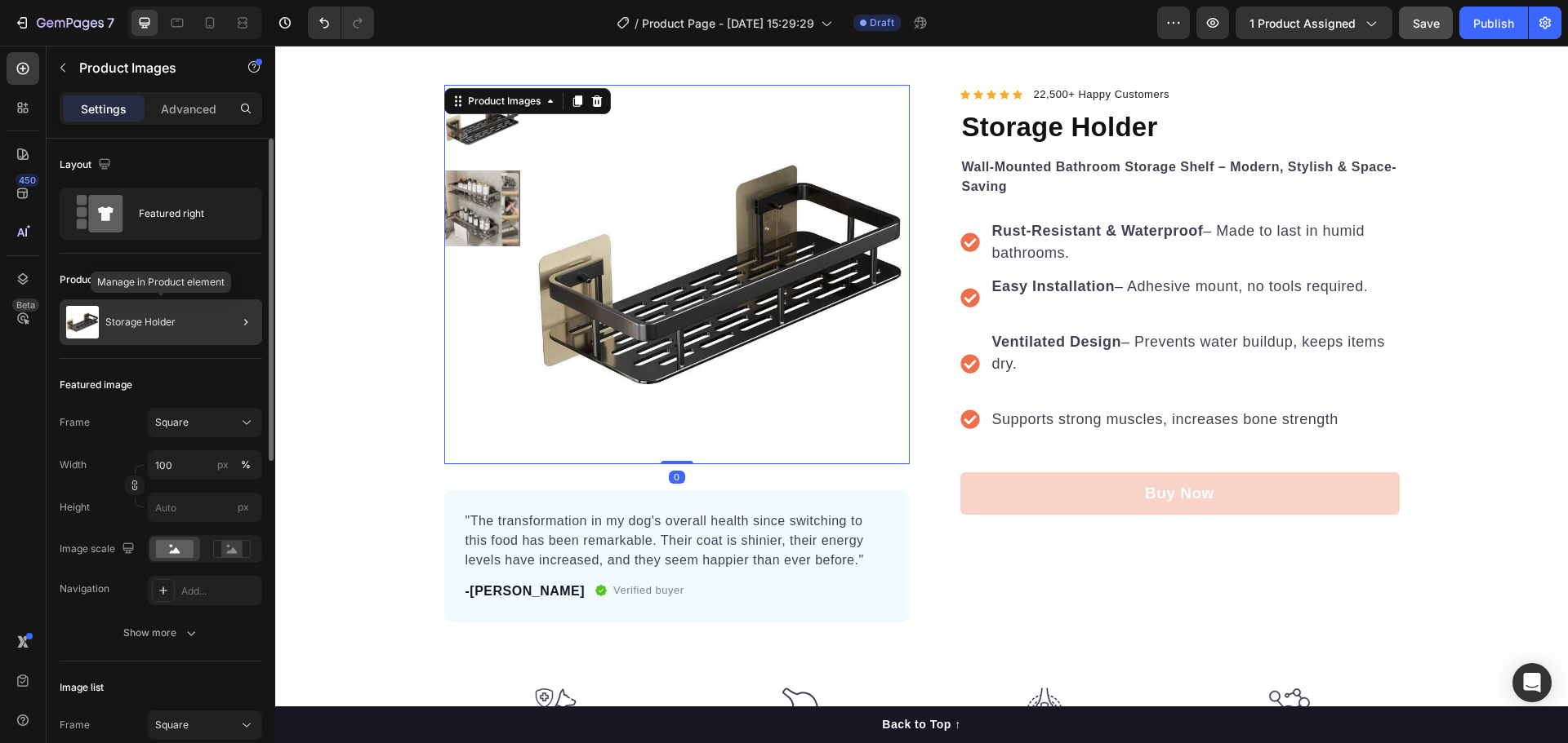
click at [178, 328] on div "Storage Holder" at bounding box center [160, 323] width 203 height 46
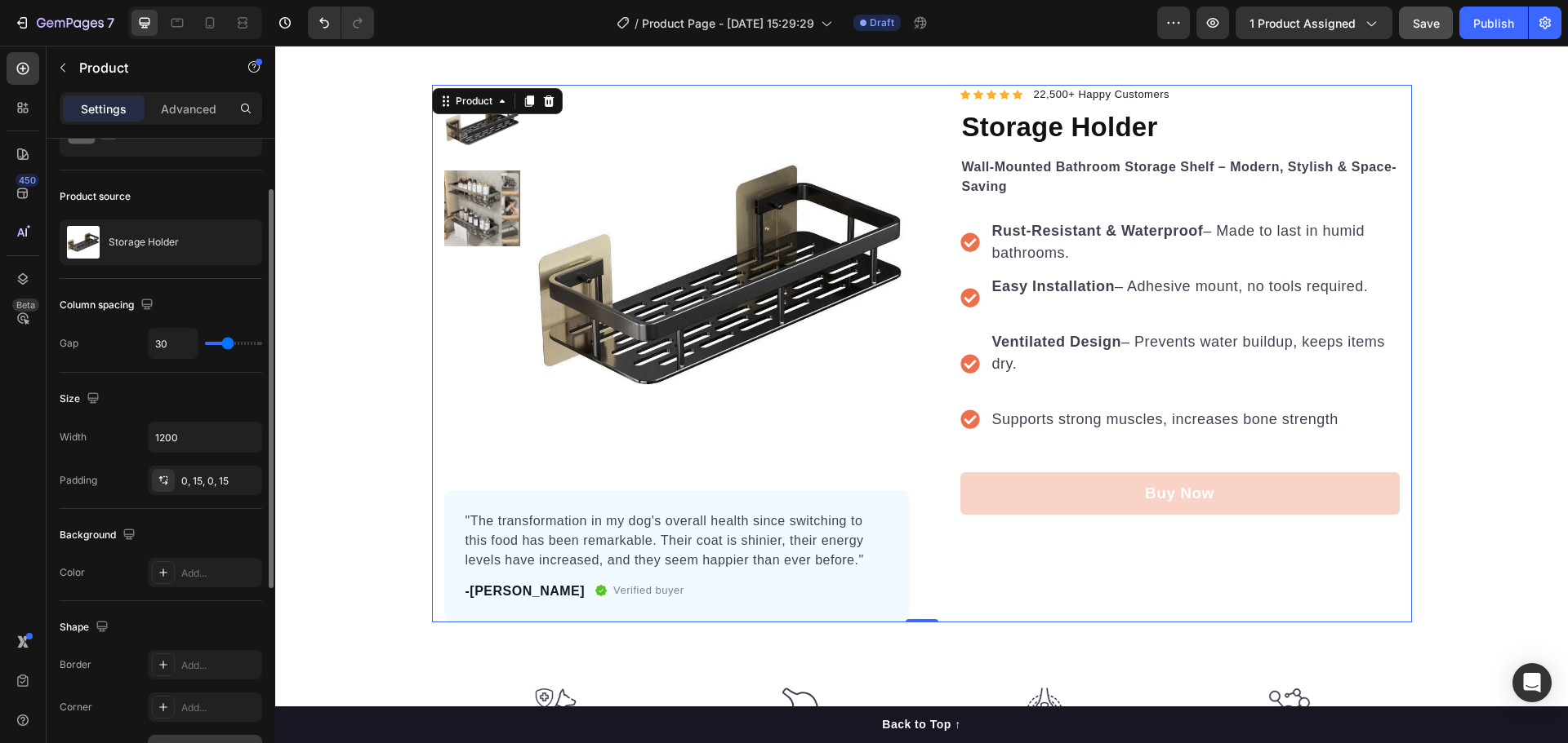
scroll to position [0, 0]
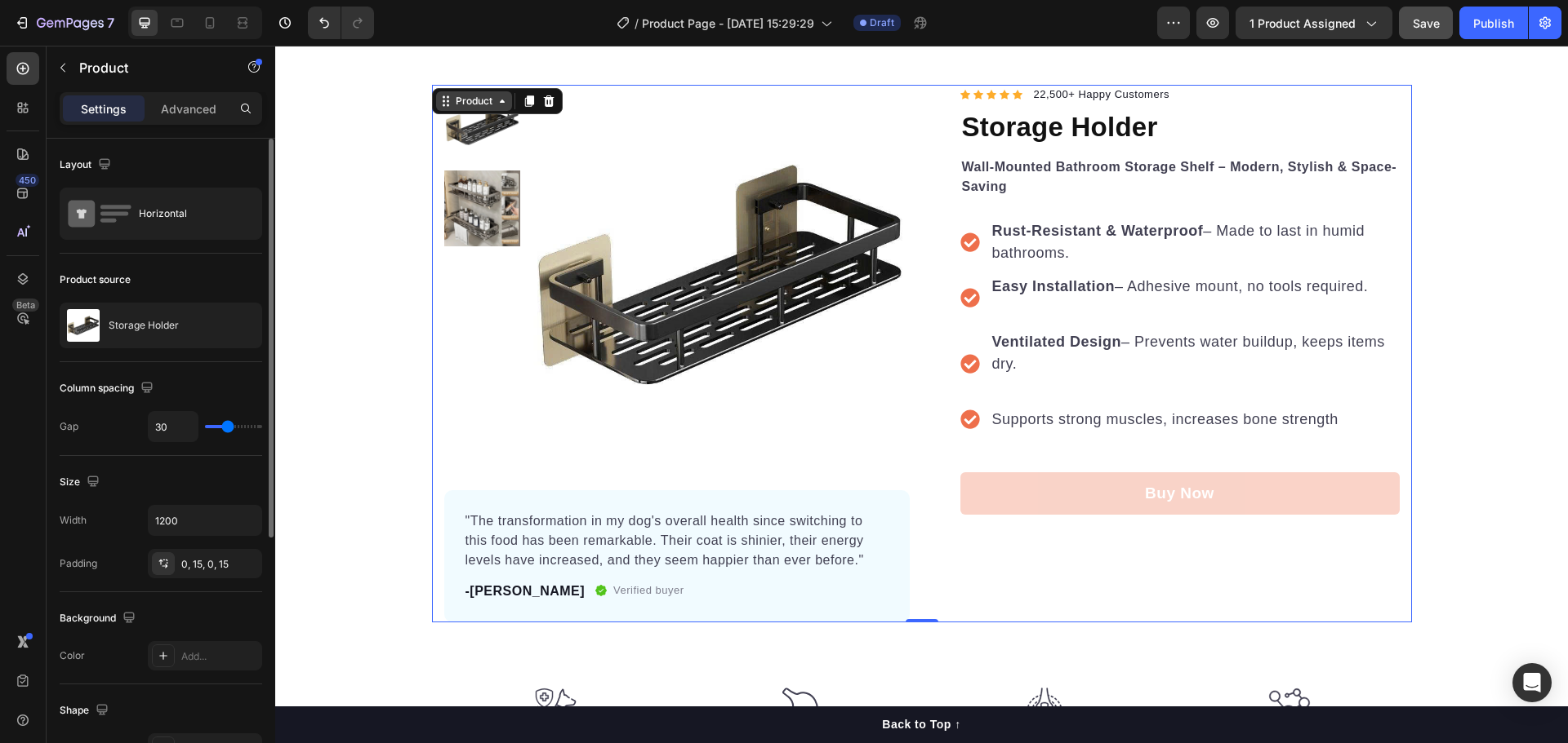
click at [476, 95] on div "Product" at bounding box center [474, 101] width 44 height 15
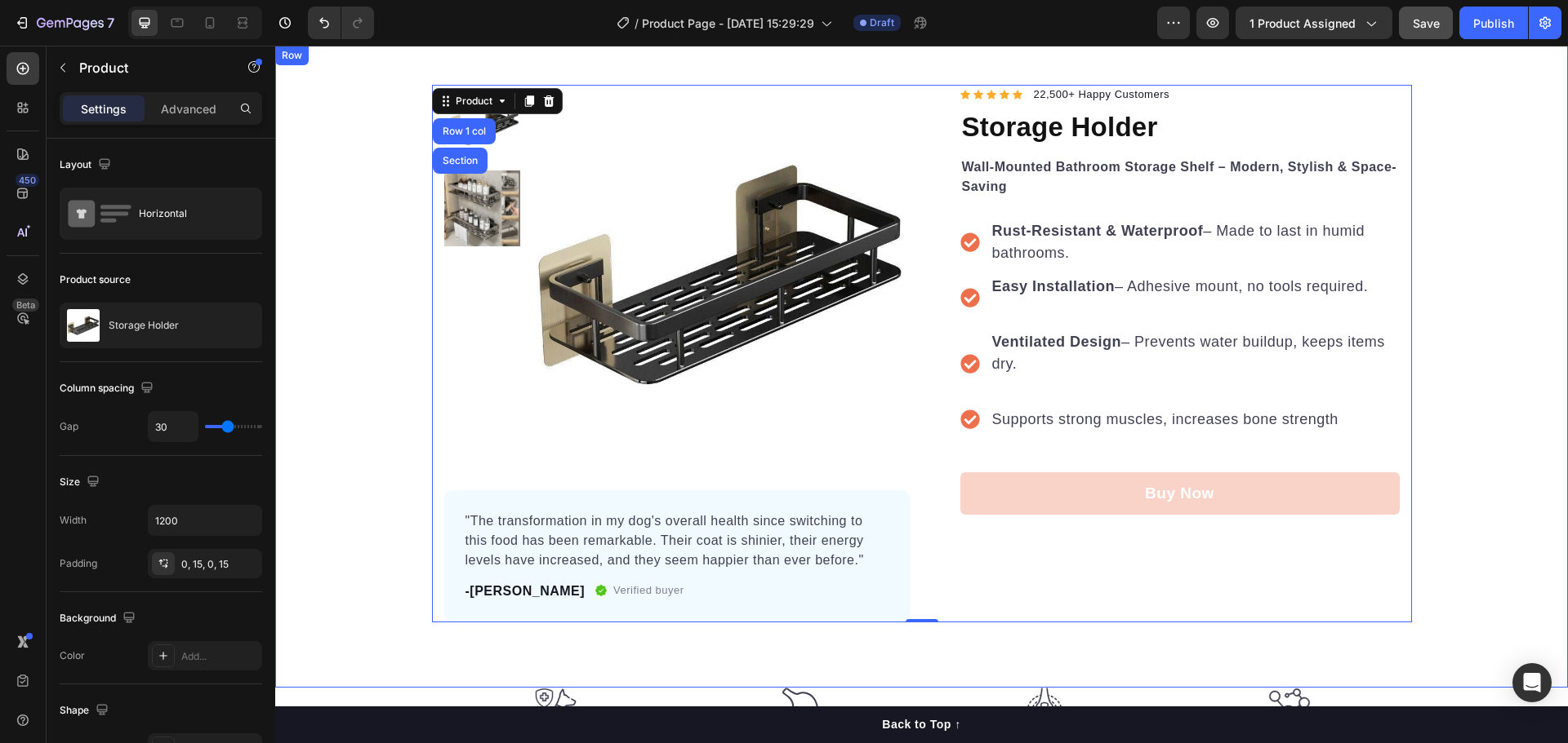
click at [352, 352] on div "Product Images "The transformation in my dog's overall health since switching t…" at bounding box center [922, 354] width 1293 height 538
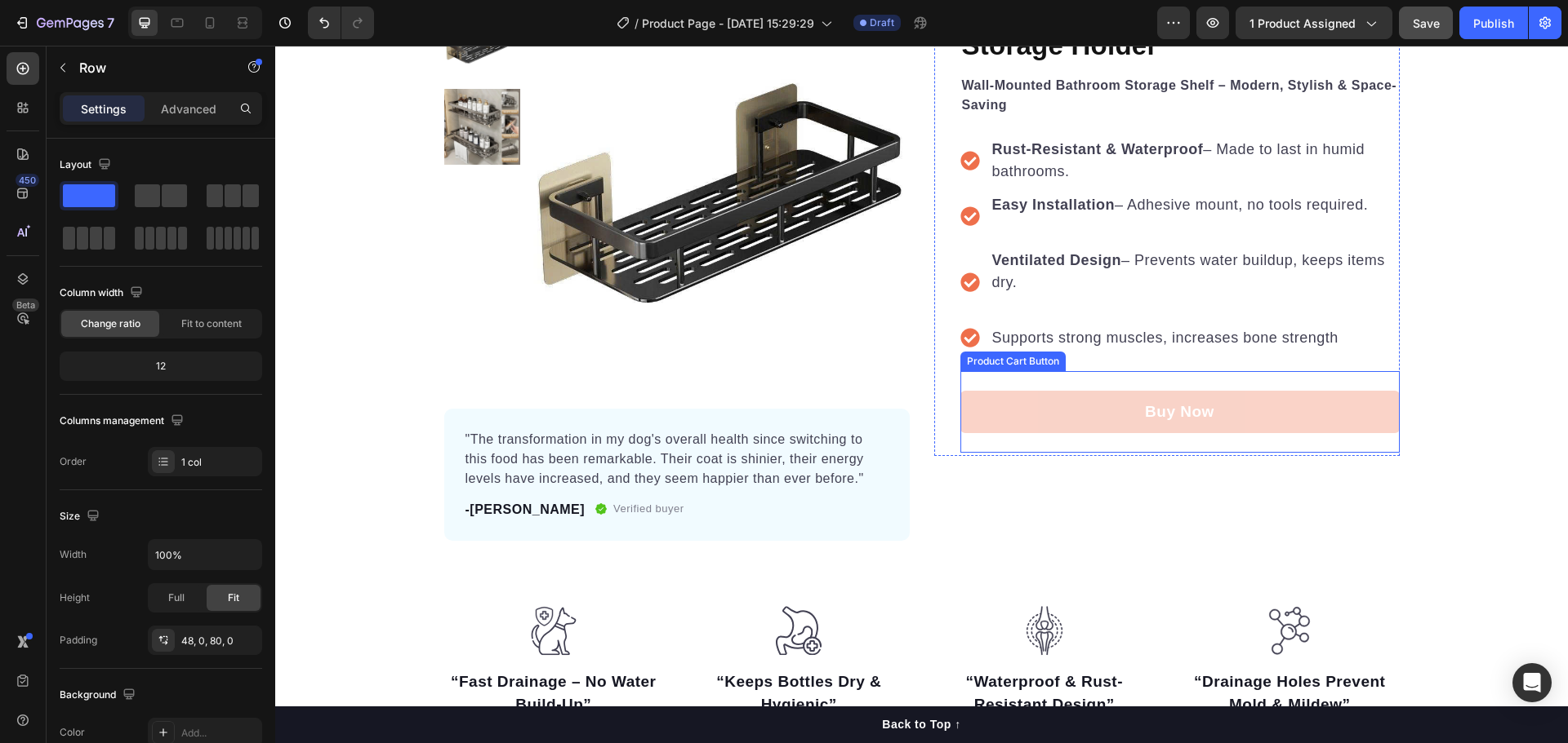
scroll to position [490, 0]
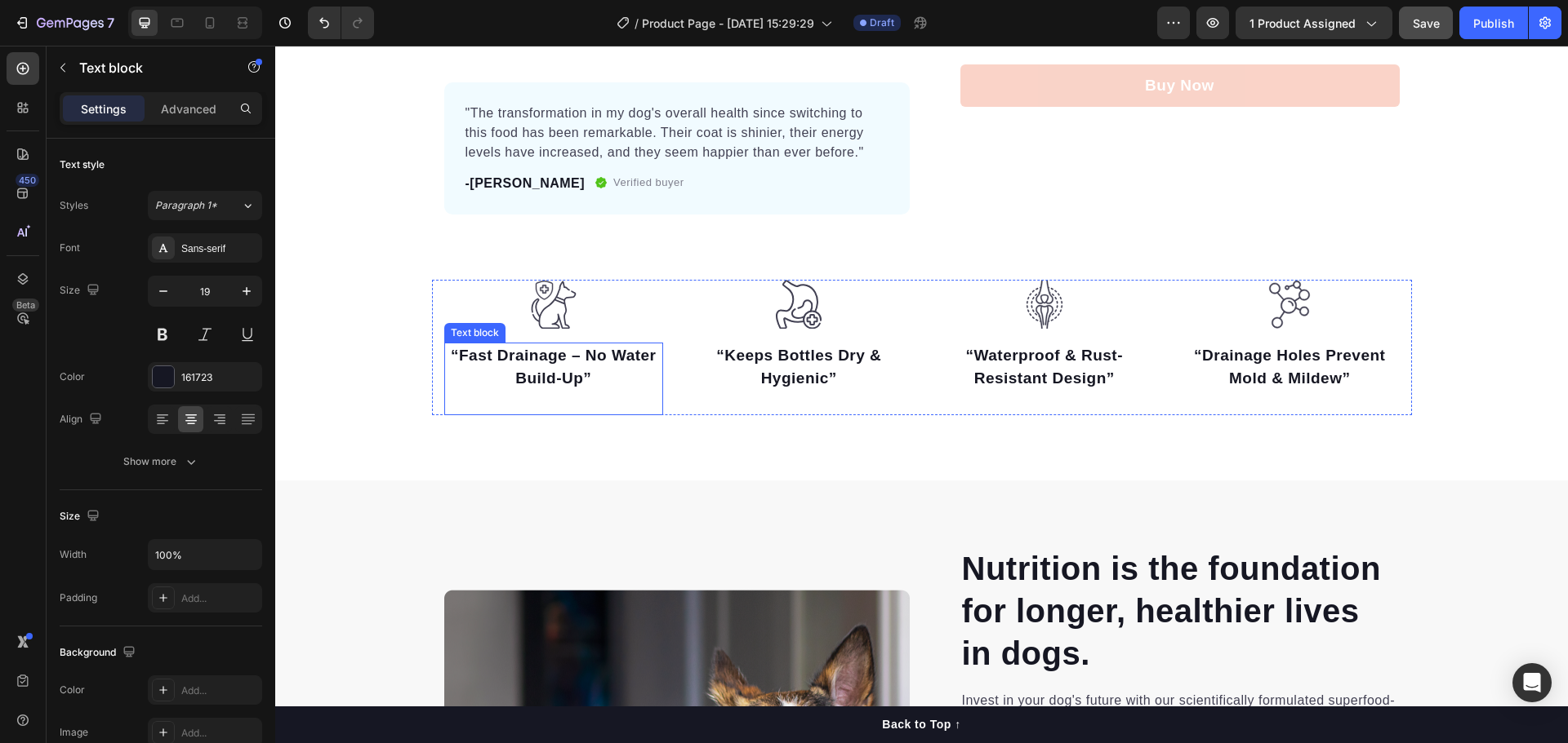
click at [589, 382] on p "“Fast Drainage – No Water Build-Up”" at bounding box center [553, 367] width 217 height 46
click at [576, 380] on strong "“Fast Drainage – No Water Build-Up”" at bounding box center [552, 367] width 205 height 41
